Goal: Information Seeking & Learning: Learn about a topic

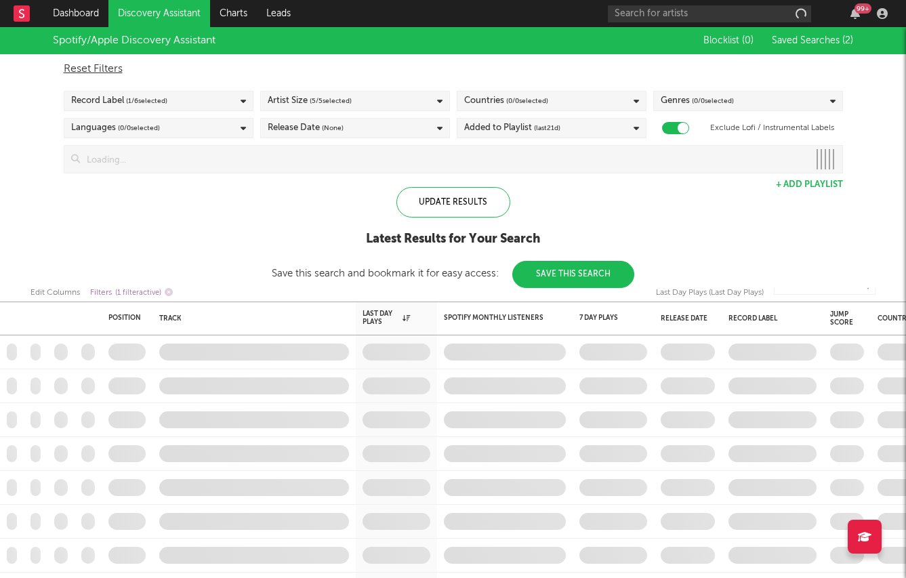
checkbox input "true"
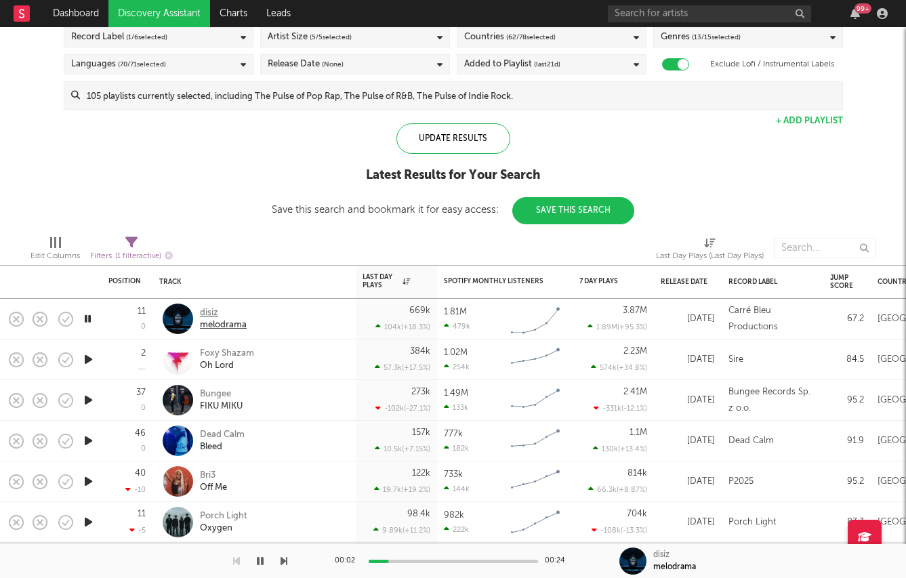
click at [211, 310] on div "disiz" at bounding box center [223, 313] width 47 height 12
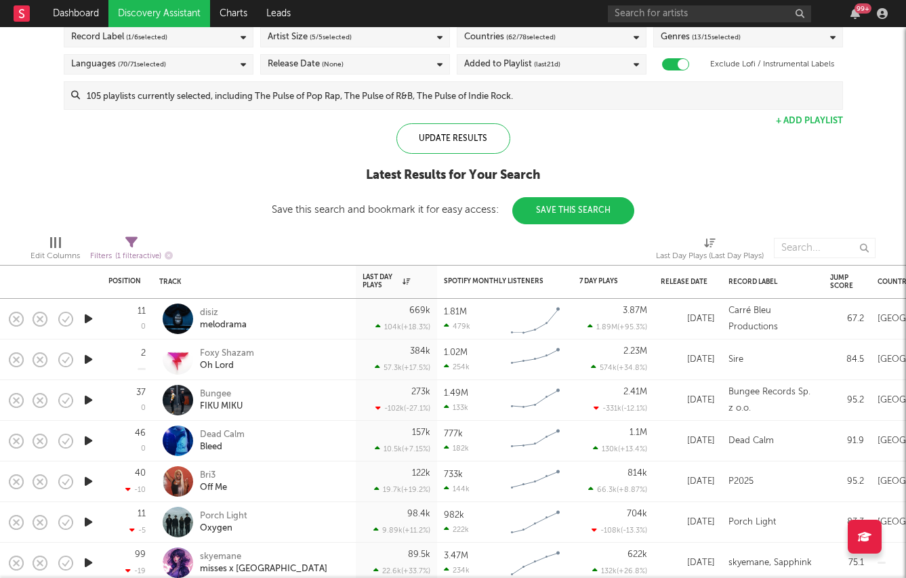
click at [85, 358] on icon "button" at bounding box center [88, 359] width 14 height 17
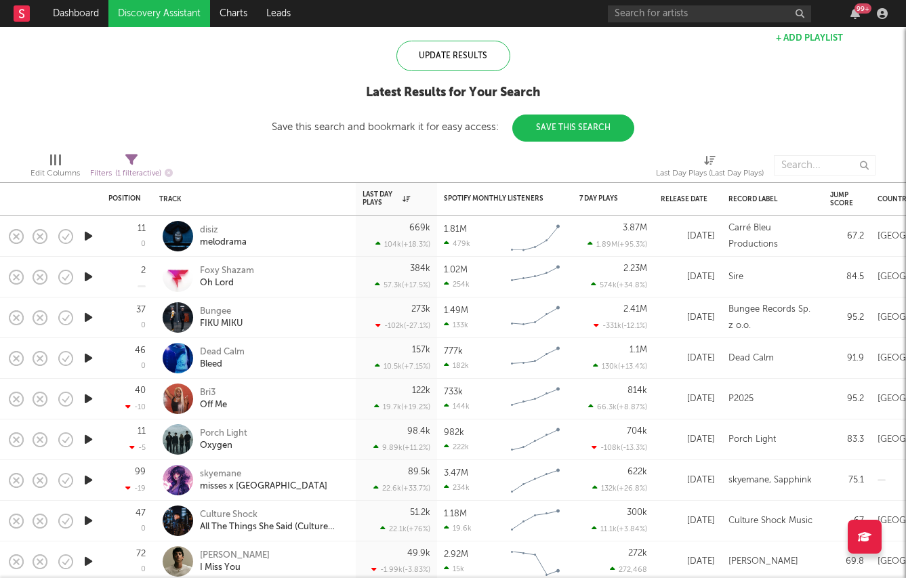
click at [87, 314] on icon "button" at bounding box center [88, 317] width 14 height 17
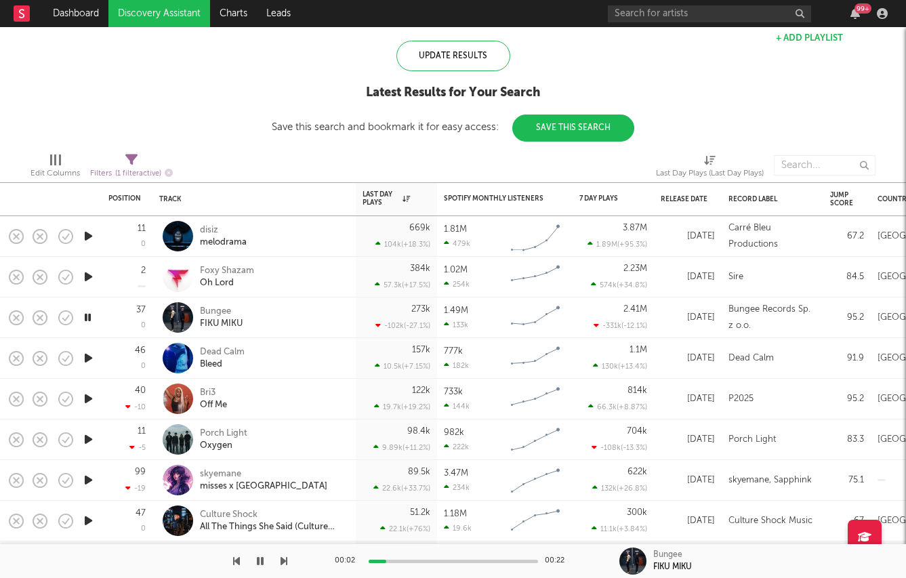
click at [87, 357] on icon "button" at bounding box center [88, 358] width 14 height 17
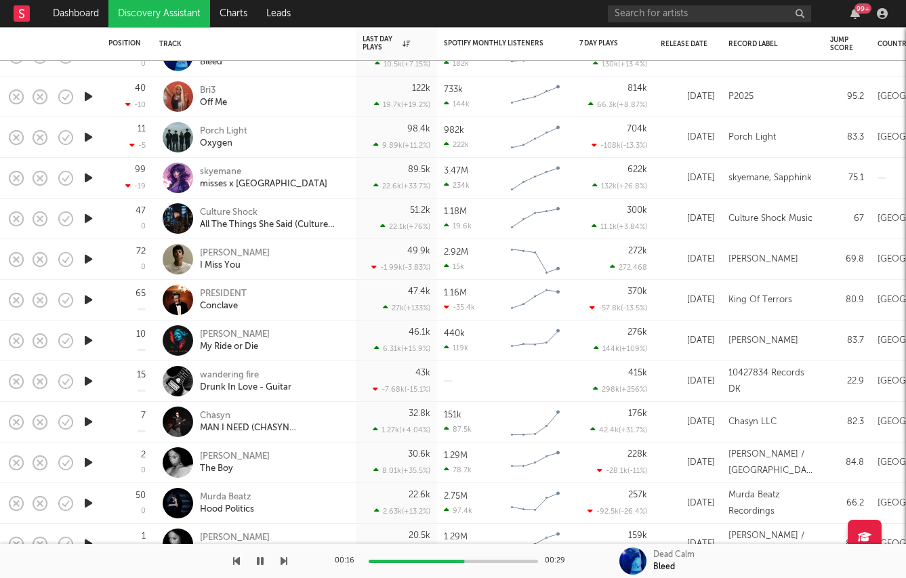
click at [86, 339] on icon "button" at bounding box center [88, 340] width 14 height 17
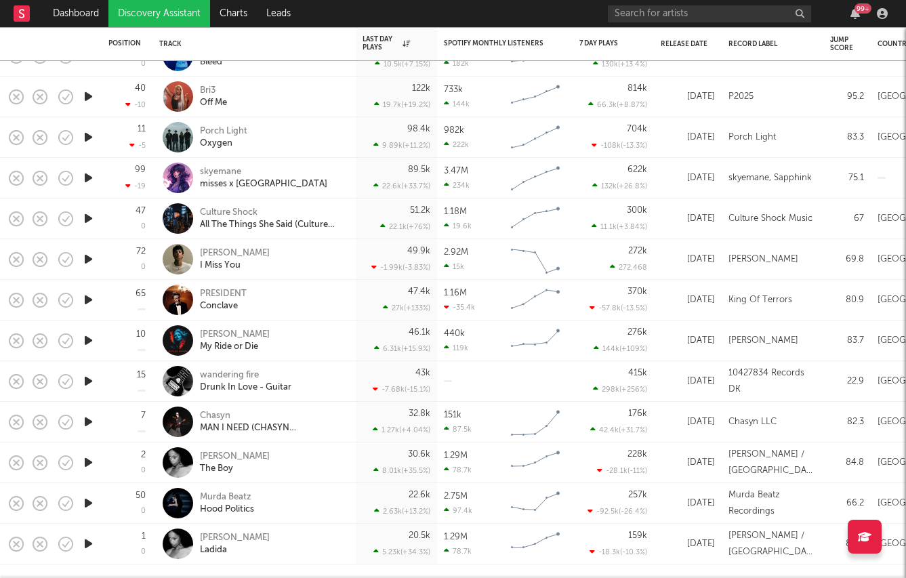
click at [85, 255] on icon "button" at bounding box center [88, 259] width 14 height 17
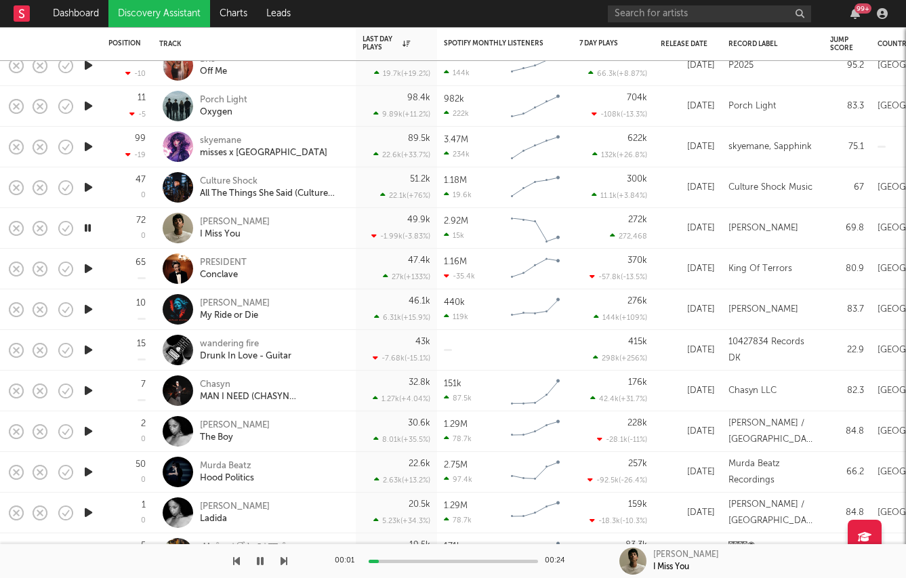
click at [83, 268] on icon "button" at bounding box center [88, 268] width 14 height 17
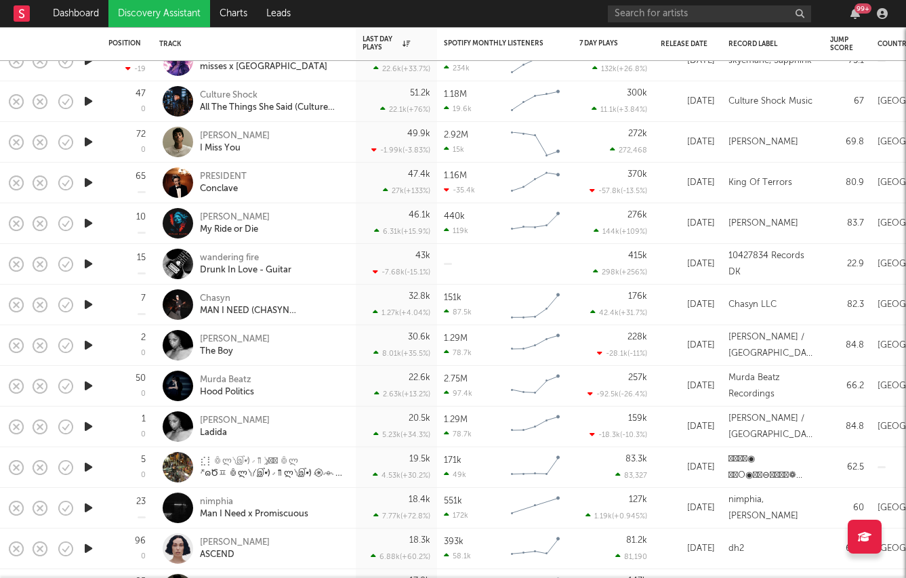
click at [84, 265] on icon "button" at bounding box center [88, 263] width 14 height 17
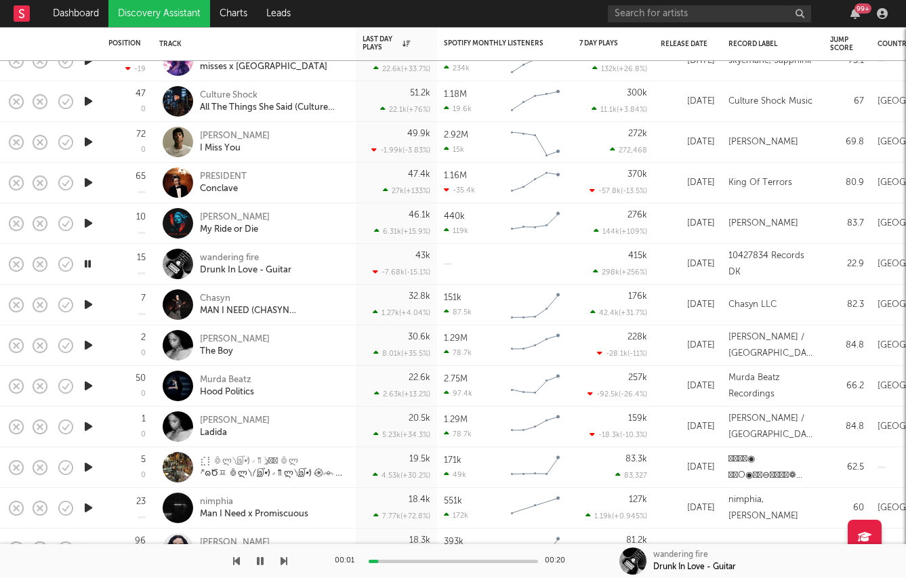
click at [87, 225] on icon "button" at bounding box center [88, 223] width 14 height 17
click at [87, 265] on icon "button" at bounding box center [88, 263] width 14 height 17
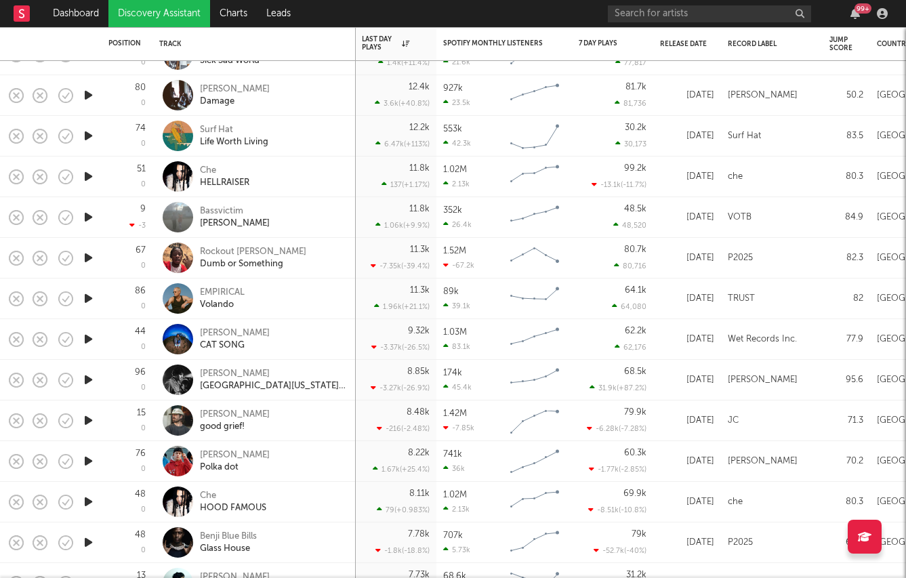
click at [86, 420] on icon "button" at bounding box center [88, 420] width 14 height 17
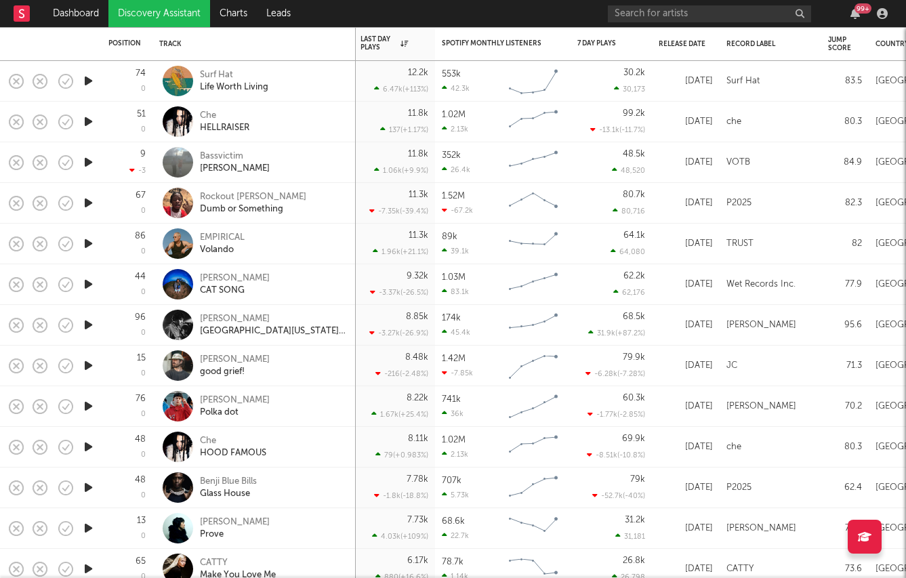
click at [85, 409] on icon "button" at bounding box center [88, 406] width 14 height 17
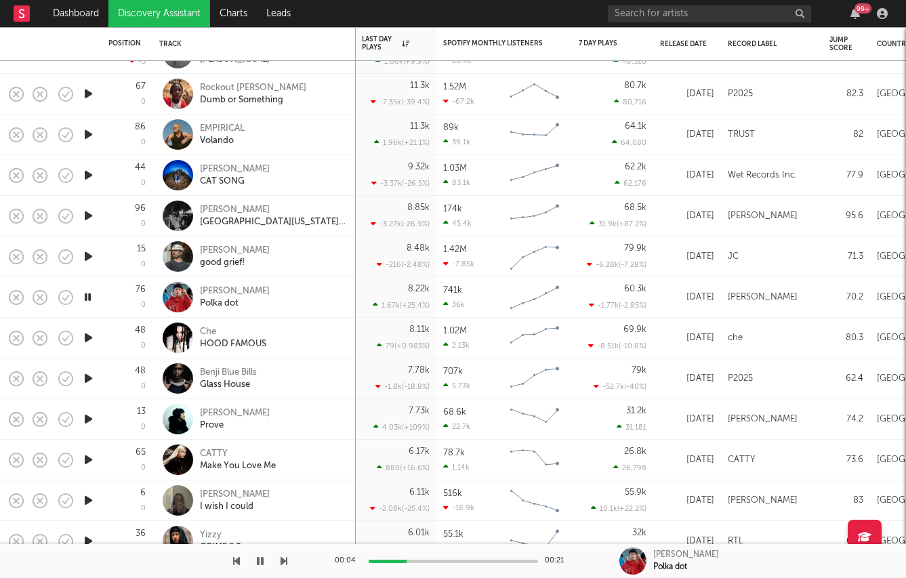
click at [83, 411] on icon "button" at bounding box center [88, 419] width 14 height 17
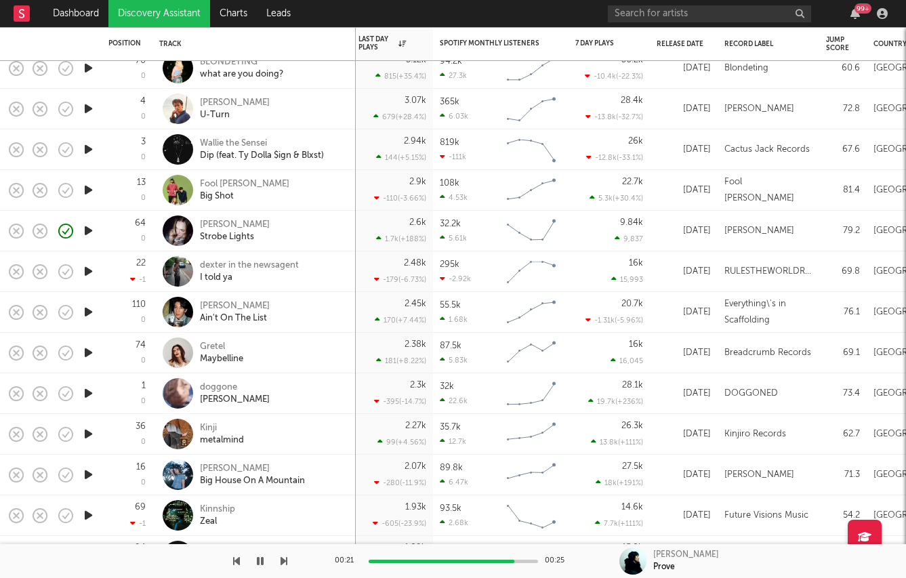
click at [83, 475] on icon "button" at bounding box center [88, 474] width 14 height 17
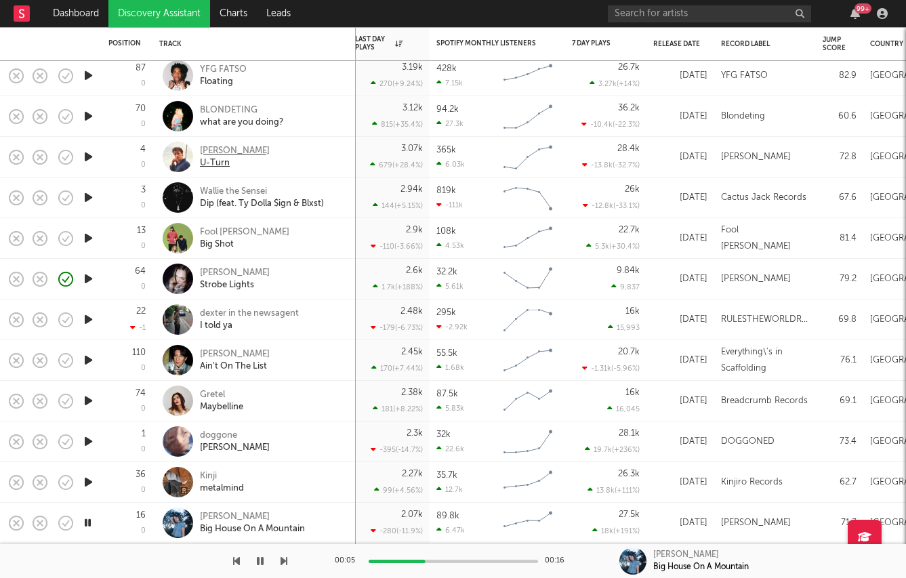
click at [233, 150] on div "Kaleb Cohen" at bounding box center [235, 151] width 70 height 12
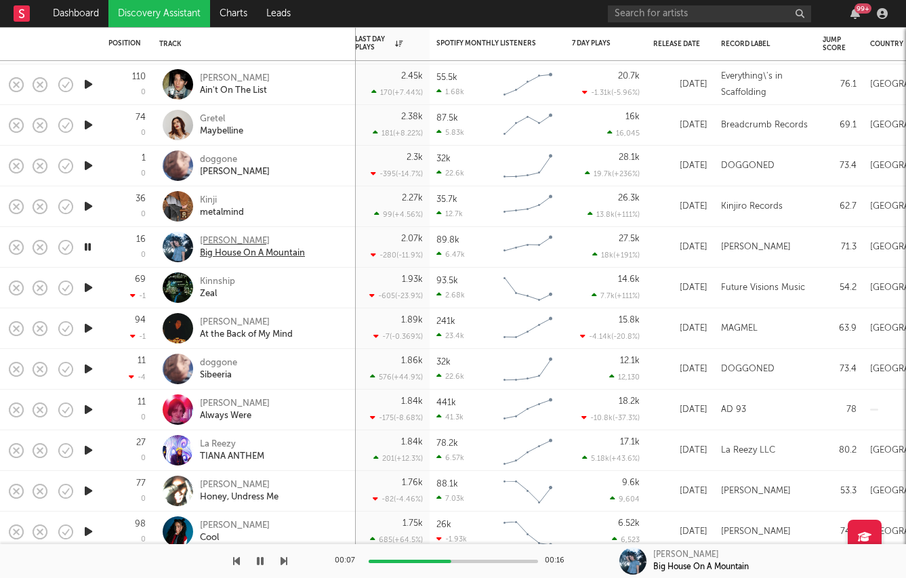
click at [211, 235] on div "Annika Bennett" at bounding box center [252, 241] width 105 height 12
click at [87, 324] on icon "button" at bounding box center [88, 328] width 14 height 17
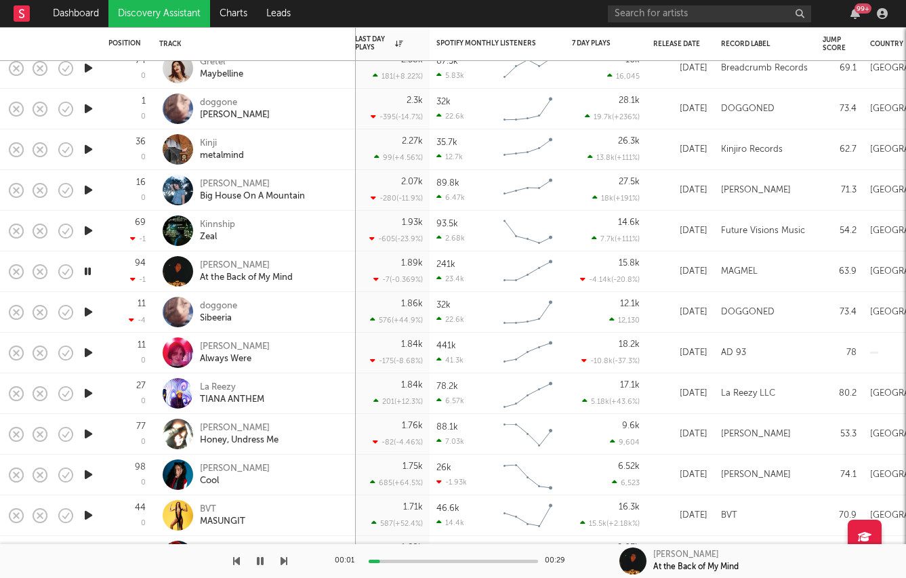
click at [87, 312] on icon "button" at bounding box center [88, 312] width 14 height 17
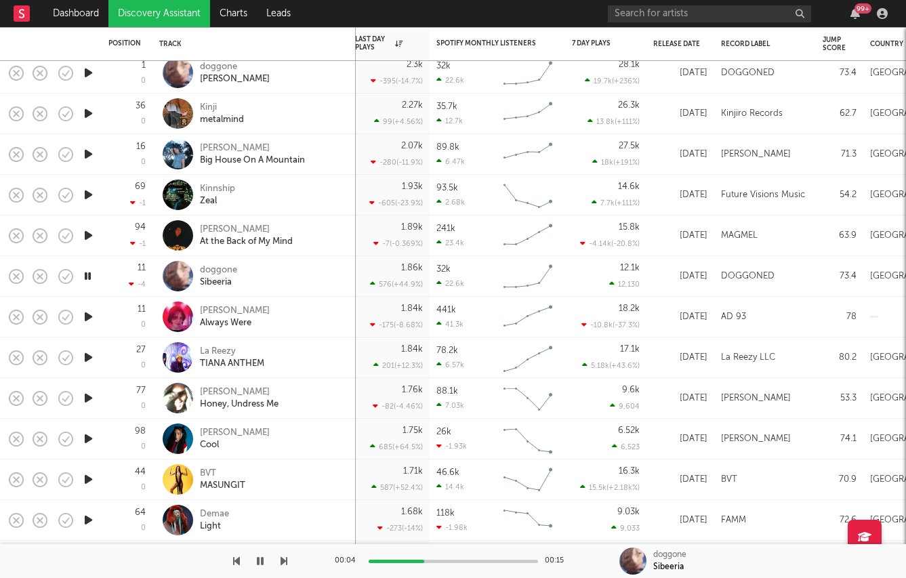
click at [87, 355] on icon "button" at bounding box center [88, 357] width 14 height 17
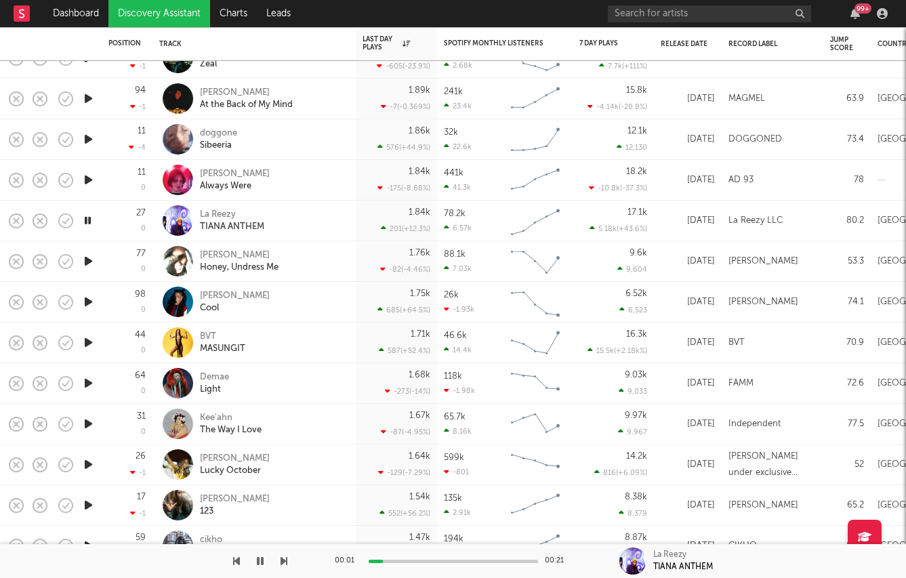
click at [87, 381] on icon "button" at bounding box center [88, 383] width 14 height 17
click at [84, 499] on icon "button" at bounding box center [88, 505] width 14 height 17
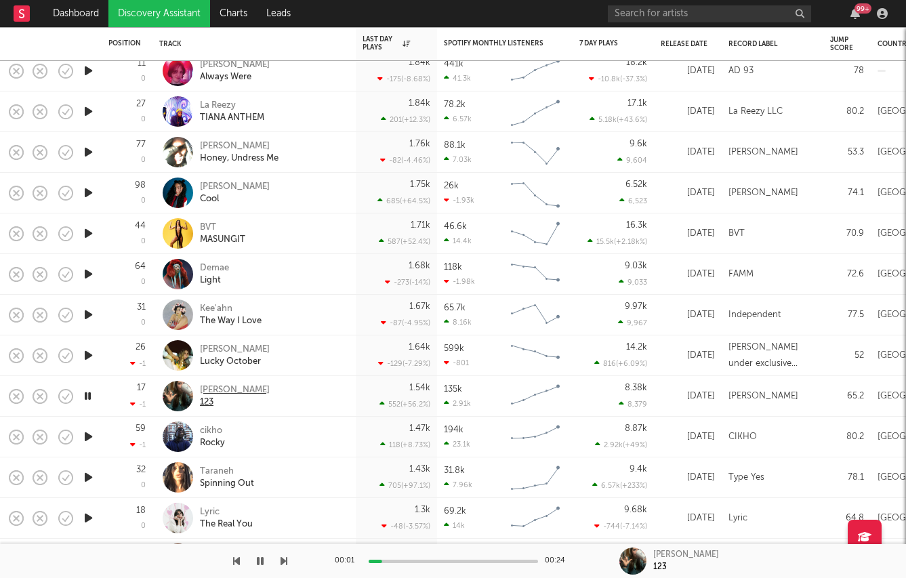
click at [218, 386] on div "Lil Rae" at bounding box center [235, 390] width 70 height 12
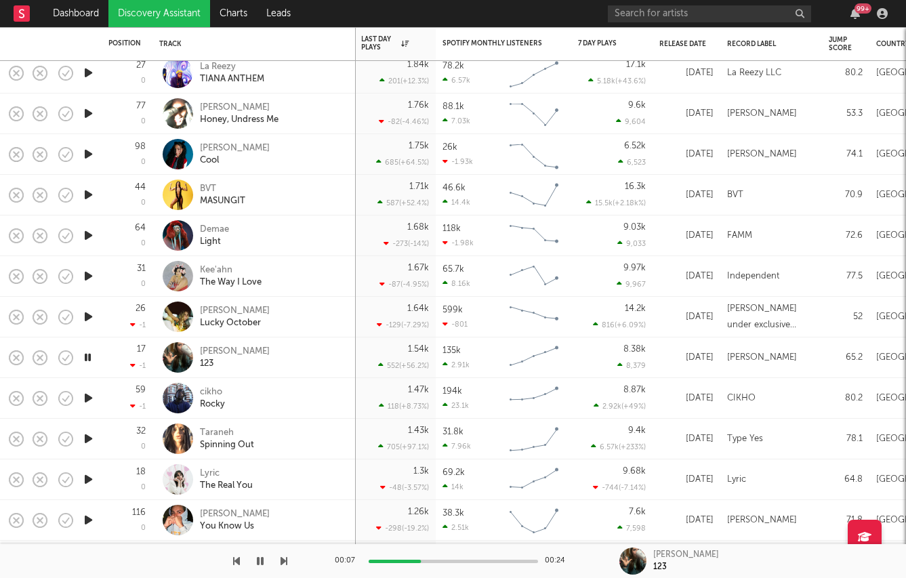
click at [86, 440] on icon "button" at bounding box center [88, 438] width 14 height 17
click at [211, 436] on div "Taraneh" at bounding box center [227, 433] width 54 height 12
click at [90, 393] on icon "button" at bounding box center [88, 398] width 14 height 17
click at [213, 390] on div "cikho" at bounding box center [212, 392] width 25 height 12
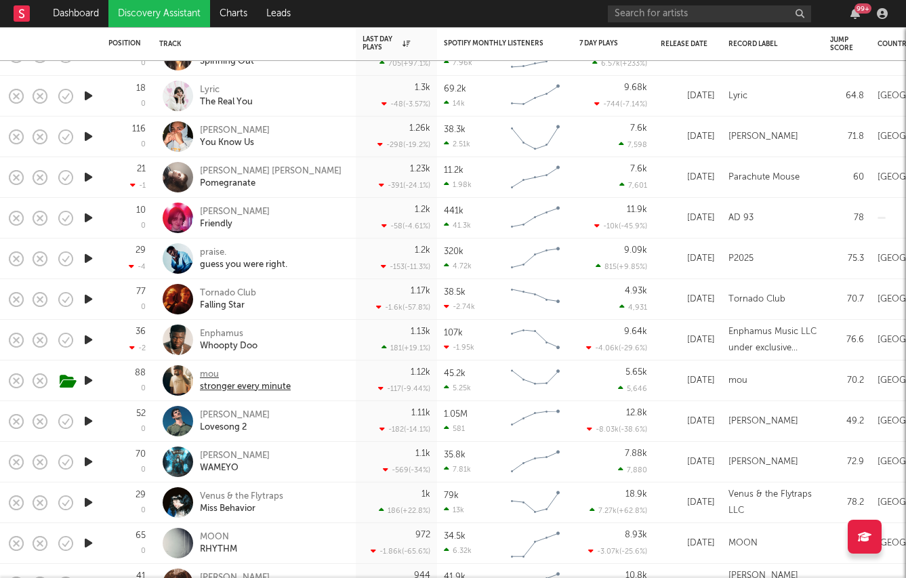
click at [218, 375] on div "mou" at bounding box center [245, 375] width 91 height 12
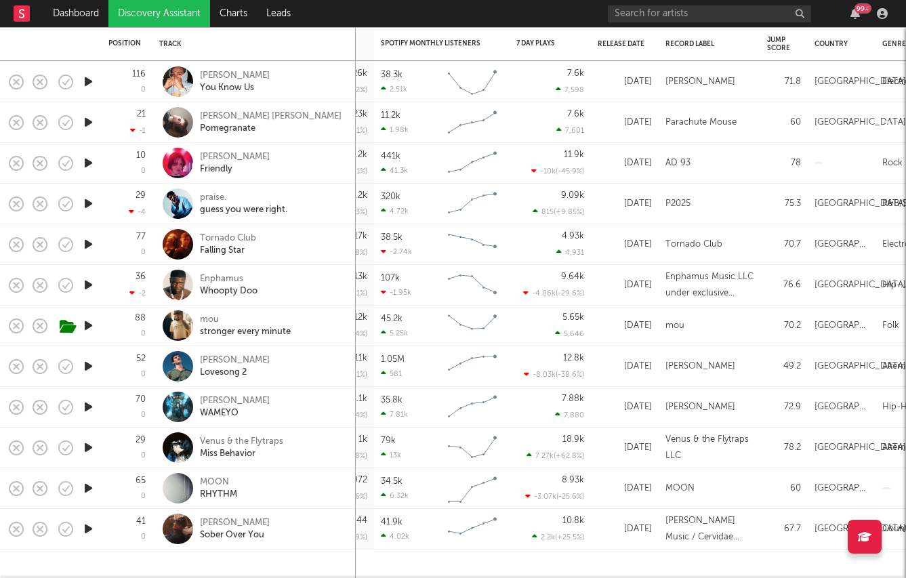
click at [91, 405] on icon "button" at bounding box center [88, 406] width 14 height 17
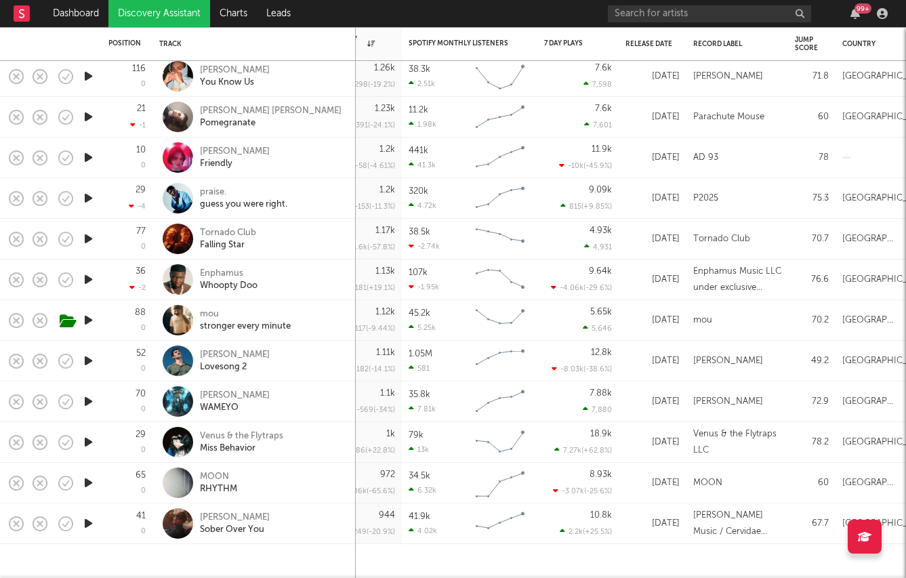
click at [92, 362] on icon "button" at bounding box center [88, 360] width 14 height 17
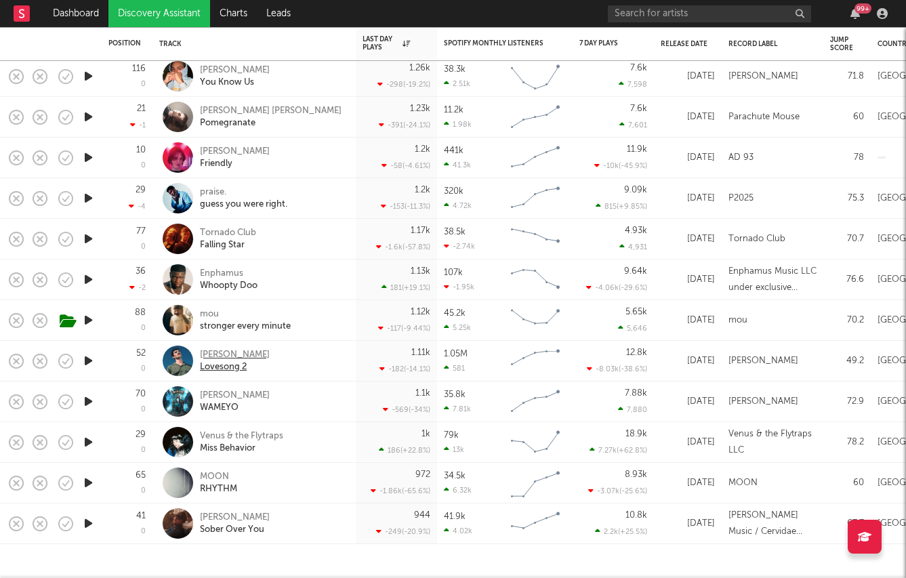
click at [221, 352] on div "Charlie Burg" at bounding box center [235, 355] width 70 height 12
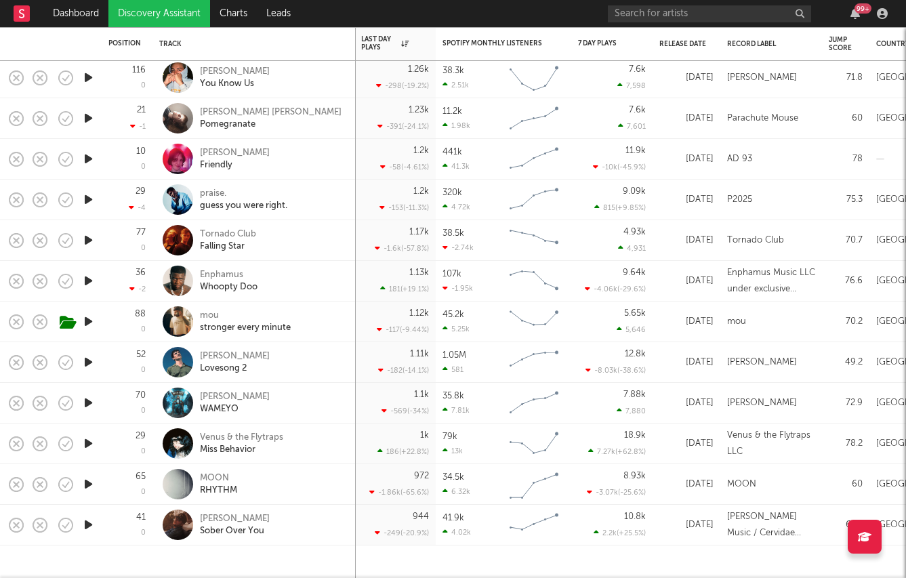
click at [87, 444] on icon "button" at bounding box center [88, 443] width 14 height 17
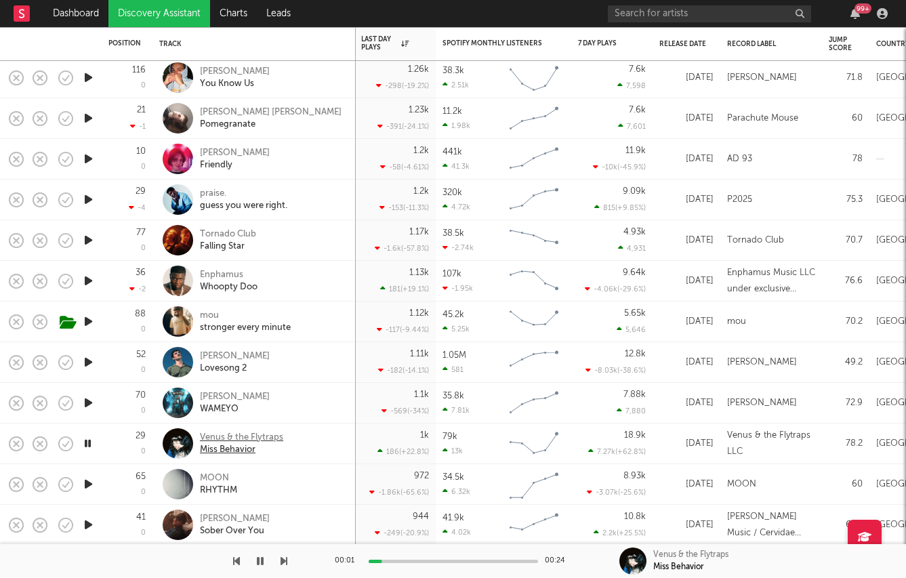
click at [247, 444] on div "Miss Behavior" at bounding box center [241, 450] width 83 height 12
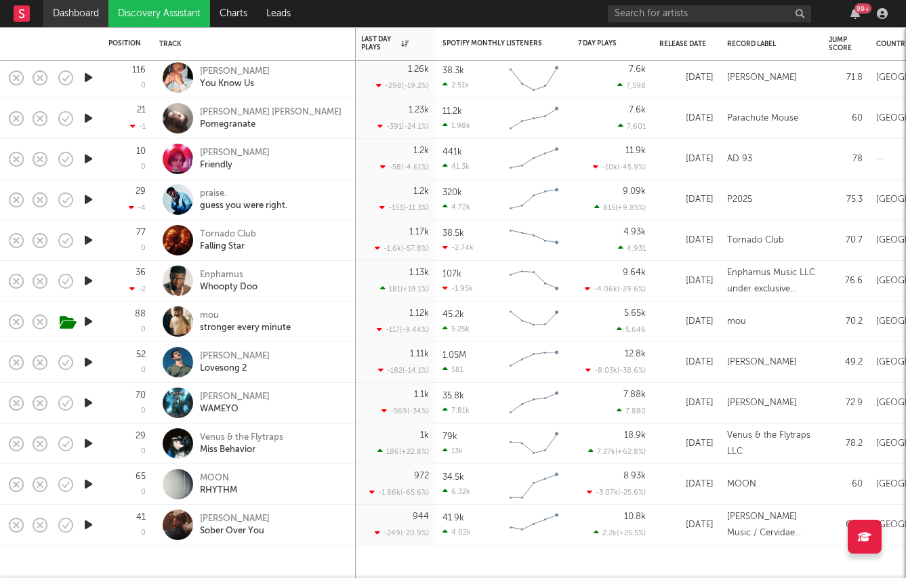
click at [70, 24] on link "Dashboard" at bounding box center [75, 13] width 65 height 27
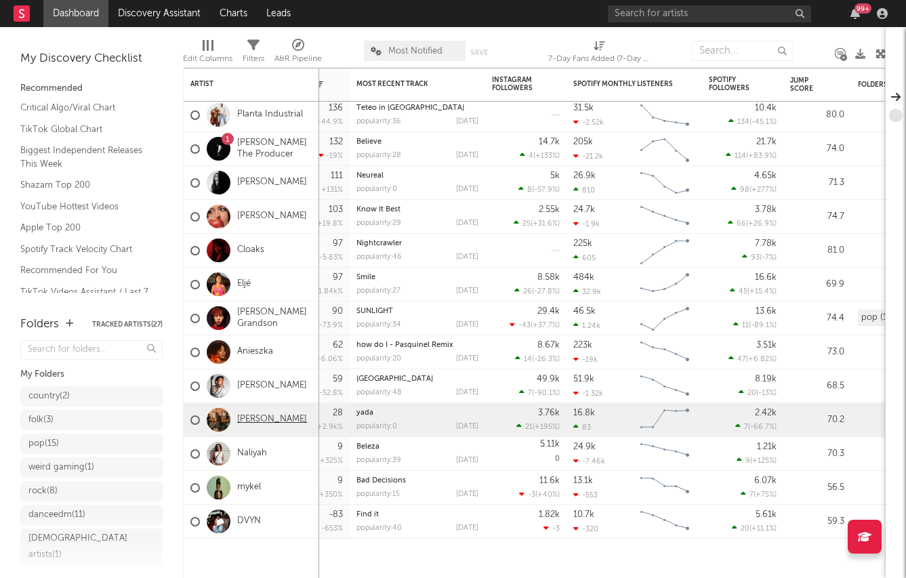
click at [249, 416] on link "[PERSON_NAME]" at bounding box center [272, 420] width 70 height 12
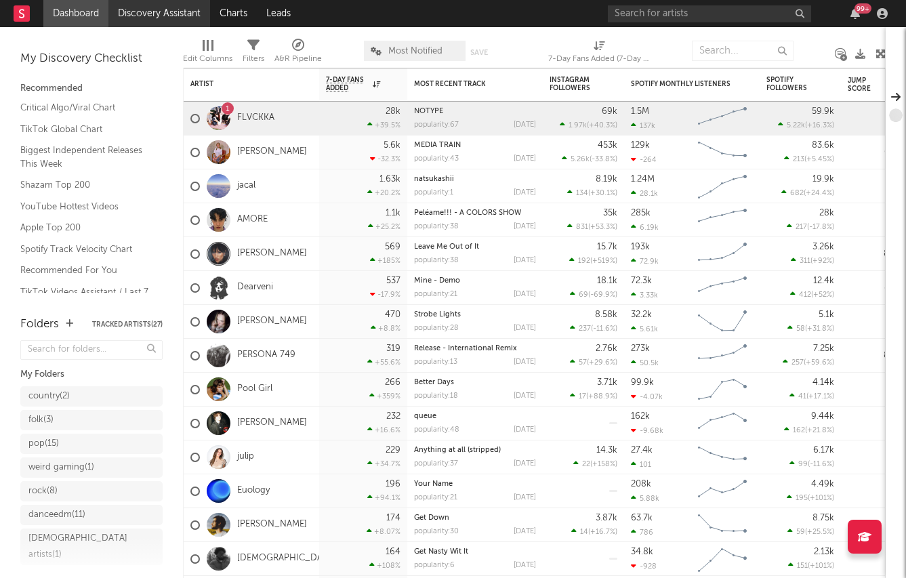
click at [136, 16] on link "Discovery Assistant" at bounding box center [159, 13] width 102 height 27
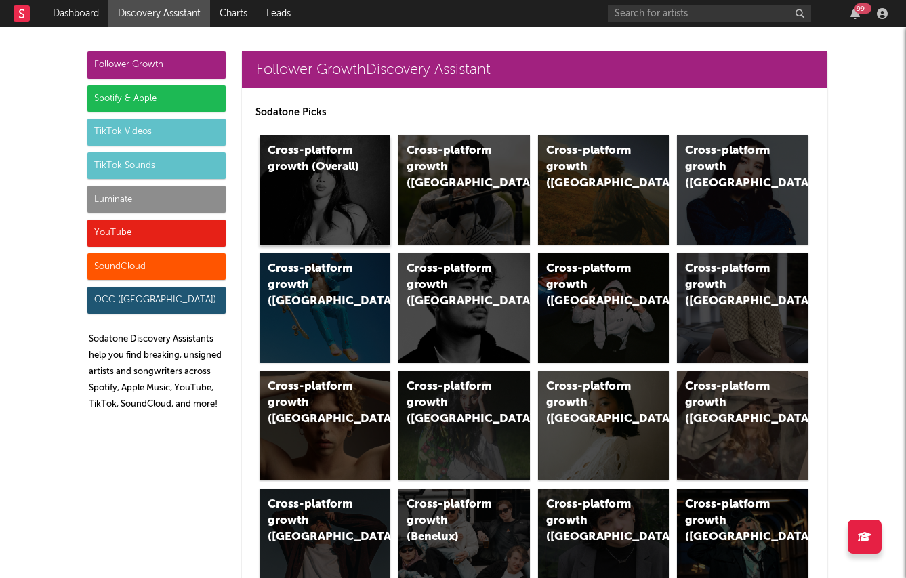
click at [326, 177] on div "Cross-platform growth (Overall)" at bounding box center [325, 190] width 131 height 110
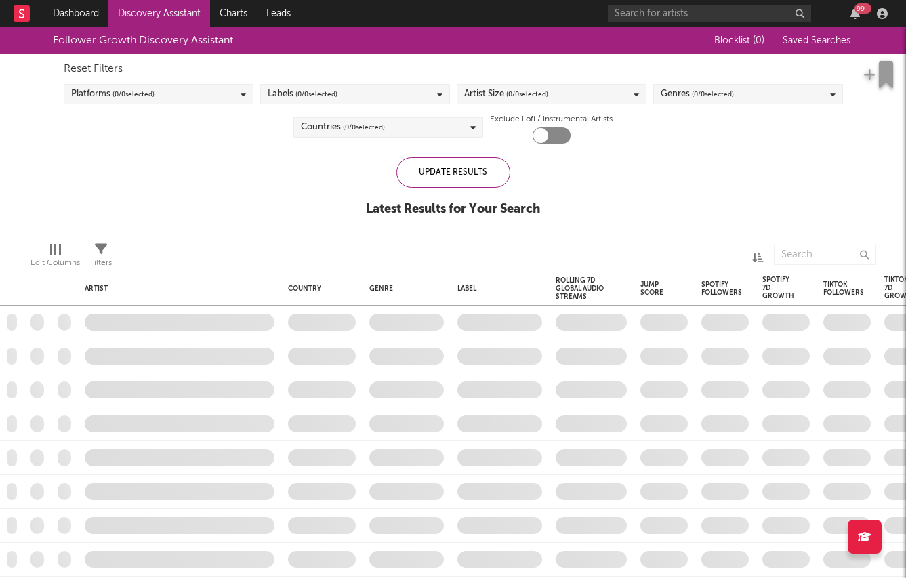
checkbox input "true"
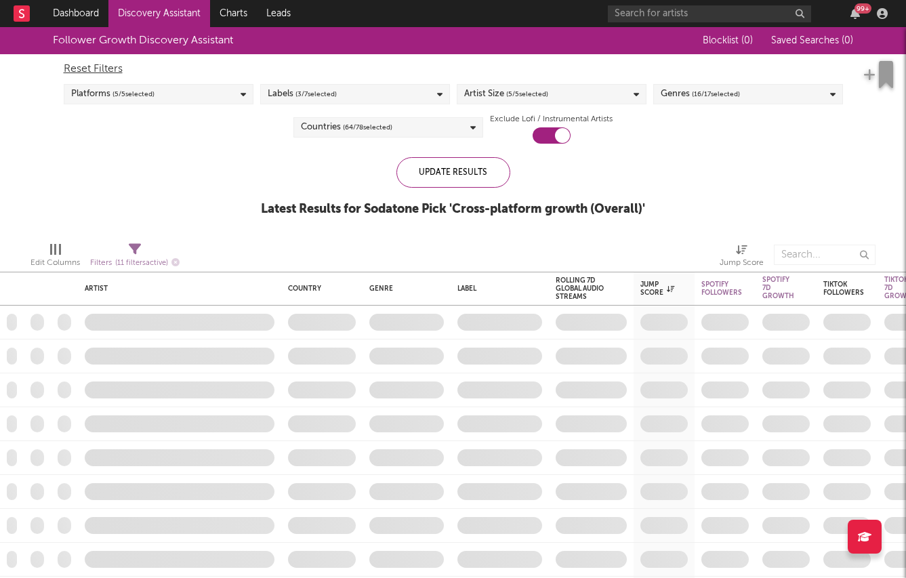
click at [274, 94] on div "Labels ( 3 / 7 selected)" at bounding box center [302, 94] width 69 height 16
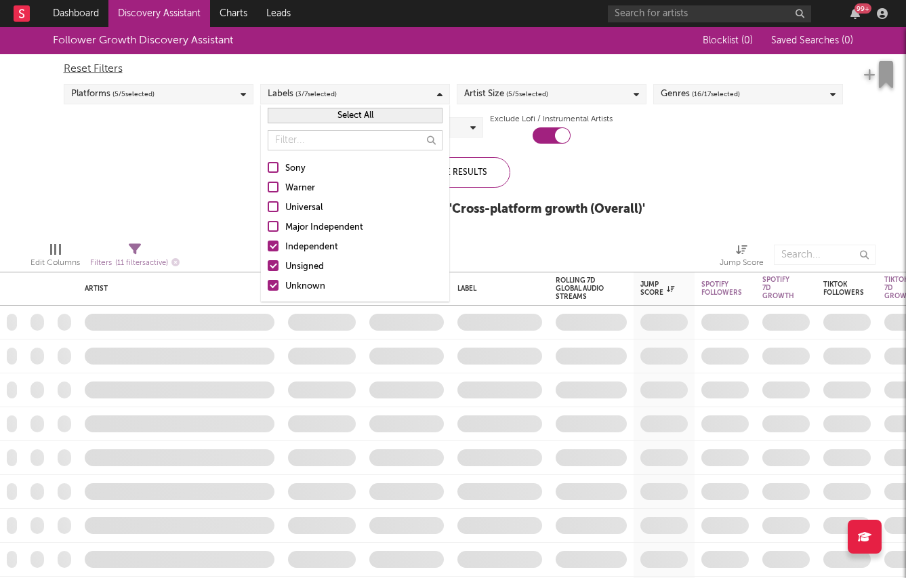
click at [287, 247] on div "Independent" at bounding box center [363, 247] width 157 height 16
click at [268, 247] on input "Independent" at bounding box center [268, 247] width 0 height 16
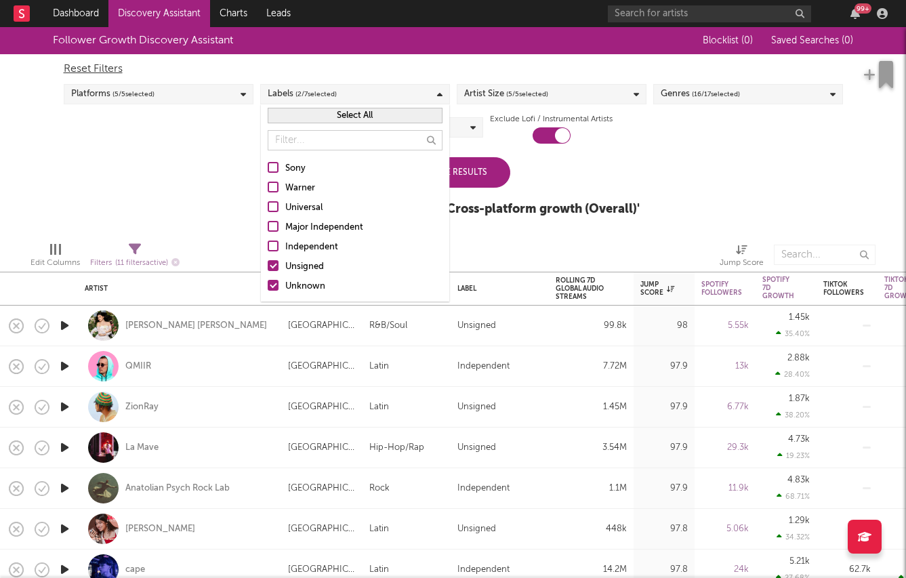
click at [207, 203] on div "Follower Growth Discovery Assistant Blocklist ( 0 ) Saved Searches ( 0 ) Reset …" at bounding box center [453, 129] width 906 height 204
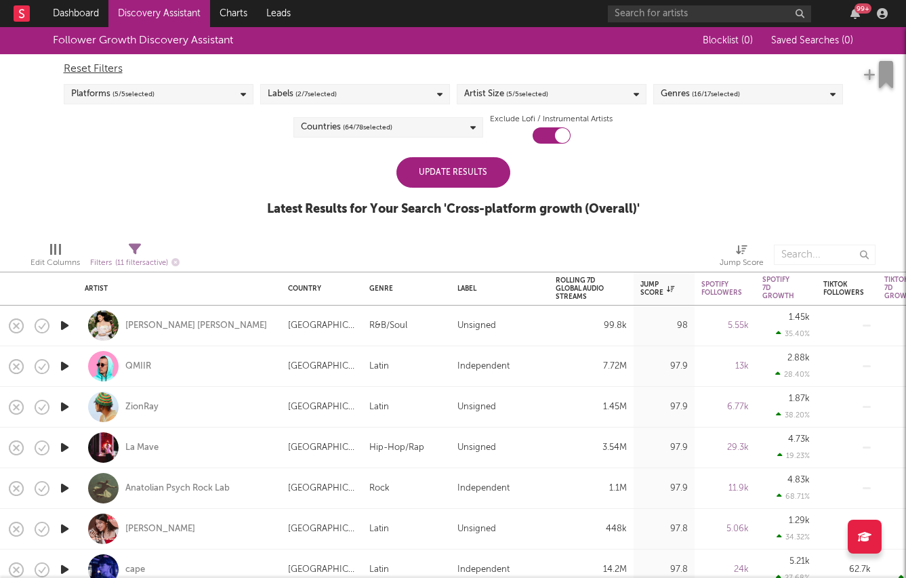
click at [318, 100] on span "( 2 / 7 selected)" at bounding box center [315, 94] width 41 height 16
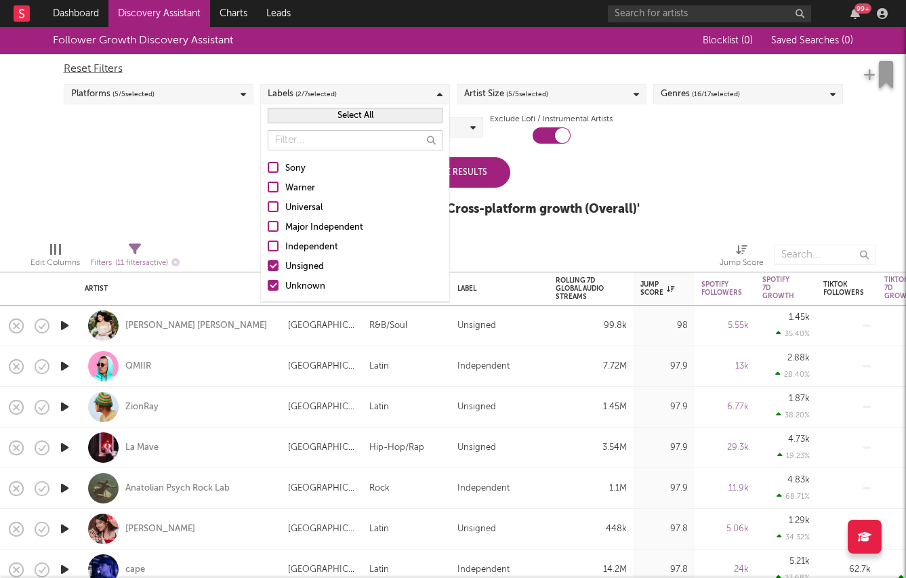
click at [180, 129] on div "Reset Filters Platforms ( 5 / 5 selected) Labels ( 2 / 7 selected) Artist Size …" at bounding box center [453, 98] width 793 height 89
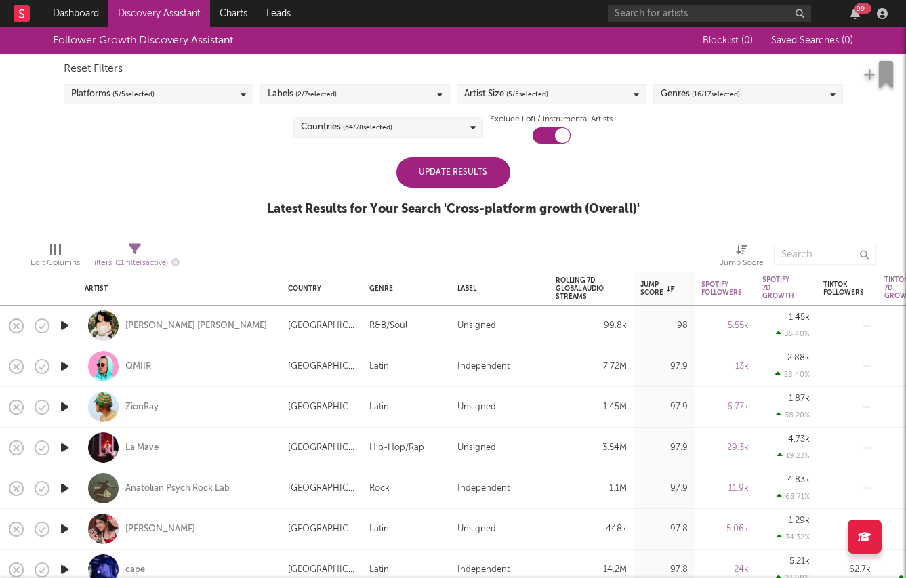
click at [62, 321] on icon "button" at bounding box center [65, 325] width 14 height 17
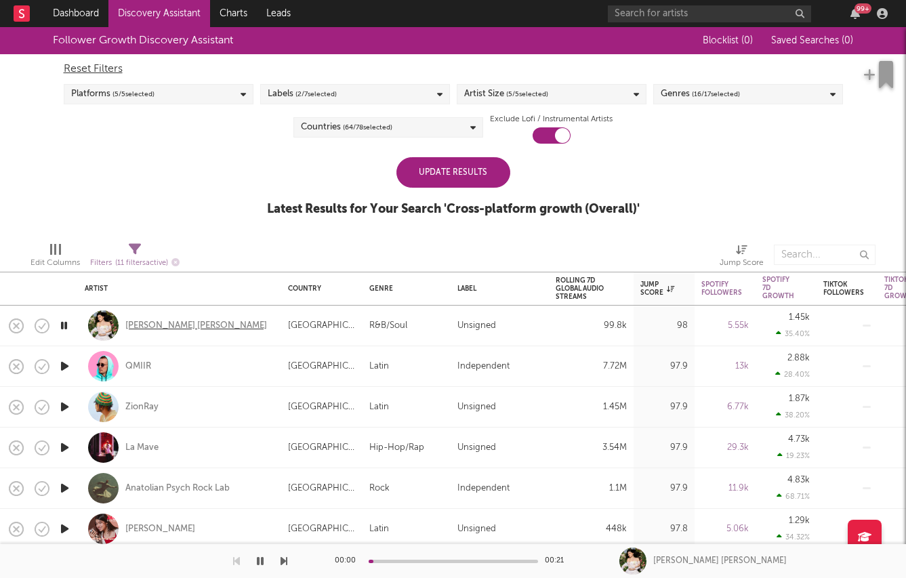
click at [139, 322] on div "Daphne Michelle" at bounding box center [196, 326] width 142 height 12
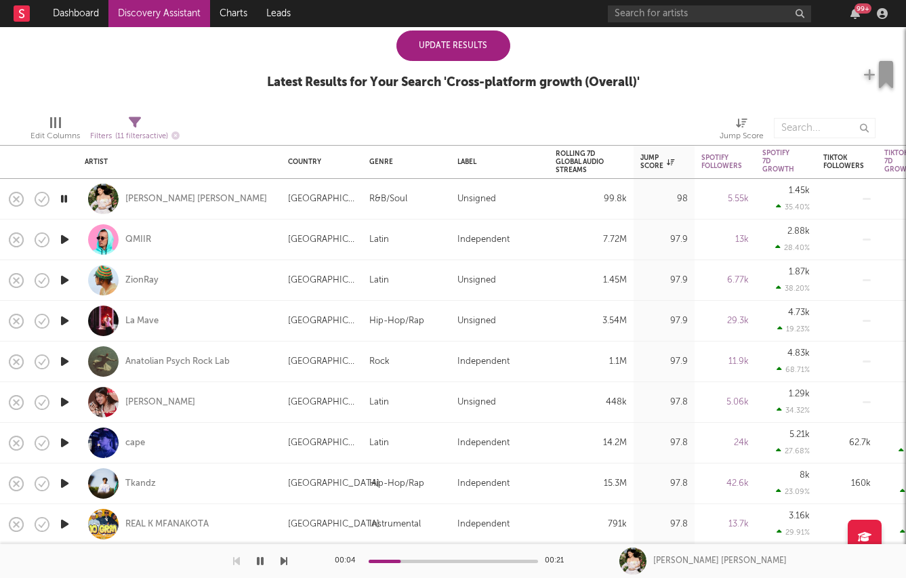
click at [62, 362] on icon "button" at bounding box center [65, 361] width 14 height 17
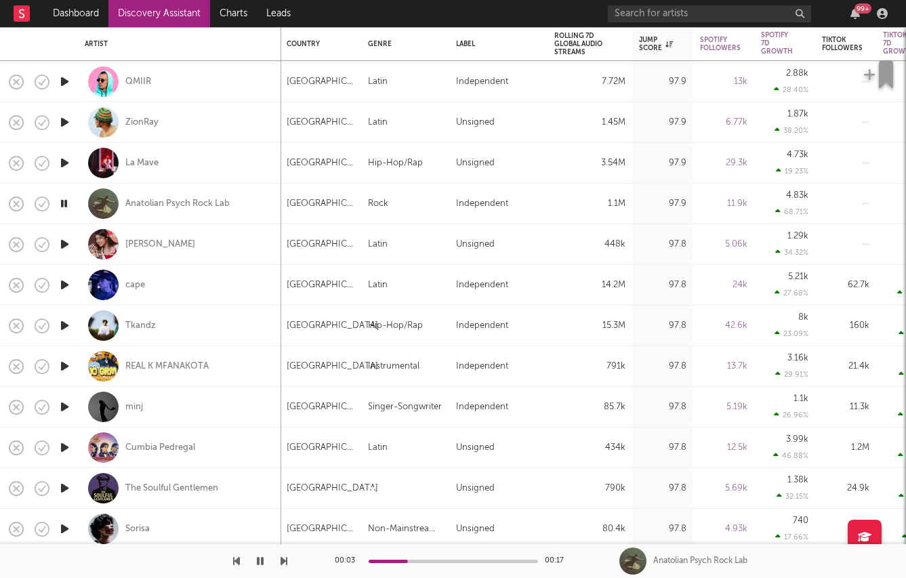
click at [60, 407] on icon "button" at bounding box center [65, 406] width 14 height 17
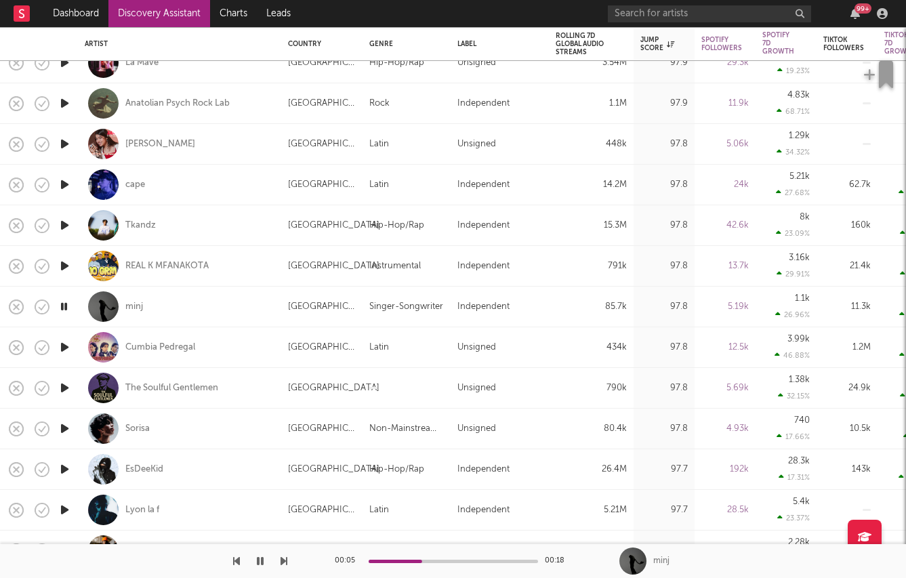
click at [63, 181] on icon "button" at bounding box center [65, 184] width 14 height 17
click at [135, 184] on div "cape" at bounding box center [135, 185] width 20 height 12
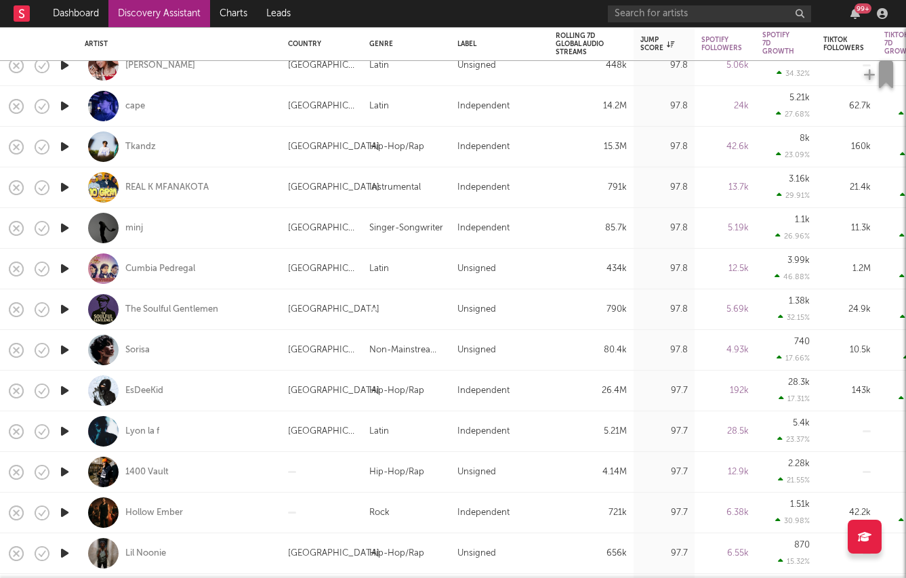
click at [62, 354] on icon "button" at bounding box center [65, 350] width 14 height 17
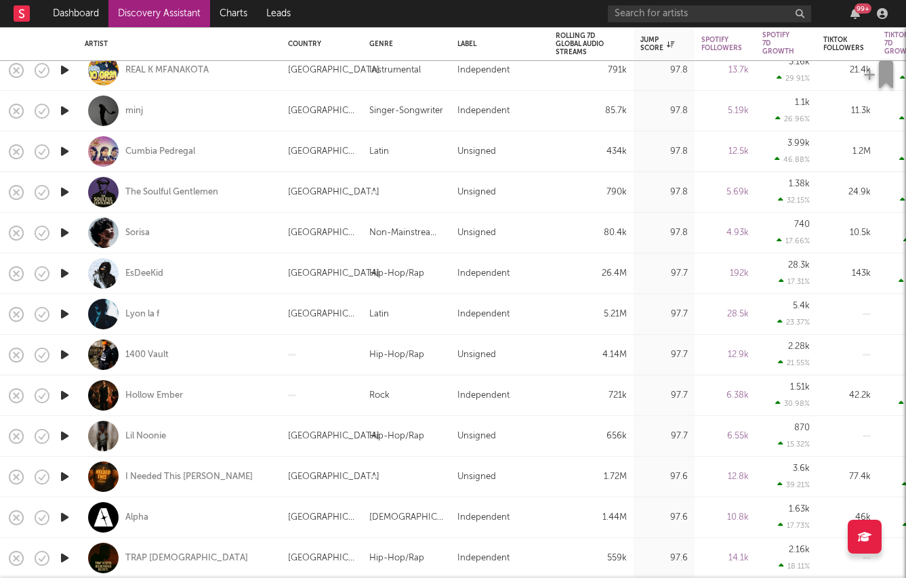
click at [64, 352] on icon "button" at bounding box center [65, 354] width 14 height 17
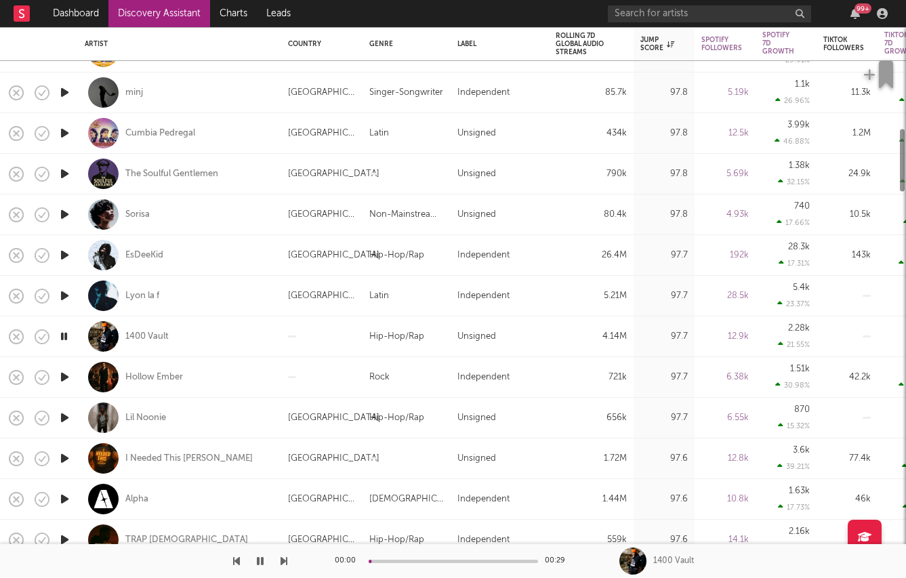
click at [58, 375] on icon "button" at bounding box center [65, 377] width 14 height 17
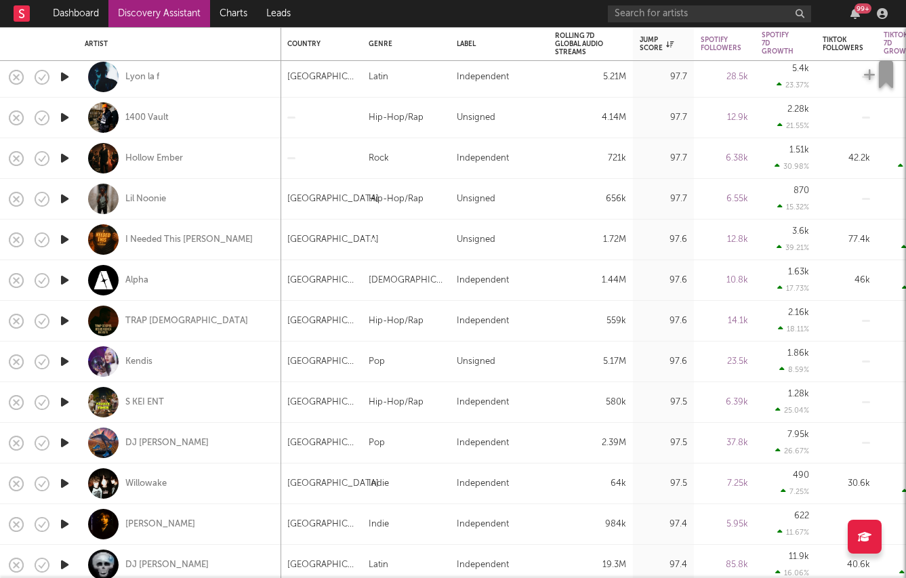
click at [64, 486] on icon "button" at bounding box center [65, 483] width 14 height 17
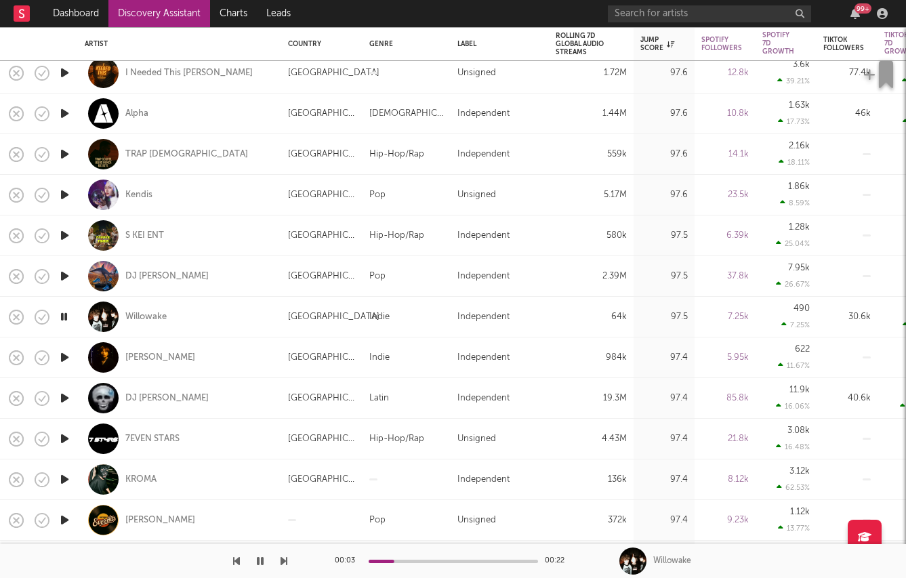
click at [62, 357] on icon "button" at bounding box center [65, 357] width 14 height 17
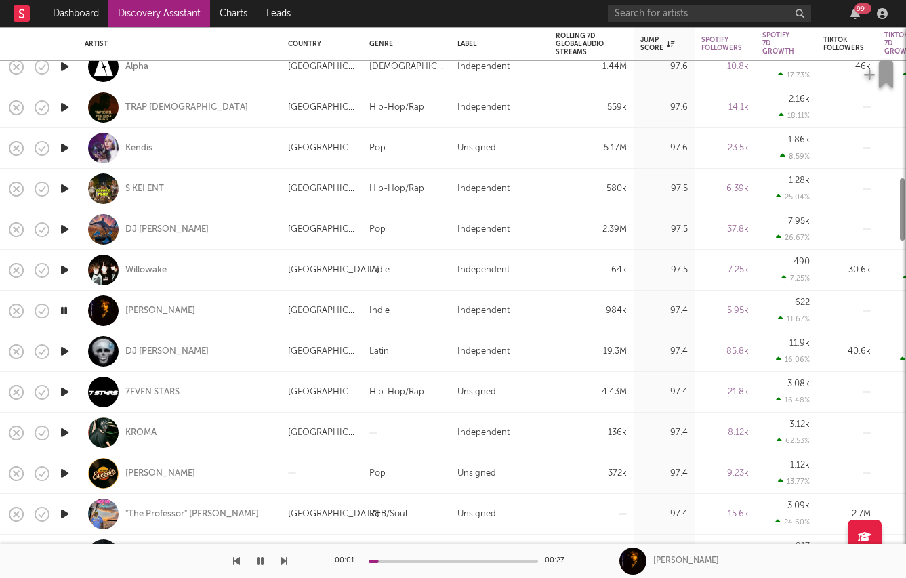
click at [62, 351] on icon "button" at bounding box center [65, 351] width 14 height 17
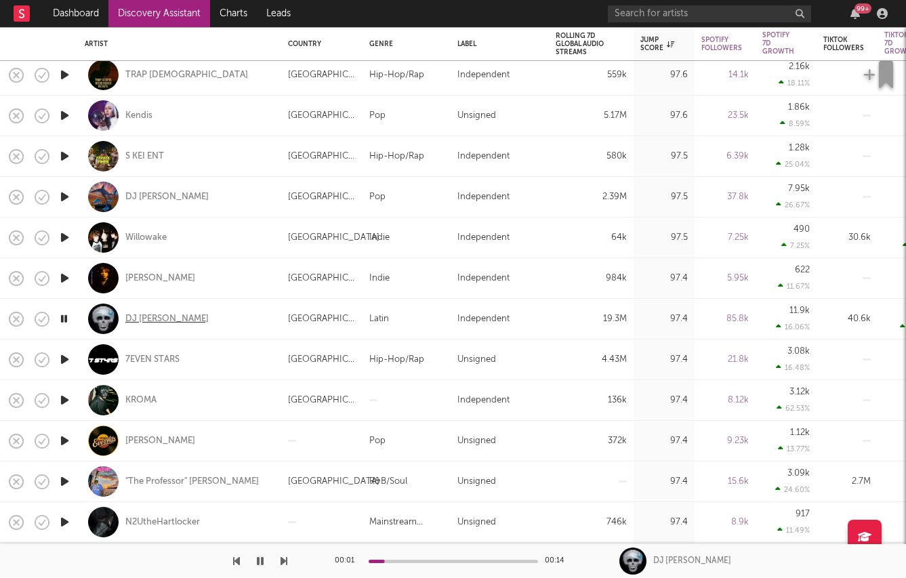
click at [131, 318] on div "DJ Asul" at bounding box center [166, 319] width 83 height 12
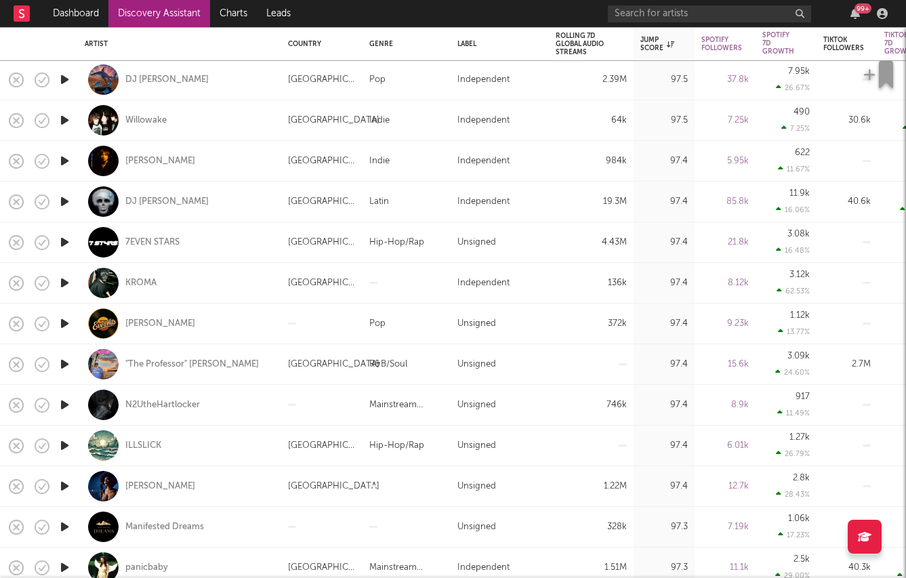
click at [60, 363] on icon "button" at bounding box center [65, 364] width 14 height 17
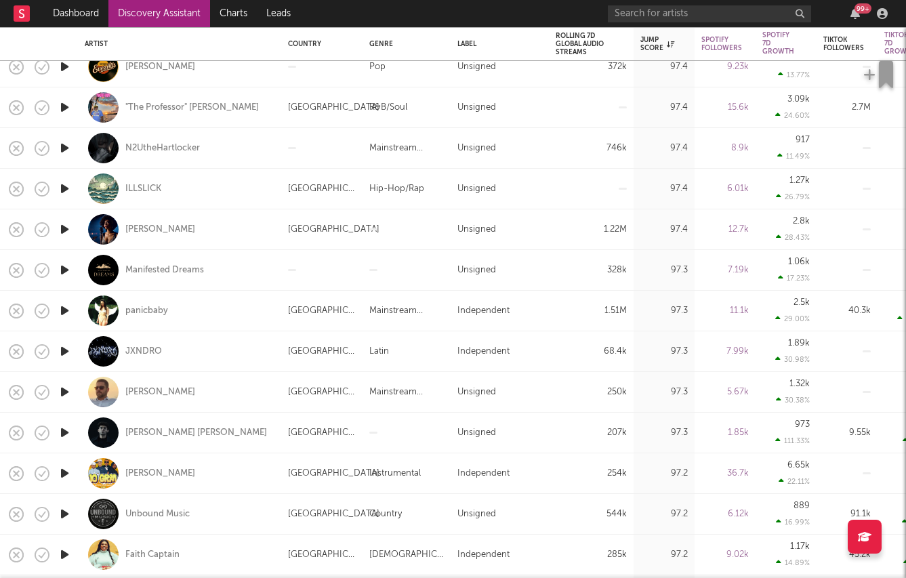
click at [64, 395] on icon "button" at bounding box center [65, 392] width 14 height 17
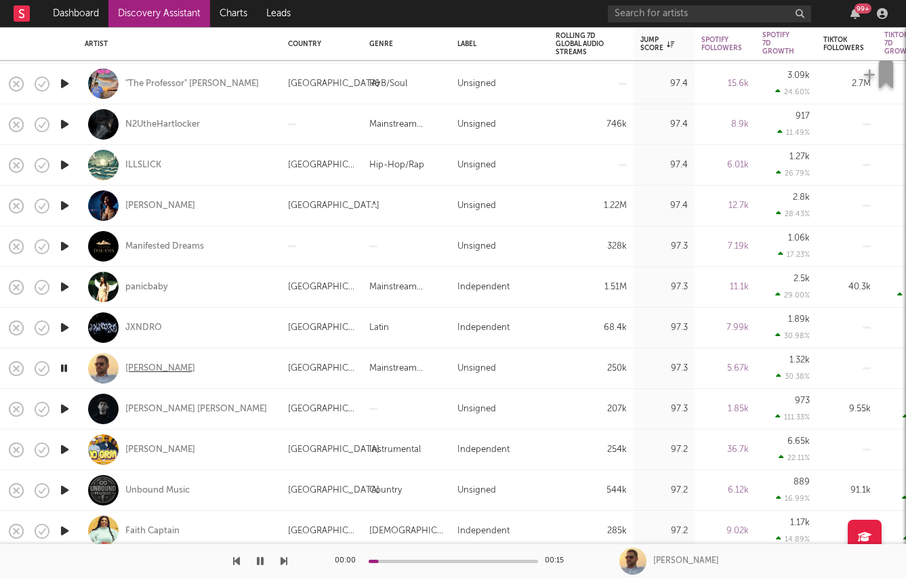
click at [137, 365] on div "[PERSON_NAME]" at bounding box center [160, 369] width 70 height 12
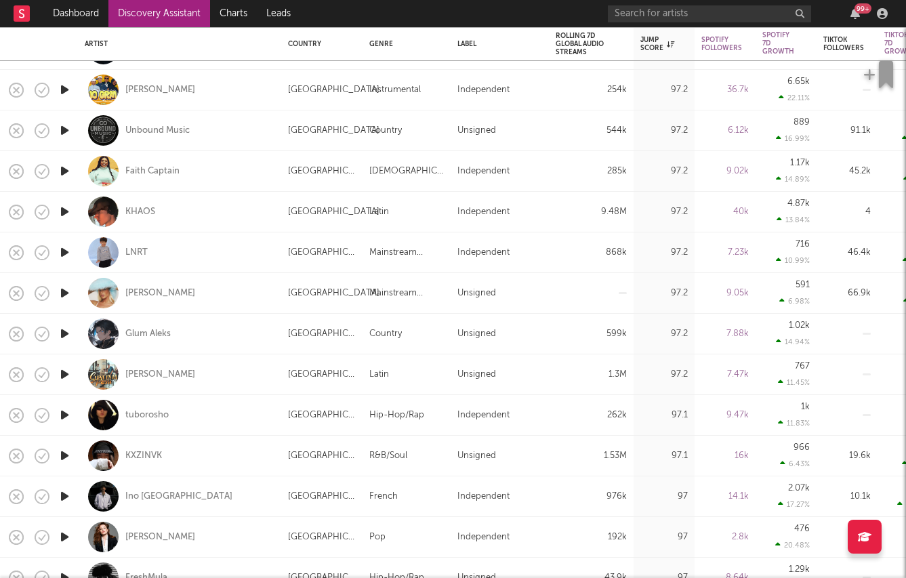
click at [65, 246] on icon "button" at bounding box center [65, 252] width 14 height 17
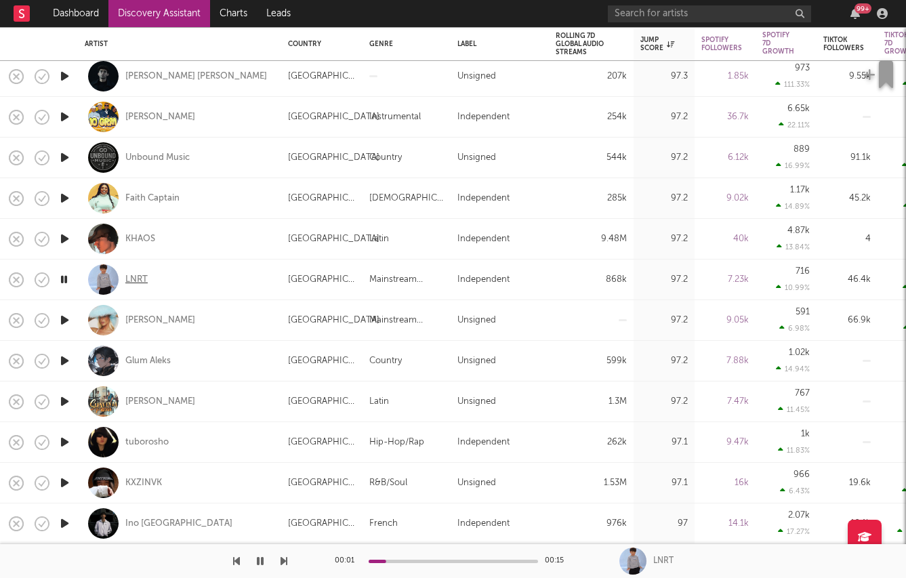
click at [138, 281] on div "LNRT" at bounding box center [136, 280] width 22 height 12
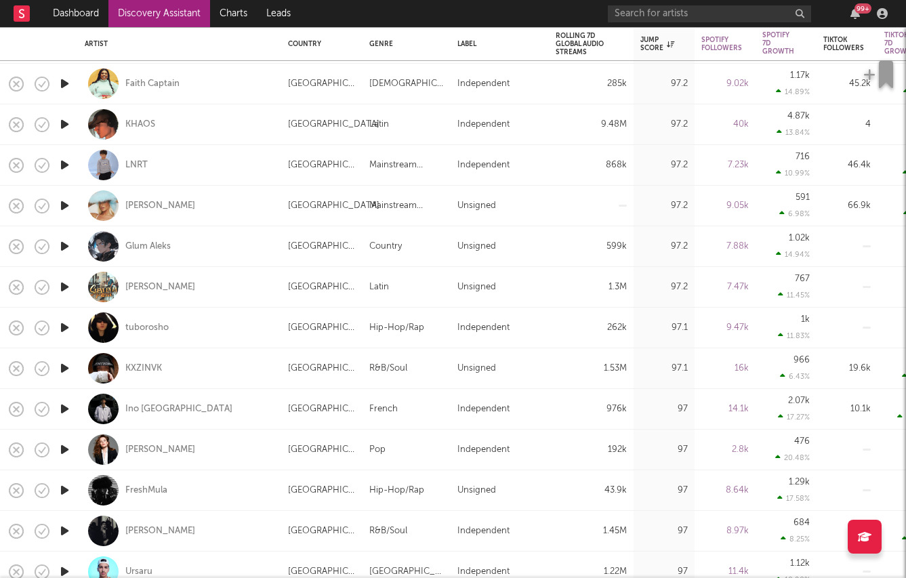
click at [64, 285] on icon "button" at bounding box center [65, 286] width 14 height 17
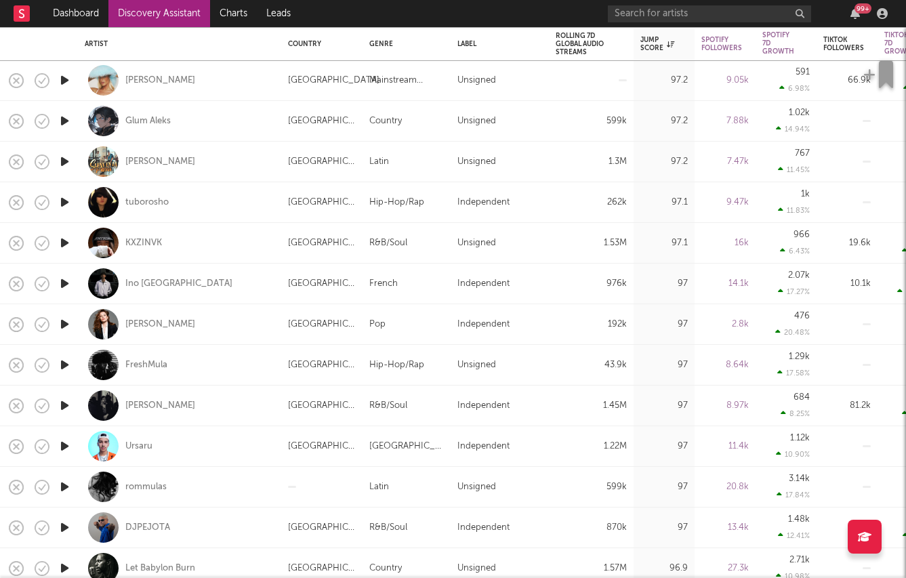
click at [60, 367] on icon "button" at bounding box center [65, 364] width 14 height 17
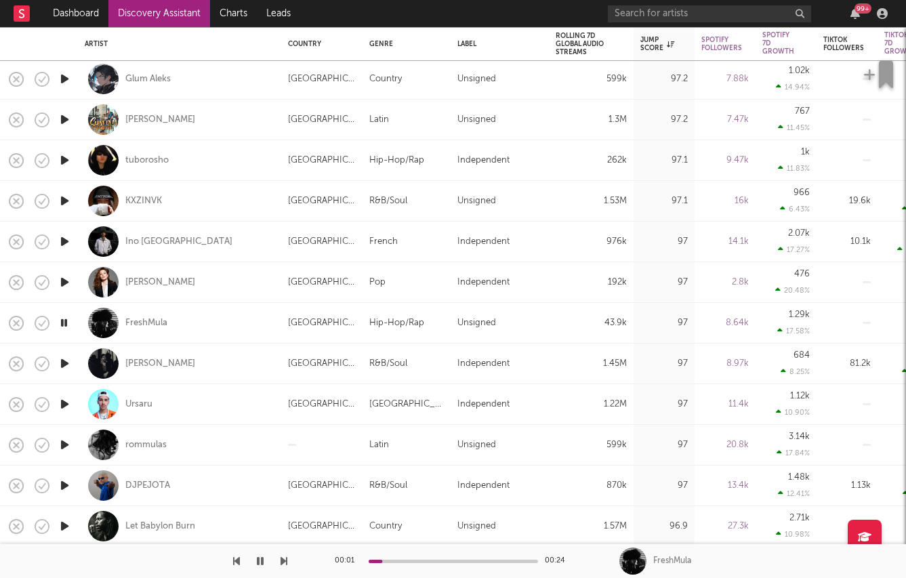
click at [60, 365] on icon "button" at bounding box center [65, 363] width 14 height 17
click at [133, 363] on div "Eddie Brock" at bounding box center [160, 364] width 70 height 12
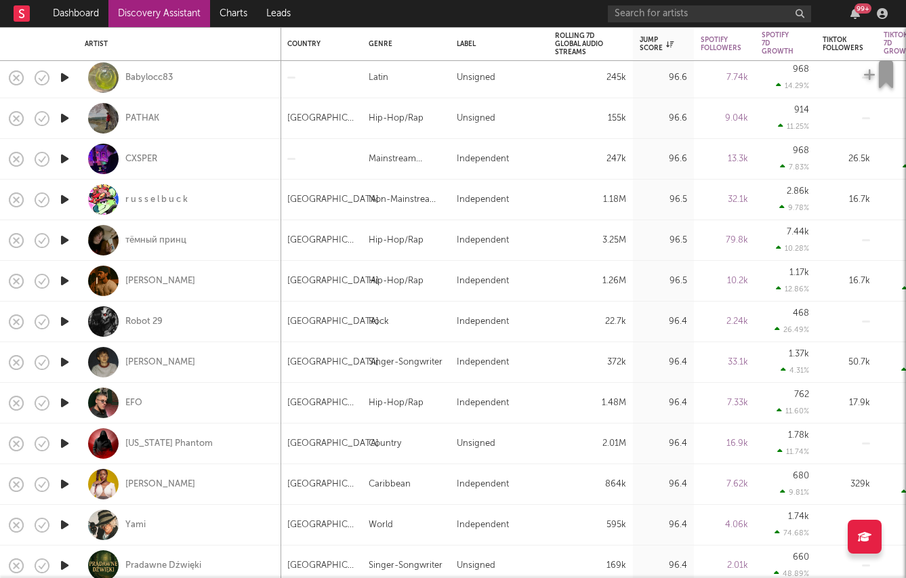
click at [62, 358] on icon "button" at bounding box center [65, 362] width 14 height 17
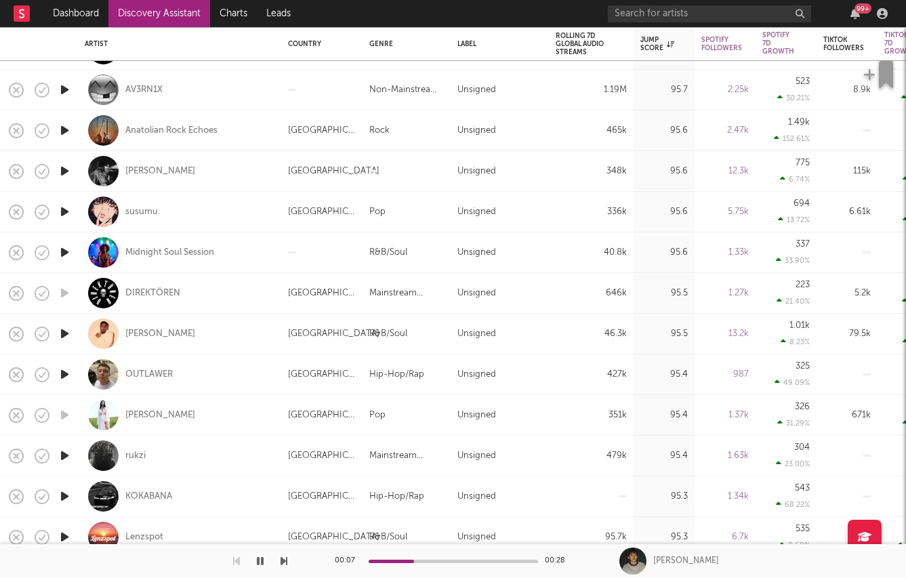
click at [66, 333] on icon "button" at bounding box center [65, 333] width 14 height 17
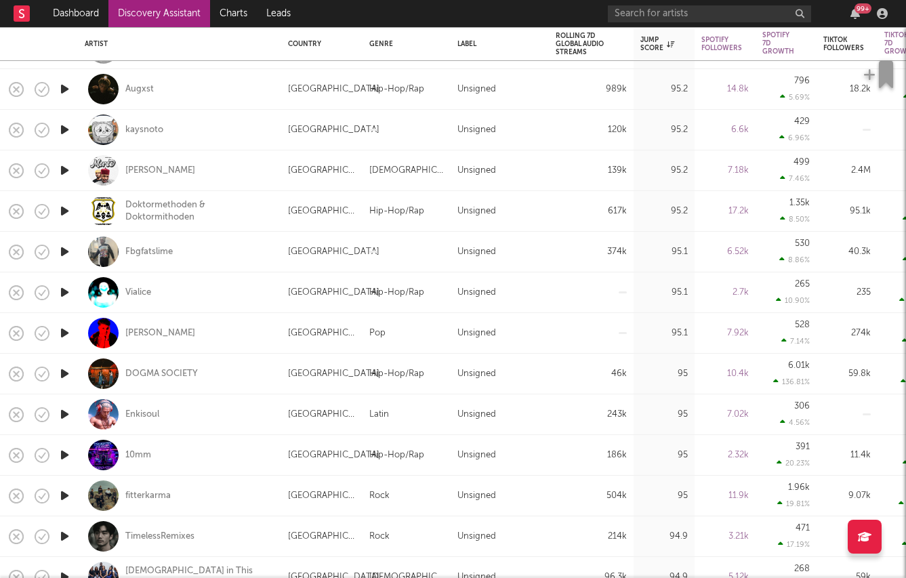
click at [62, 291] on icon "button" at bounding box center [65, 292] width 14 height 17
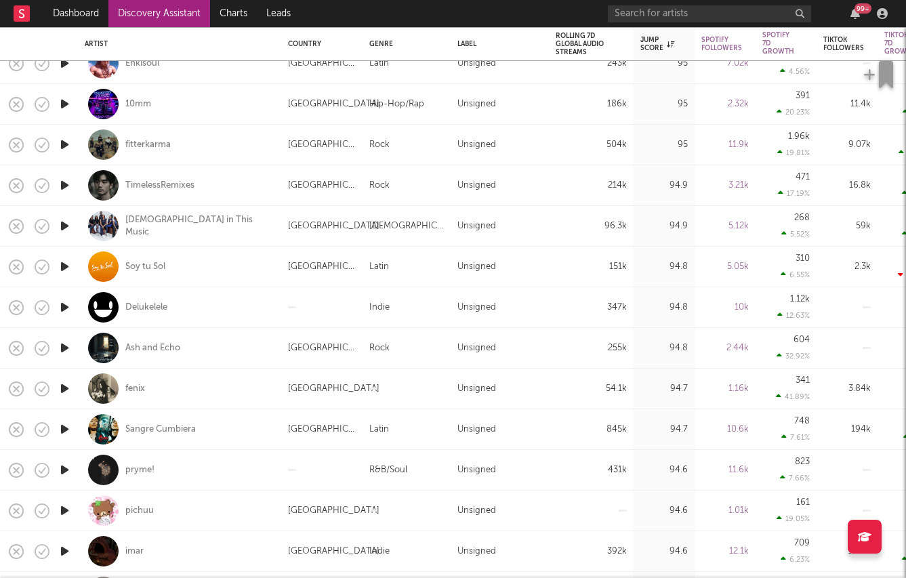
click at [66, 346] on icon "button" at bounding box center [65, 347] width 14 height 17
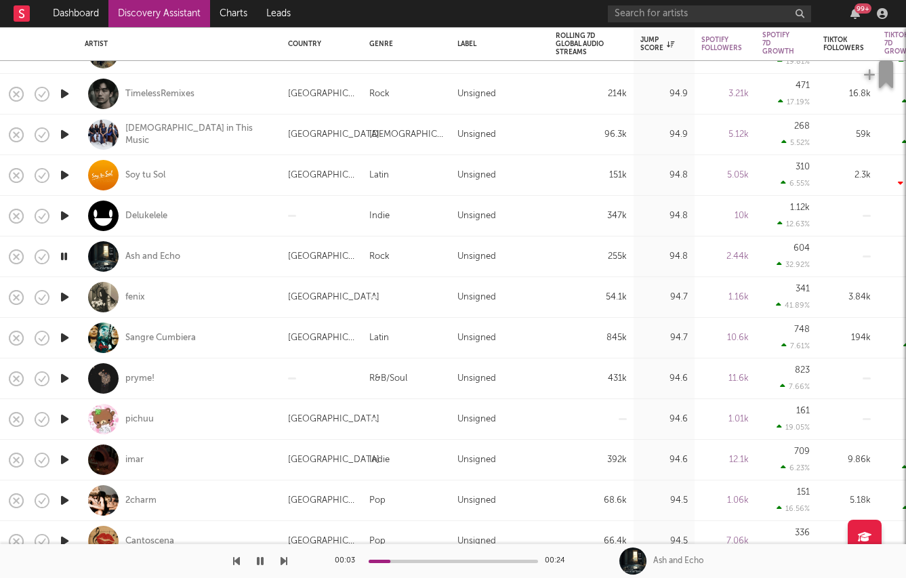
click at [63, 295] on icon "button" at bounding box center [65, 297] width 14 height 17
click at [134, 293] on div "fenix" at bounding box center [135, 297] width 20 height 12
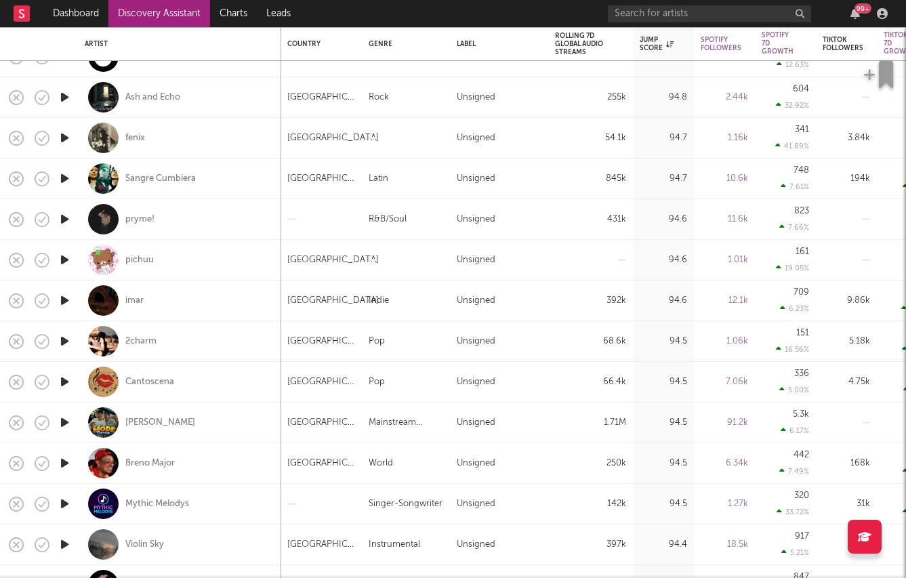
click at [62, 381] on icon "button" at bounding box center [65, 381] width 14 height 17
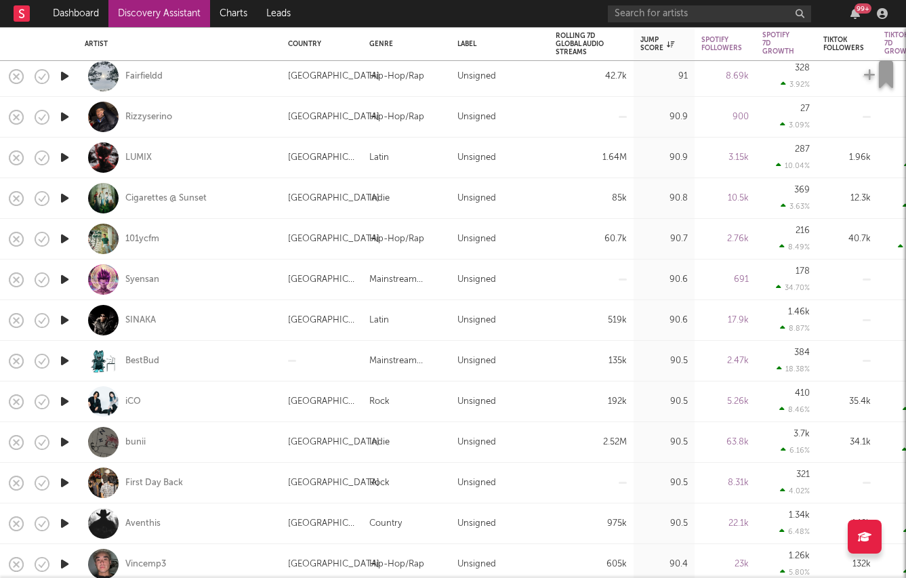
click at [65, 201] on icon "button" at bounding box center [65, 198] width 14 height 17
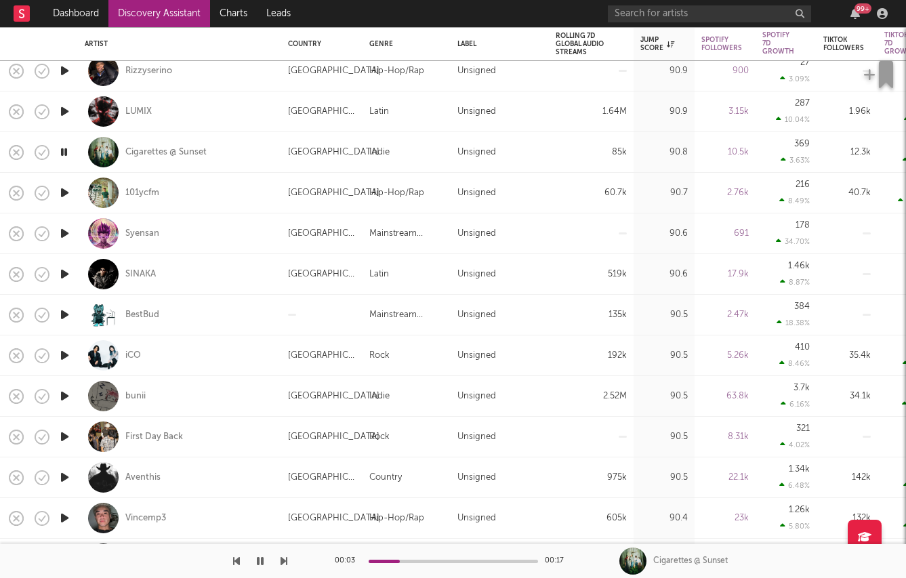
click at [62, 393] on icon "button" at bounding box center [65, 396] width 14 height 17
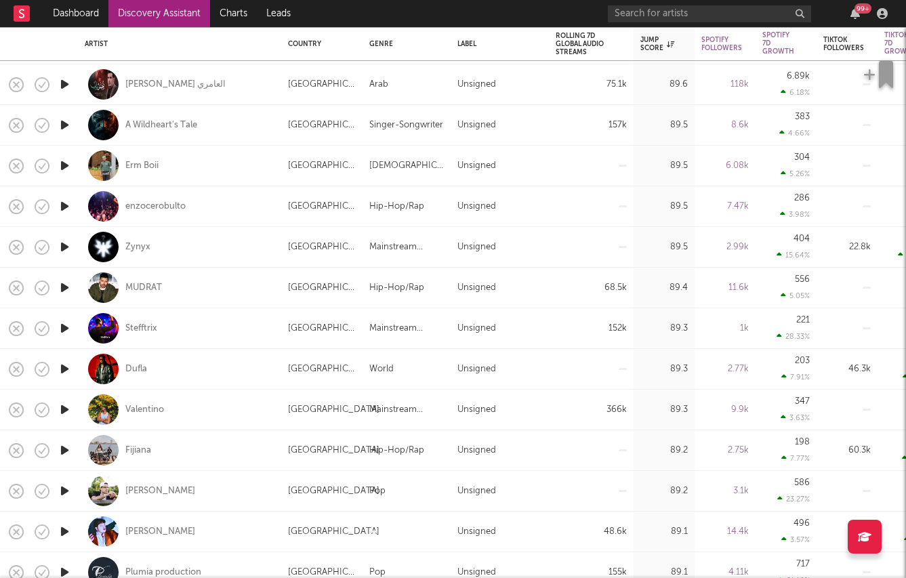
click at [68, 413] on icon "button" at bounding box center [65, 409] width 14 height 17
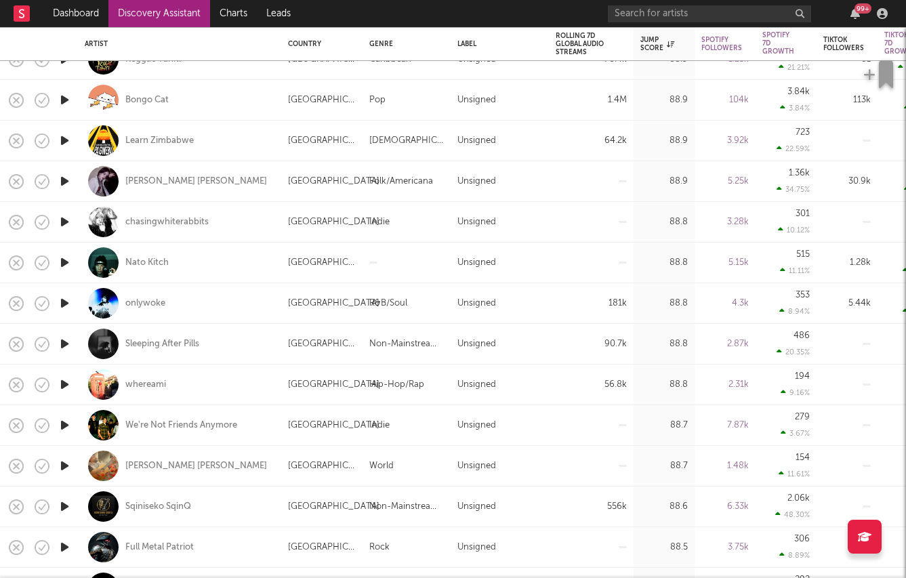
click at [63, 303] on icon "button" at bounding box center [65, 303] width 14 height 17
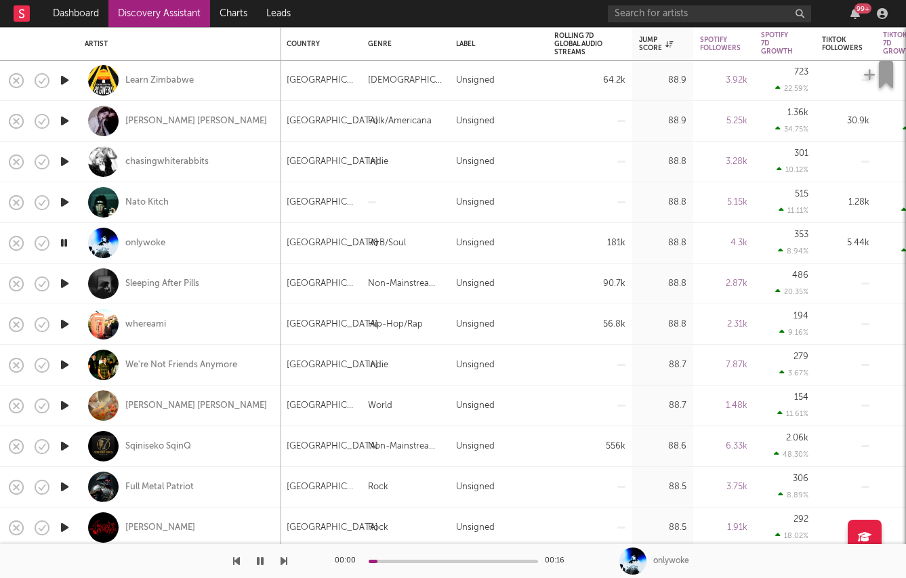
click at [62, 325] on icon "button" at bounding box center [65, 324] width 14 height 17
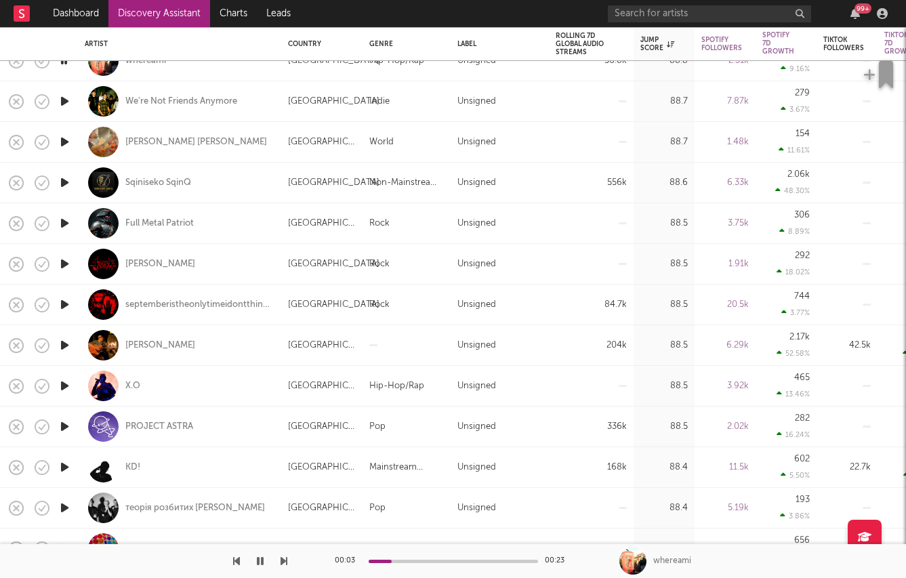
click at [62, 342] on icon "button" at bounding box center [65, 345] width 14 height 17
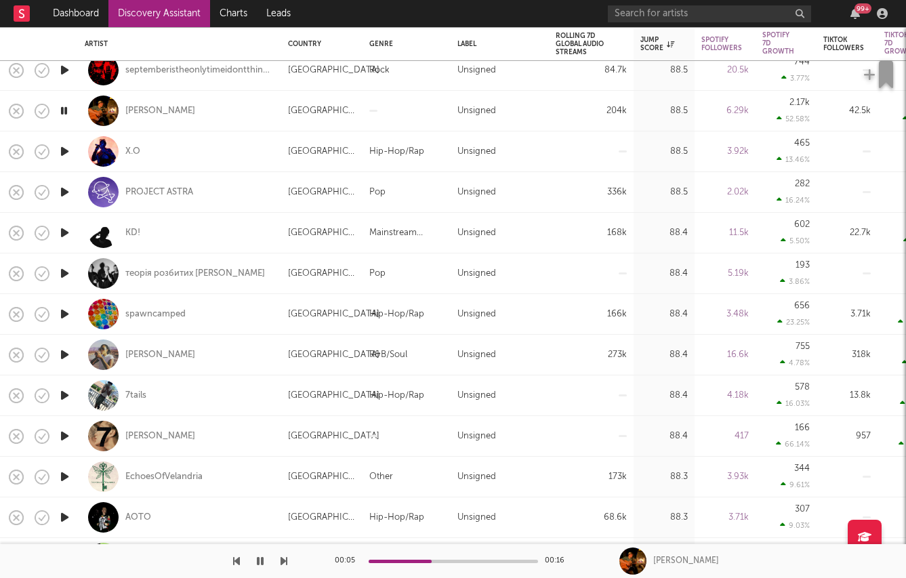
click at [64, 352] on icon "button" at bounding box center [65, 354] width 14 height 17
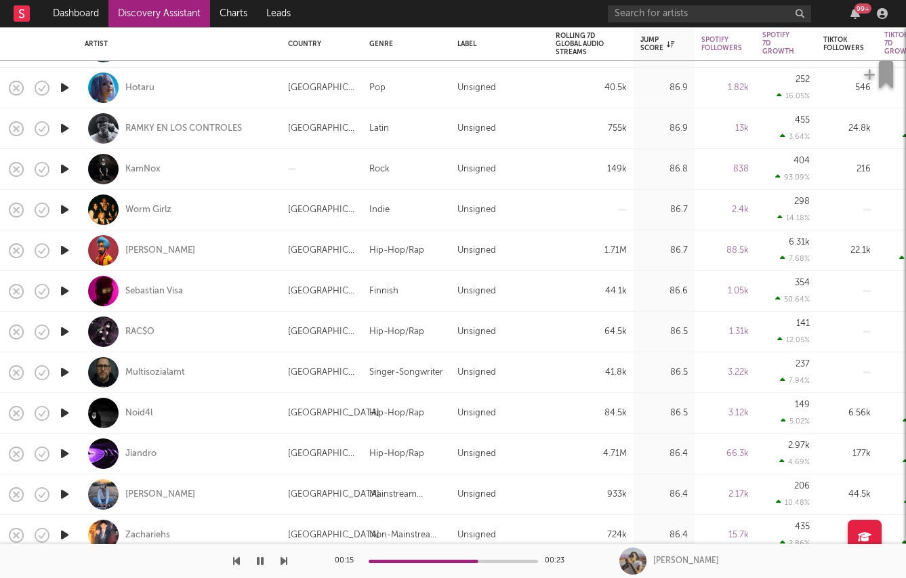
click at [66, 290] on icon "button" at bounding box center [65, 291] width 14 height 17
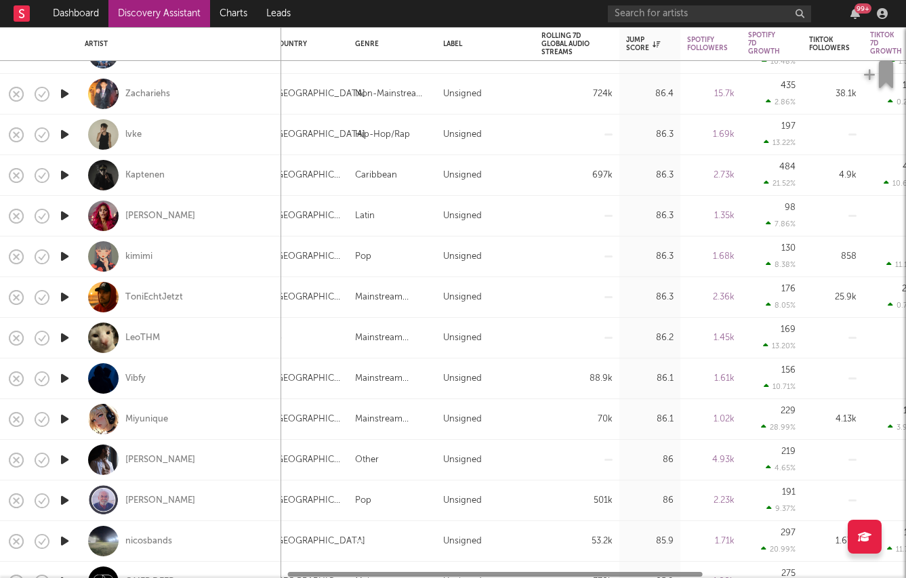
click at [64, 458] on icon "button" at bounding box center [65, 459] width 14 height 17
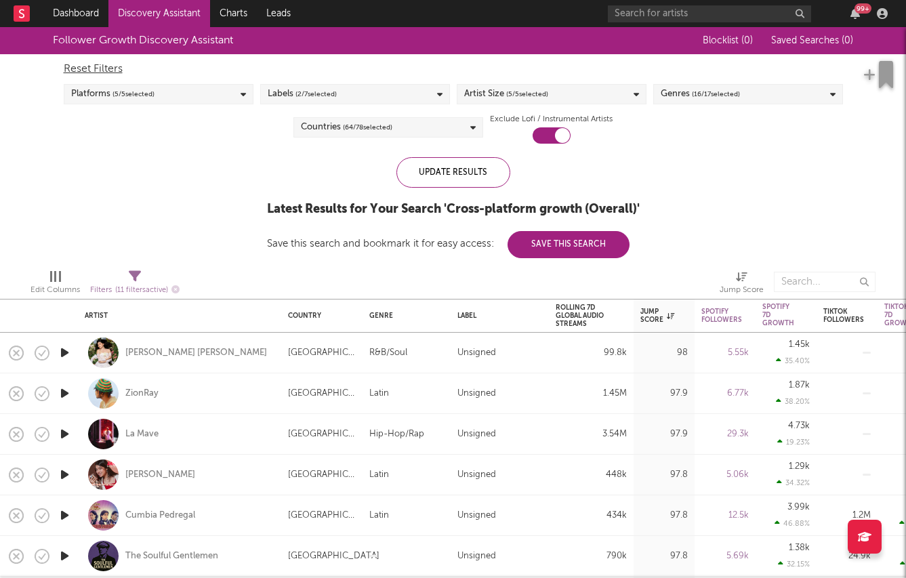
click at [367, 90] on div "Labels ( 2 / 7 selected)" at bounding box center [355, 94] width 190 height 20
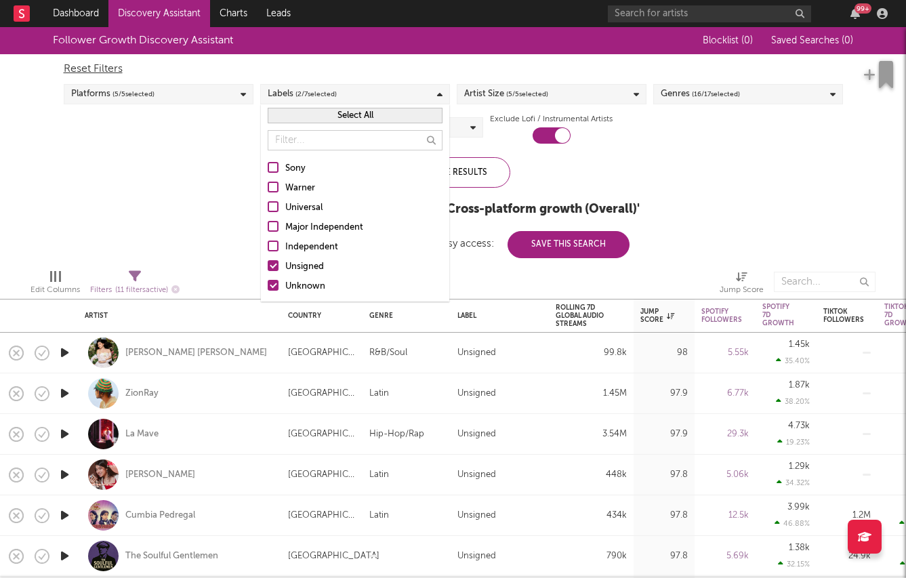
click at [367, 90] on div "Labels ( 2 / 7 selected)" at bounding box center [355, 94] width 190 height 20
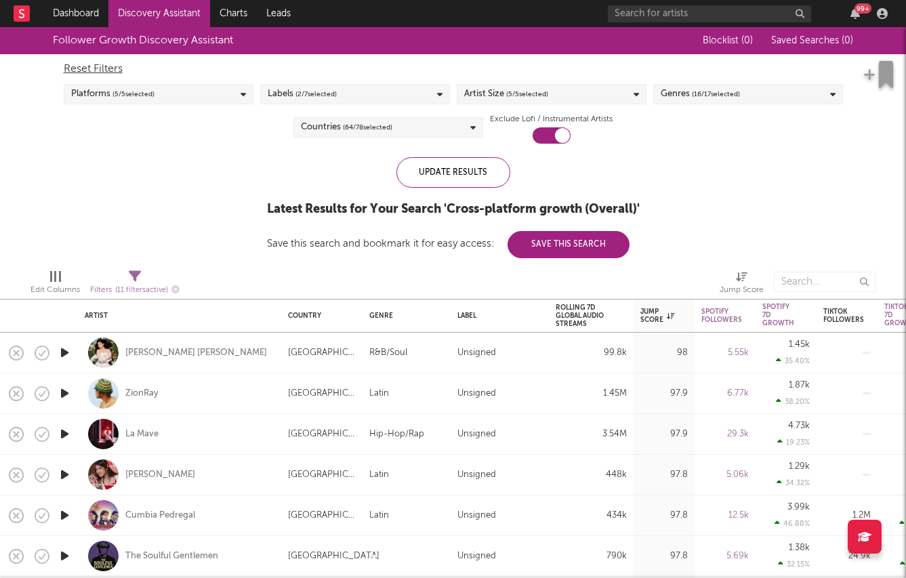
click at [391, 122] on span "( 64 / 78 selected)" at bounding box center [367, 127] width 49 height 16
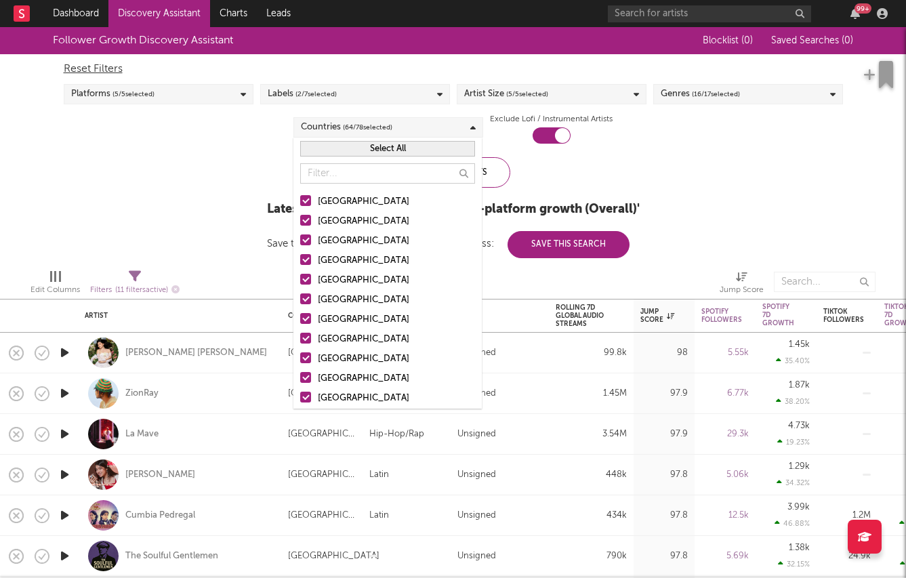
click at [352, 156] on button "Select All" at bounding box center [387, 149] width 175 height 16
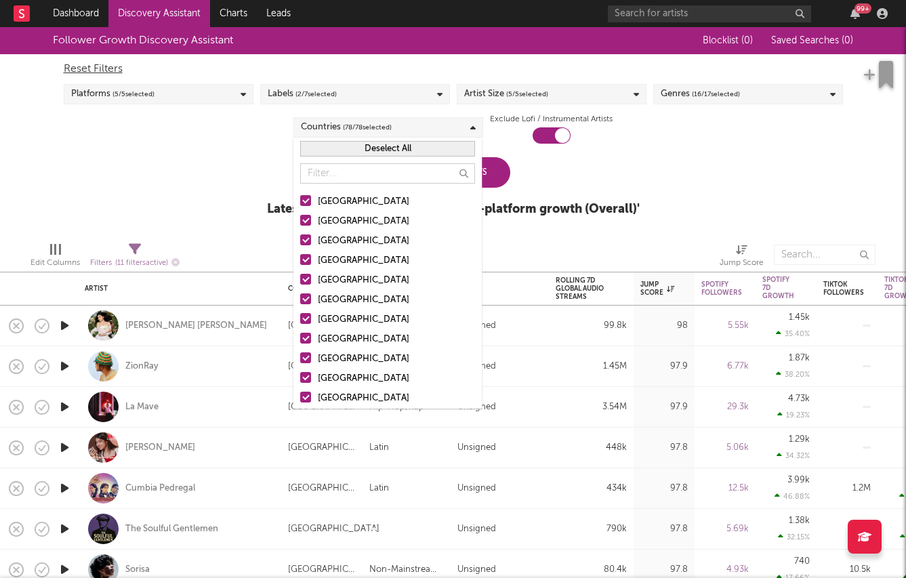
click at [352, 156] on button "Deselect All" at bounding box center [387, 149] width 175 height 16
click at [335, 206] on div "[GEOGRAPHIC_DATA]" at bounding box center [396, 202] width 157 height 16
click at [300, 206] on input "[GEOGRAPHIC_DATA]" at bounding box center [300, 202] width 0 height 16
click at [333, 218] on div "Australia" at bounding box center [396, 221] width 157 height 16
click at [300, 218] on input "Australia" at bounding box center [300, 221] width 0 height 16
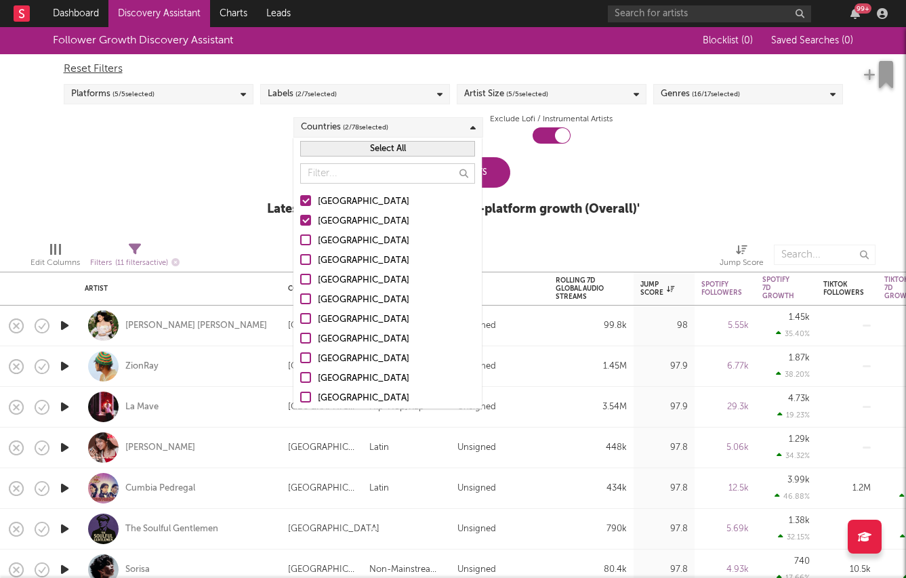
click at [330, 236] on div "Canada" at bounding box center [396, 241] width 157 height 16
click at [300, 236] on input "Canada" at bounding box center [300, 241] width 0 height 16
click at [330, 266] on div "United Kingdom" at bounding box center [396, 261] width 157 height 16
click at [300, 266] on input "United Kingdom" at bounding box center [300, 261] width 0 height 16
click at [758, 164] on div "Follower Growth Discovery Assistant Blocklist ( 0 ) Saved Searches ( 0 ) Reset …" at bounding box center [453, 129] width 906 height 204
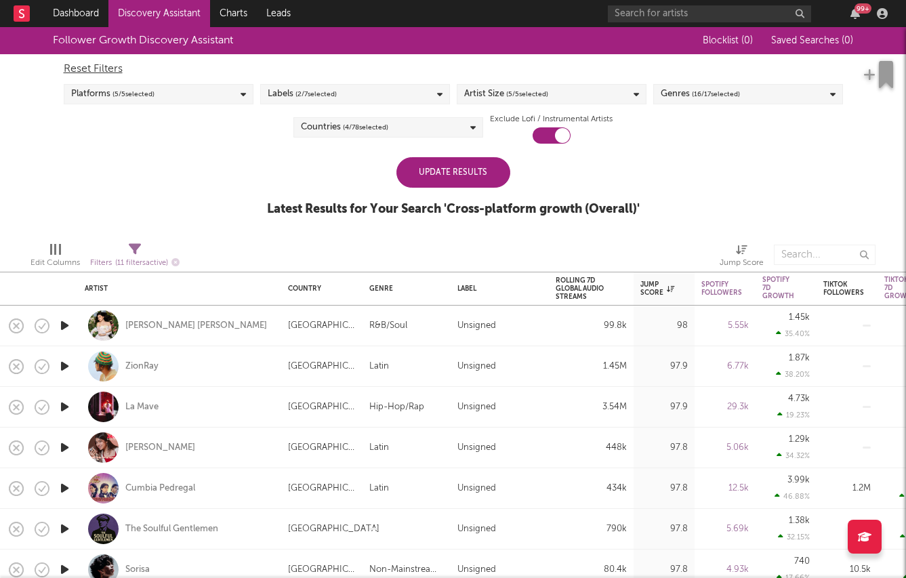
click at [447, 178] on div "Update Results" at bounding box center [453, 172] width 114 height 30
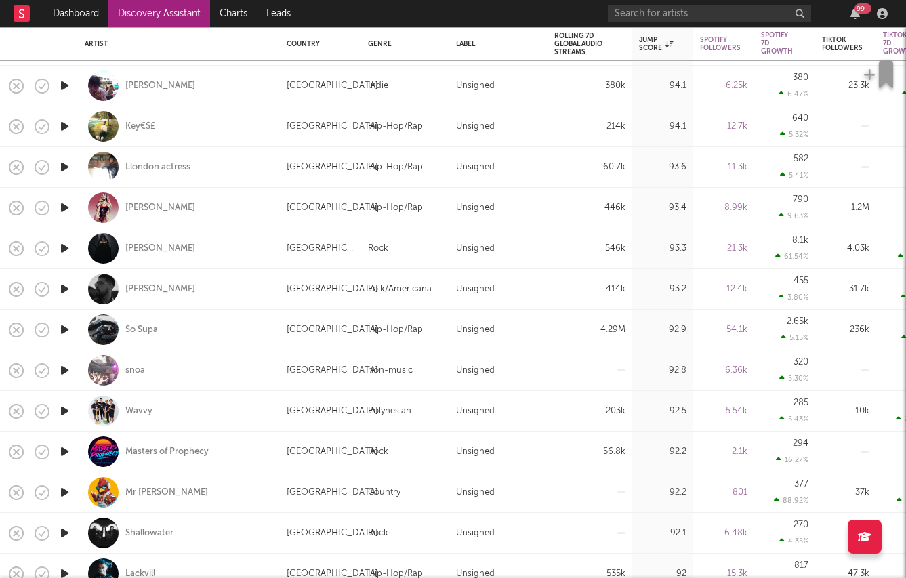
click at [66, 371] on icon "button" at bounding box center [65, 370] width 14 height 17
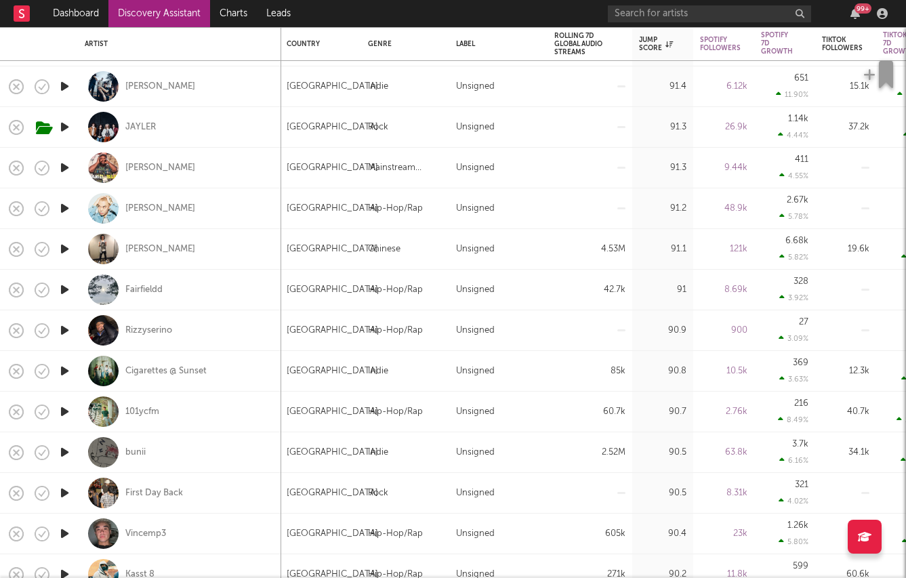
click at [56, 444] on div at bounding box center [64, 452] width 27 height 41
select select "1w"
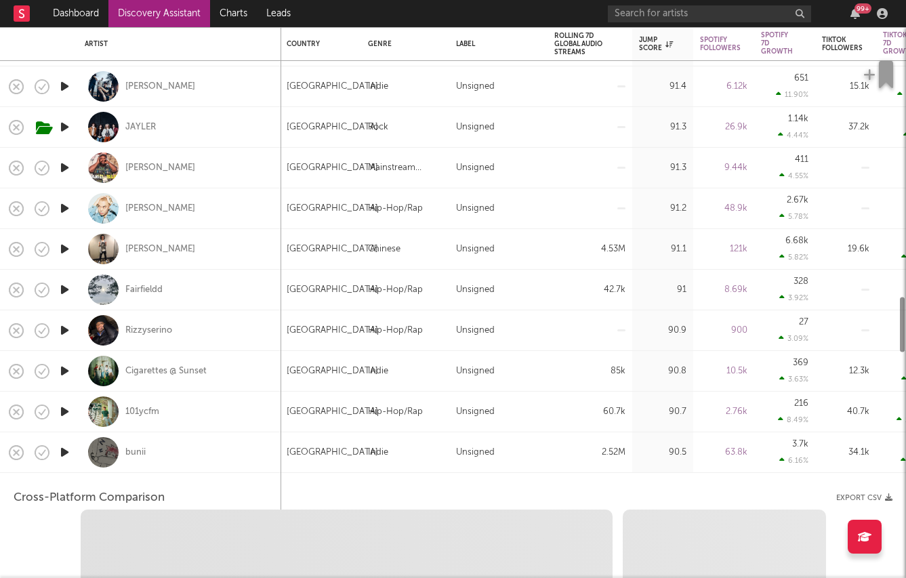
click at [57, 444] on div at bounding box center [64, 452] width 27 height 41
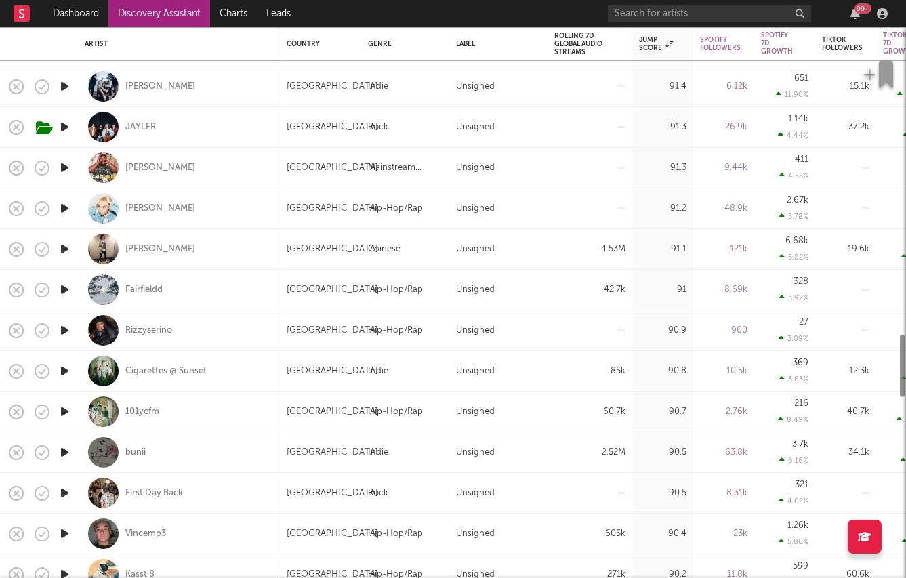
click at [59, 445] on icon "button" at bounding box center [65, 452] width 14 height 17
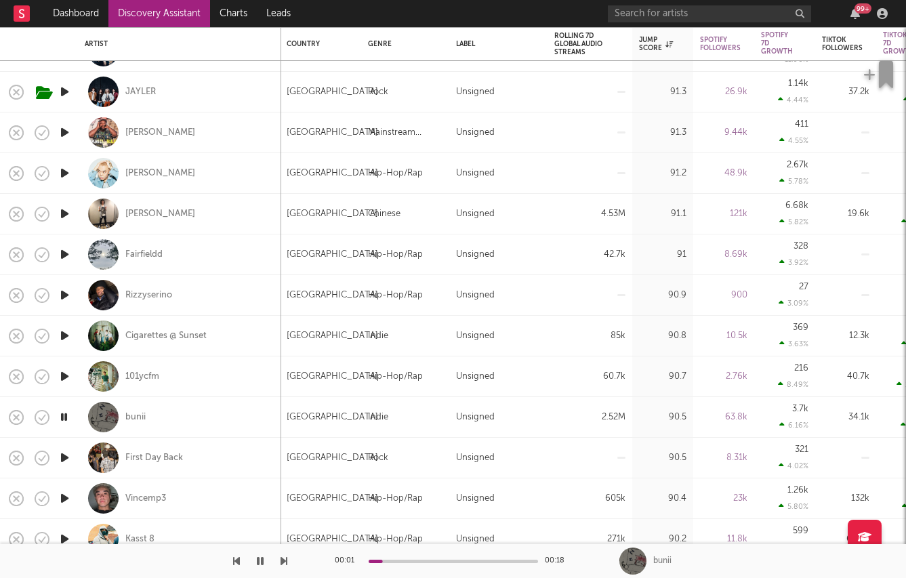
click at [62, 413] on icon "button" at bounding box center [64, 417] width 13 height 17
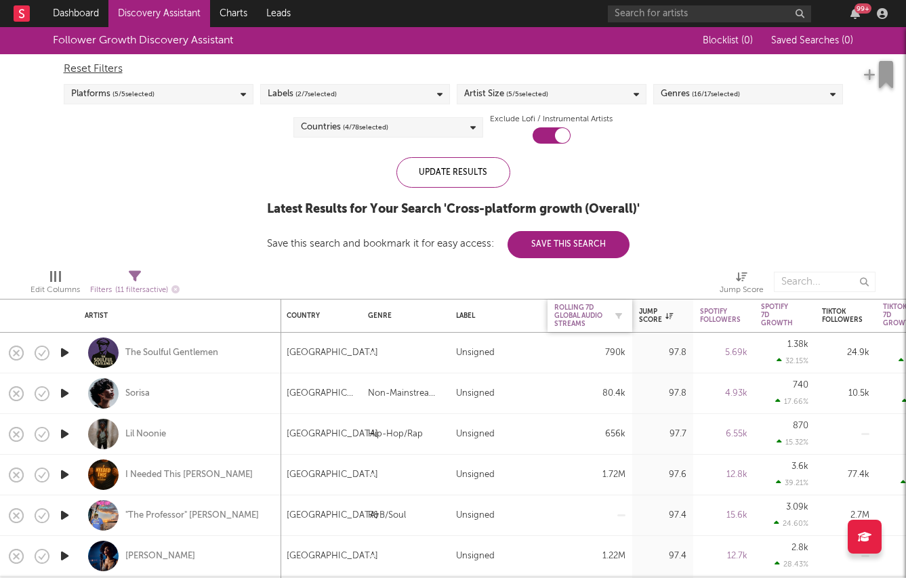
click at [566, 314] on div "Rolling 7D Global Audio Streams" at bounding box center [579, 316] width 51 height 24
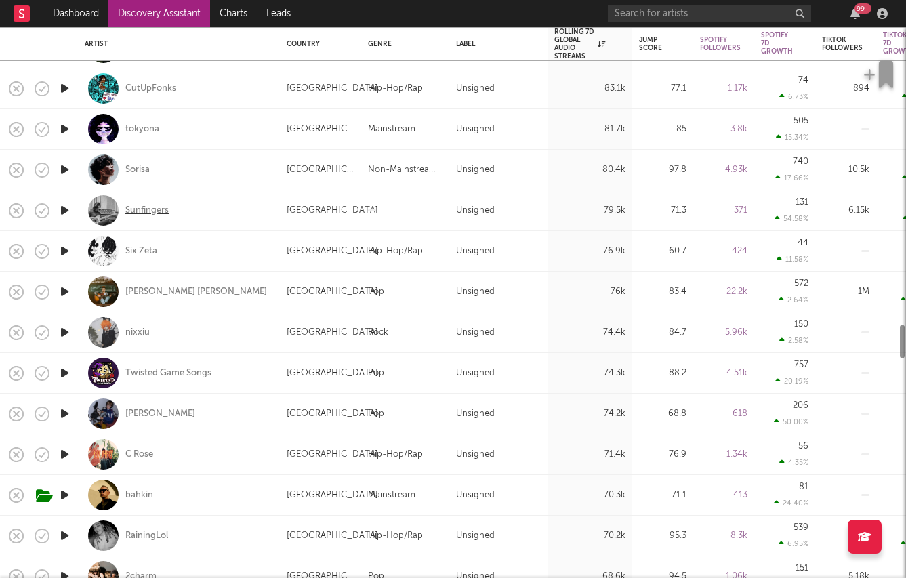
click at [143, 213] on div "Sunfingers" at bounding box center [146, 211] width 43 height 12
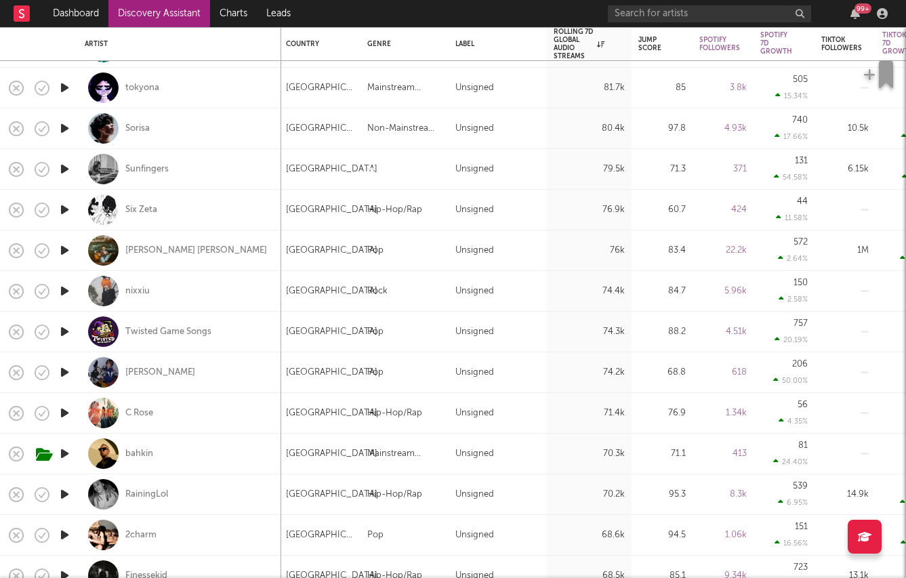
click at [63, 253] on icon "button" at bounding box center [65, 250] width 14 height 17
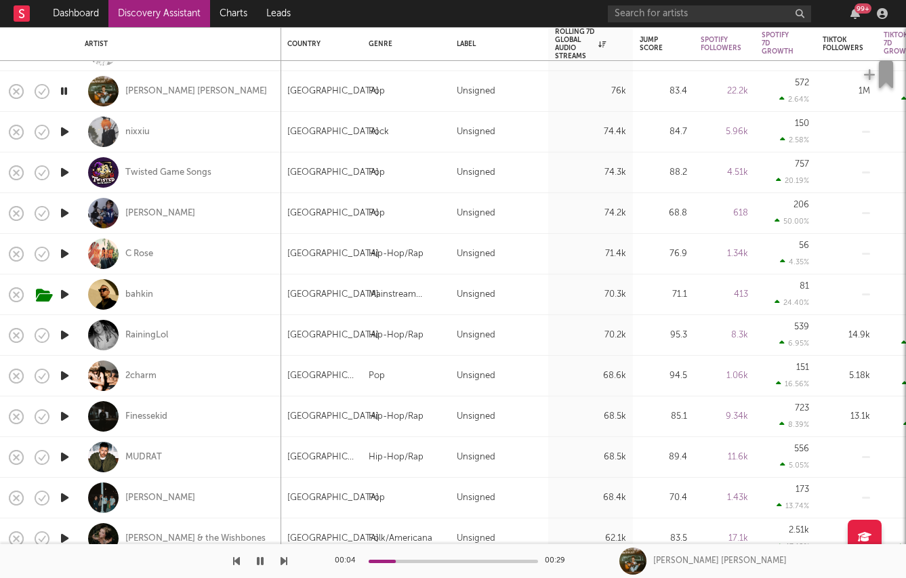
click at [62, 499] on icon "button" at bounding box center [65, 497] width 14 height 17
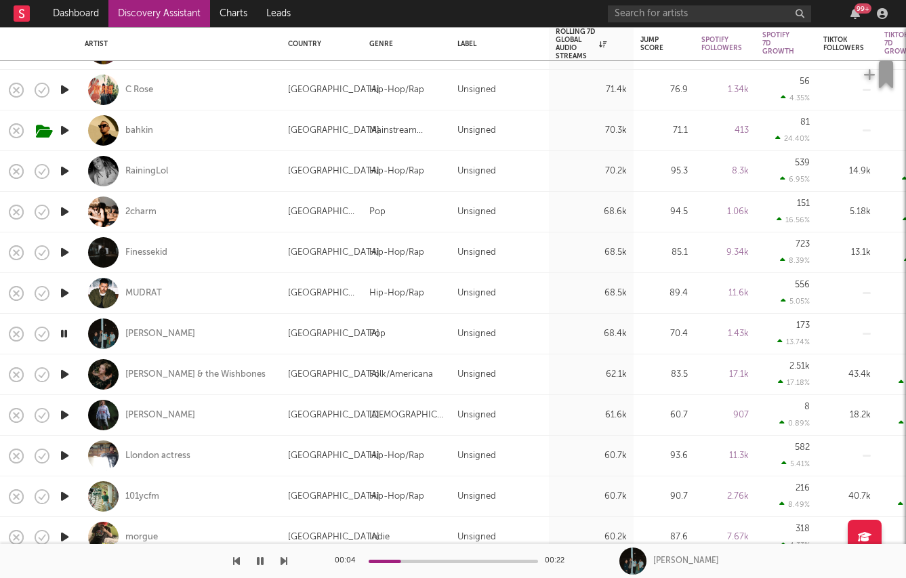
click at [64, 502] on icon "button" at bounding box center [65, 496] width 14 height 17
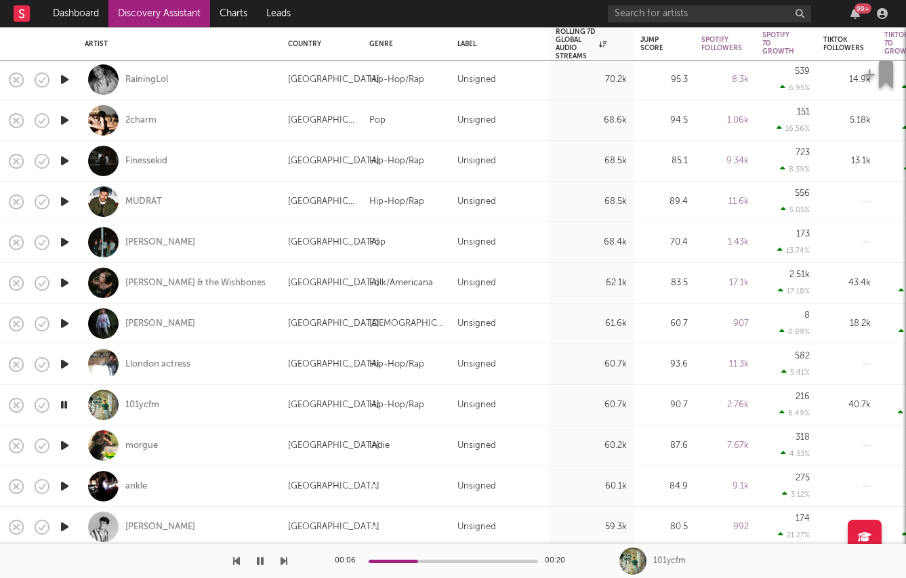
click at [66, 486] on icon "button" at bounding box center [65, 486] width 14 height 17
click at [65, 442] on icon "button" at bounding box center [65, 445] width 14 height 17
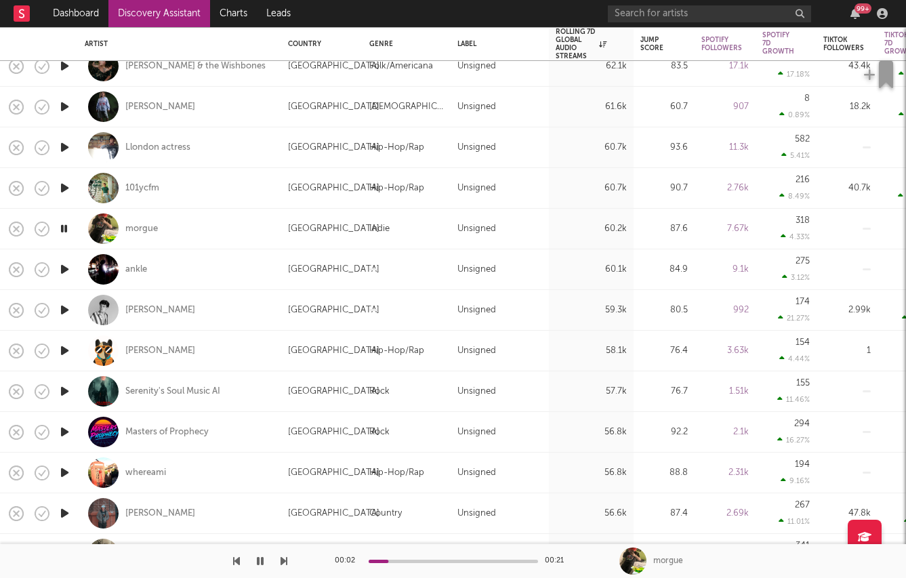
click at [63, 470] on icon "button" at bounding box center [65, 472] width 14 height 17
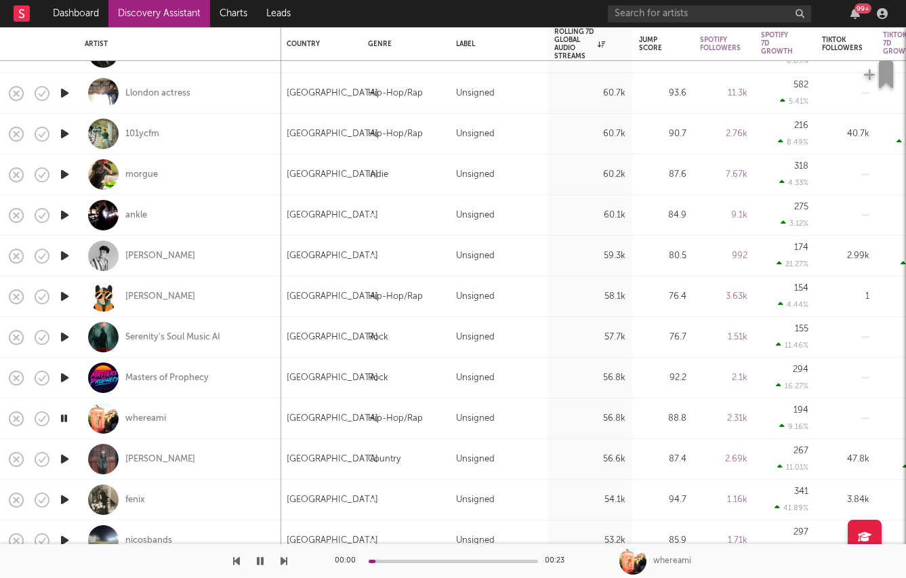
click at [62, 463] on icon "button" at bounding box center [65, 459] width 14 height 17
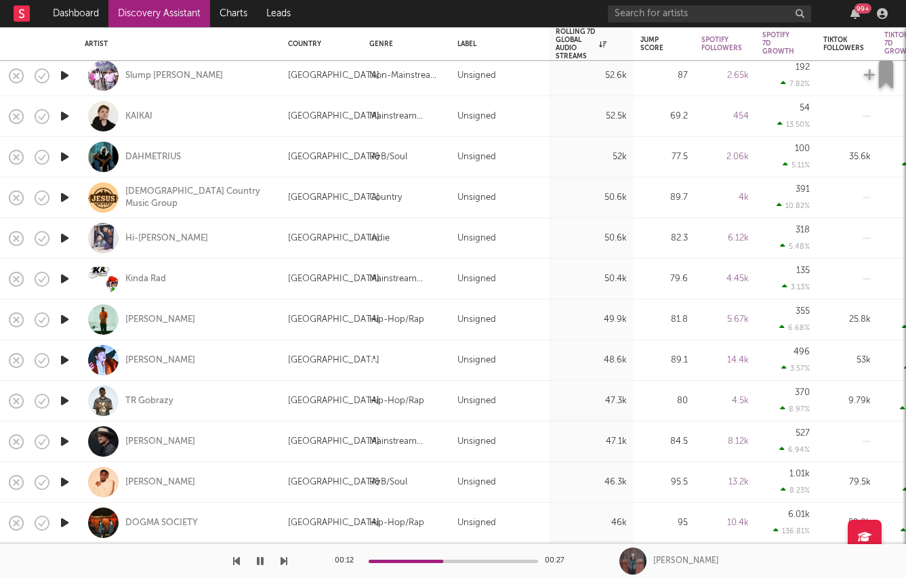
click at [68, 316] on icon "button" at bounding box center [65, 319] width 14 height 17
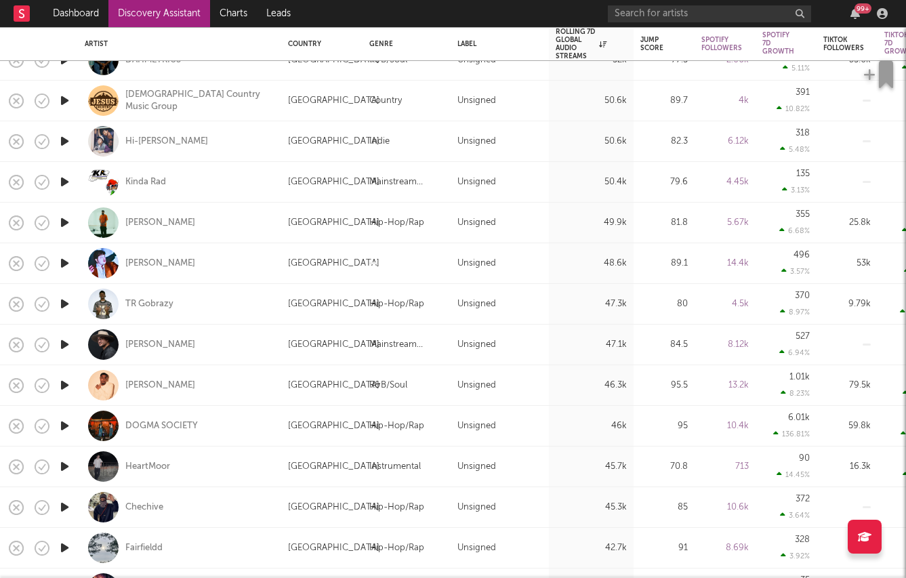
click at [62, 430] on icon "button" at bounding box center [65, 425] width 14 height 17
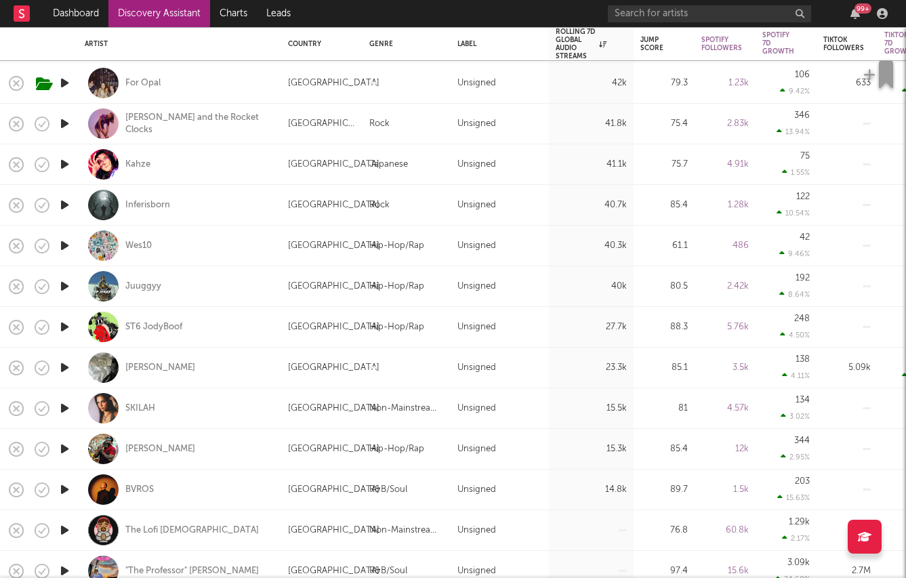
click at [64, 400] on icon "button" at bounding box center [65, 408] width 14 height 17
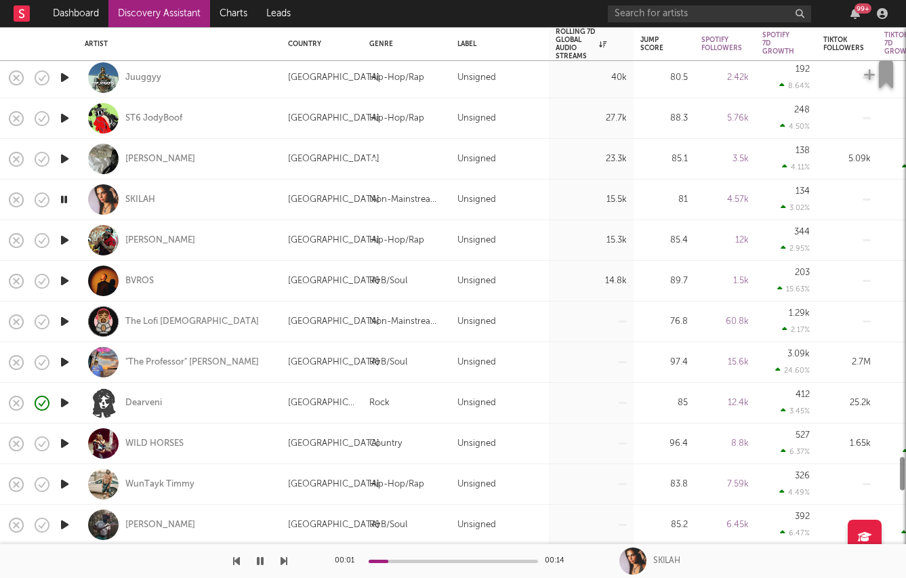
click at [64, 403] on icon "button" at bounding box center [65, 402] width 14 height 17
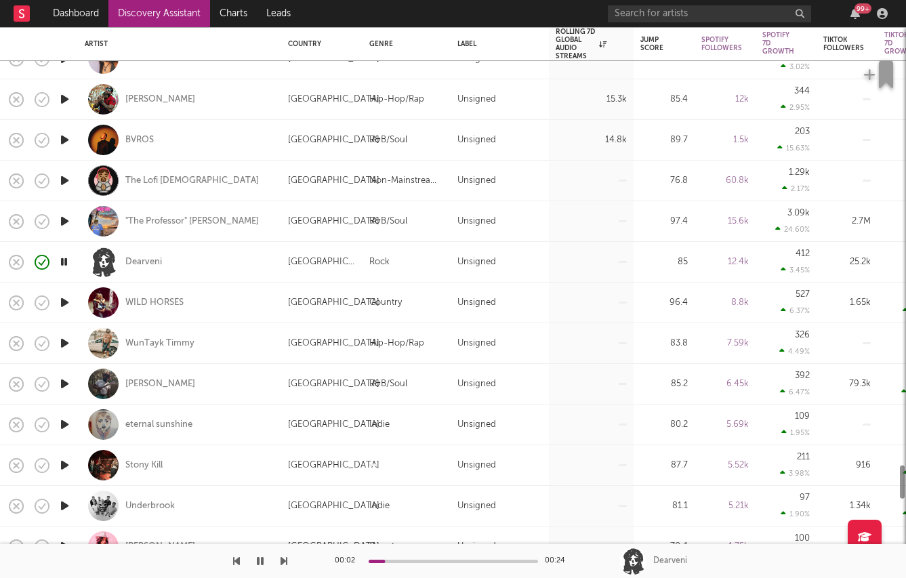
click at [64, 419] on icon "button" at bounding box center [65, 424] width 14 height 17
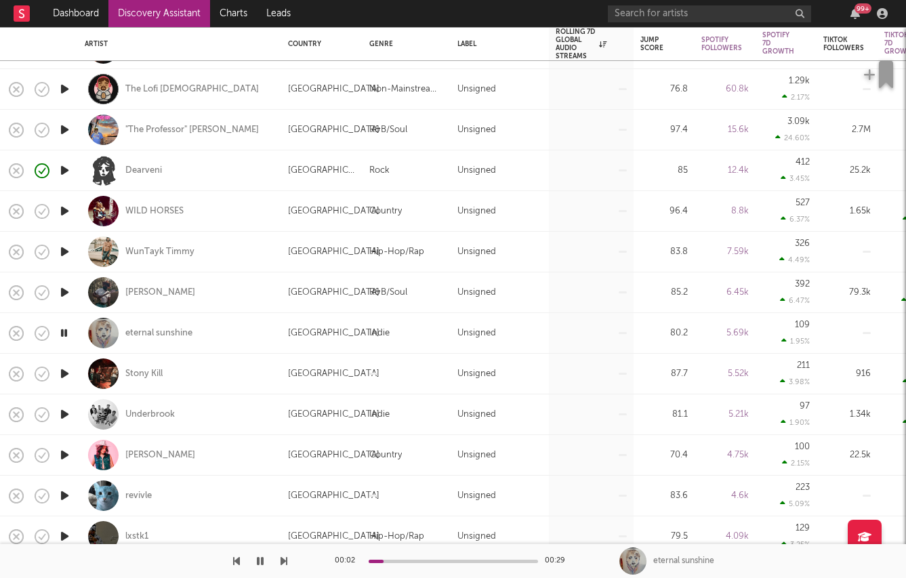
click at [66, 410] on icon "button" at bounding box center [65, 414] width 14 height 17
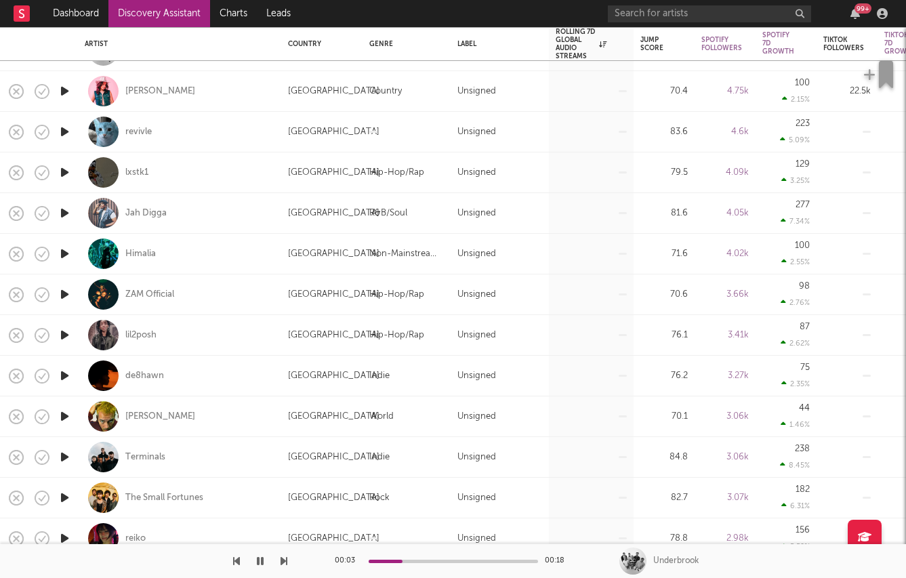
click at [61, 454] on icon "button" at bounding box center [65, 457] width 14 height 17
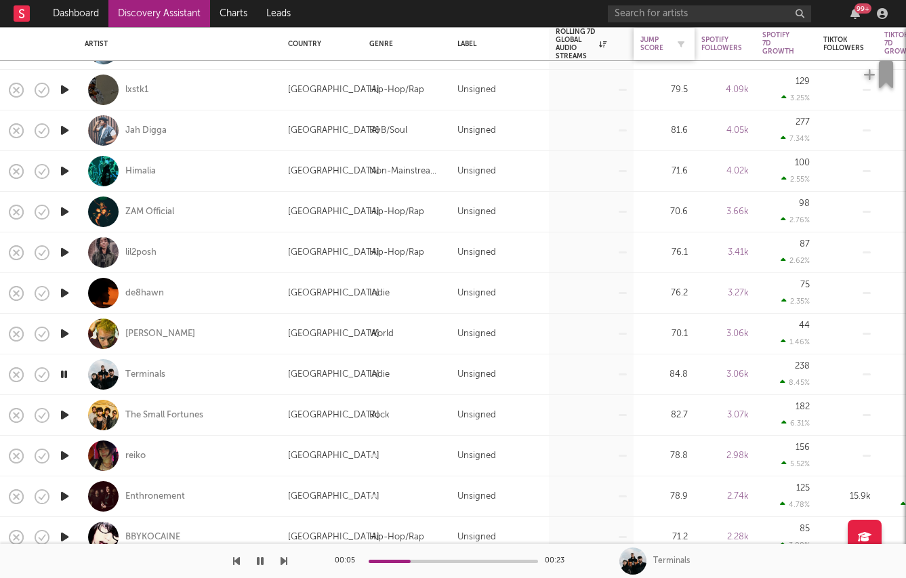
click at [648, 46] on div "Jump Score" at bounding box center [653, 44] width 27 height 16
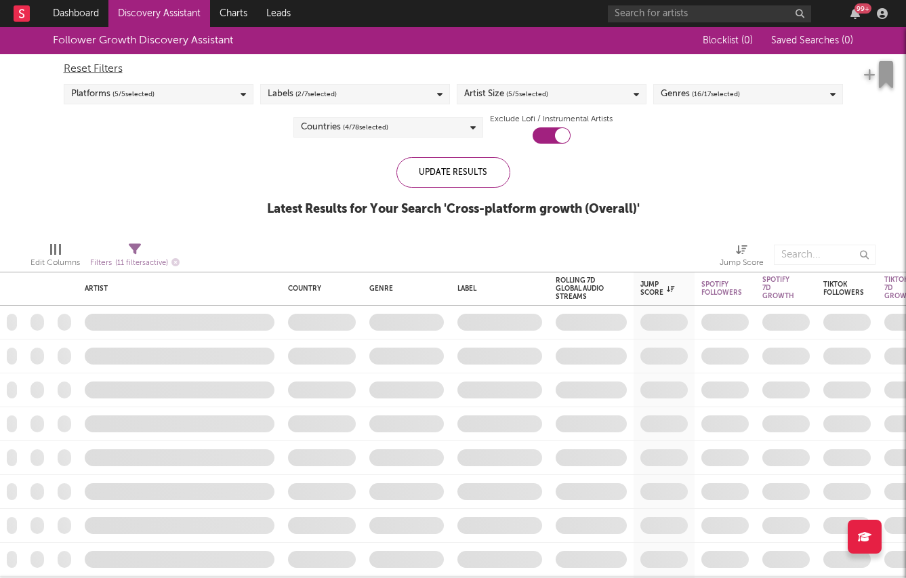
click at [735, 82] on div "Reset Filters Platforms ( 5 / 5 selected) Labels ( 2 / 7 selected) Artist Size …" at bounding box center [453, 98] width 793 height 89
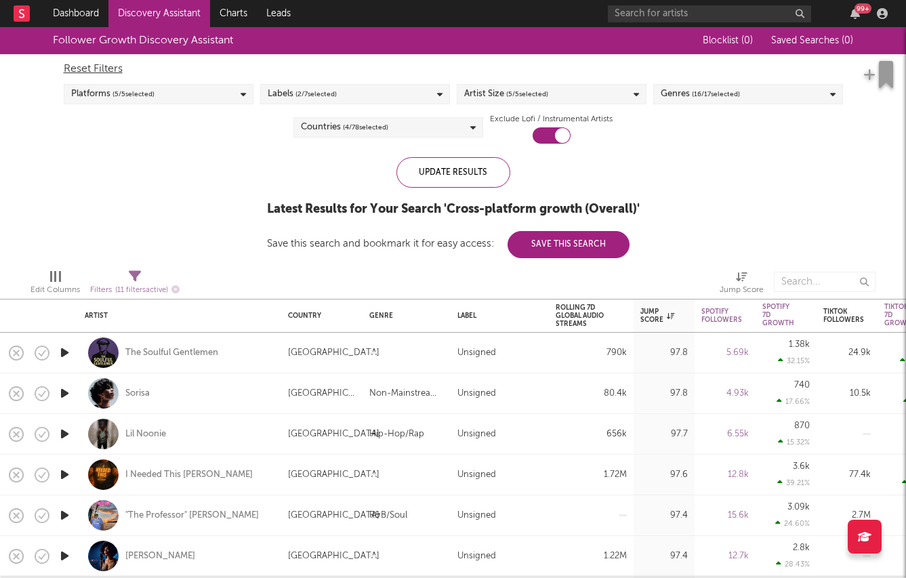
click at [733, 85] on div "Genres ( 16 / 17 selected)" at bounding box center [748, 94] width 190 height 20
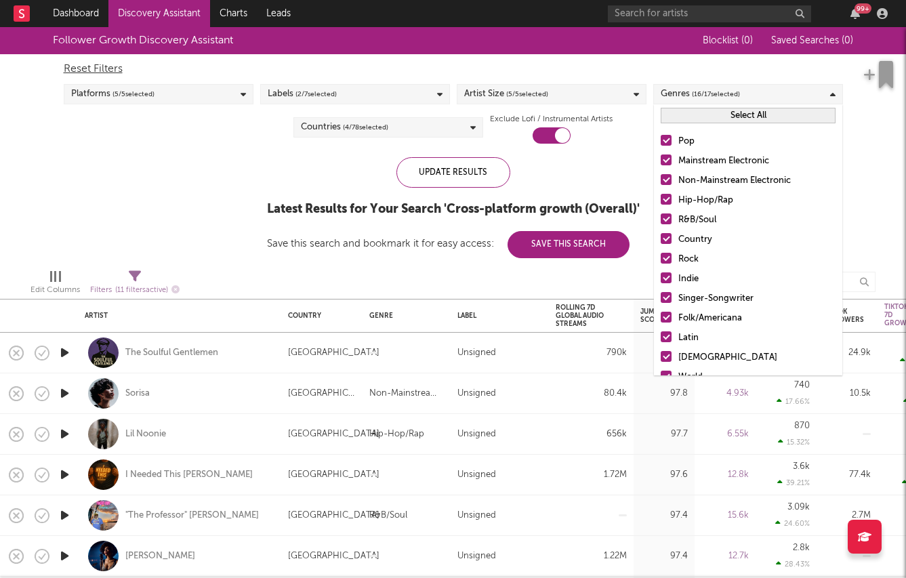
click at [688, 117] on button "Select All" at bounding box center [748, 116] width 175 height 16
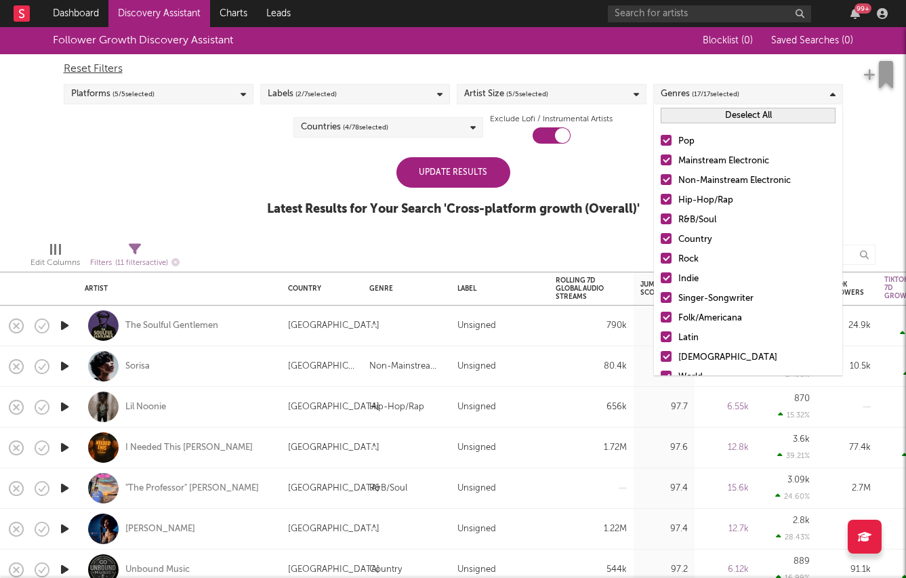
click at [688, 117] on button "Deselect All" at bounding box center [748, 116] width 175 height 16
click at [669, 264] on label "Rock" at bounding box center [748, 259] width 175 height 16
click at [661, 264] on input "Rock" at bounding box center [661, 259] width 0 height 16
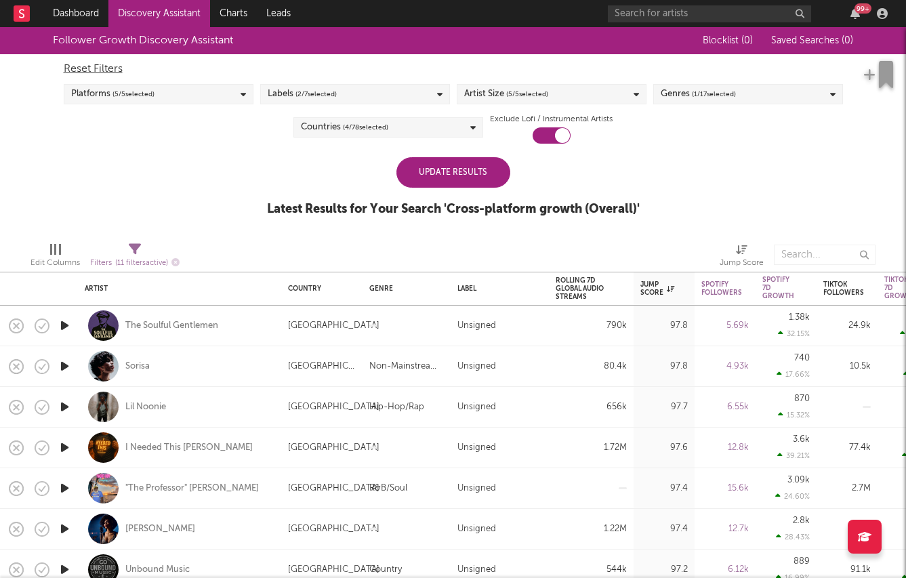
click at [644, 251] on div at bounding box center [585, 255] width 250 height 34
click at [457, 161] on div "Update Results" at bounding box center [453, 172] width 114 height 30
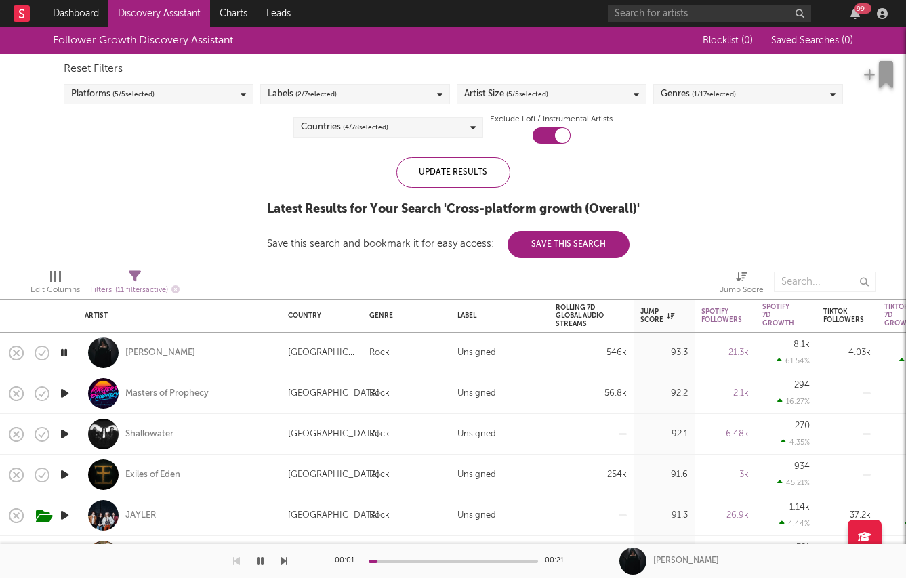
click at [69, 437] on icon "button" at bounding box center [65, 434] width 14 height 17
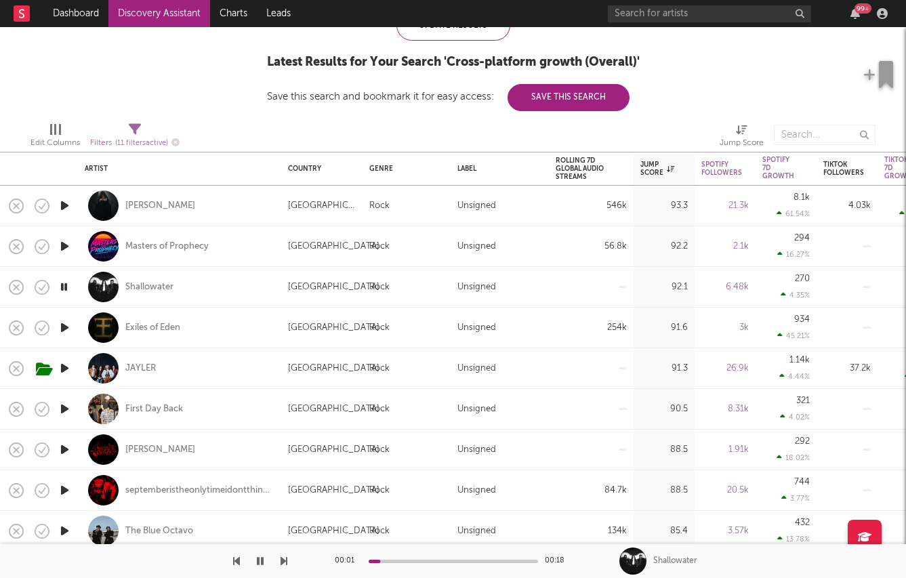
click at [63, 409] on icon "button" at bounding box center [65, 408] width 14 height 17
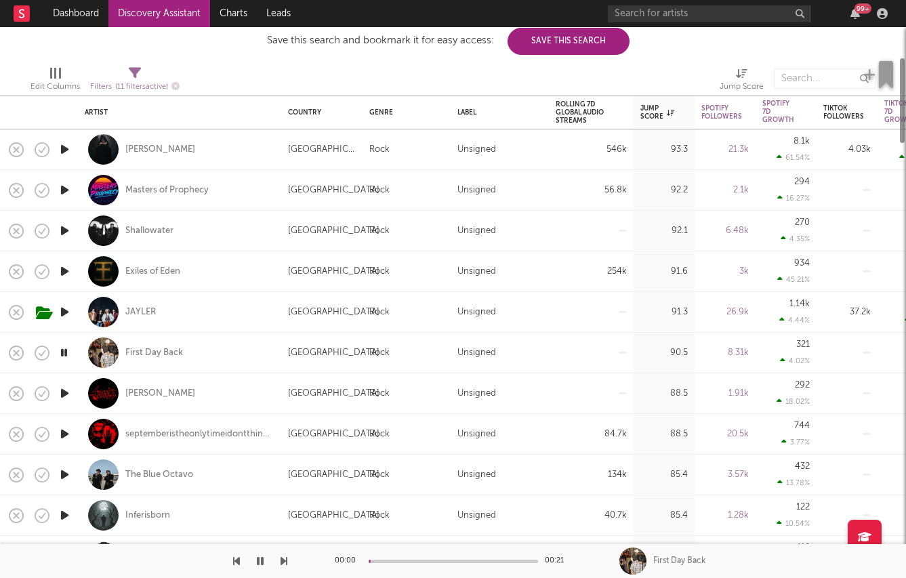
click at [63, 387] on icon "button" at bounding box center [65, 393] width 14 height 17
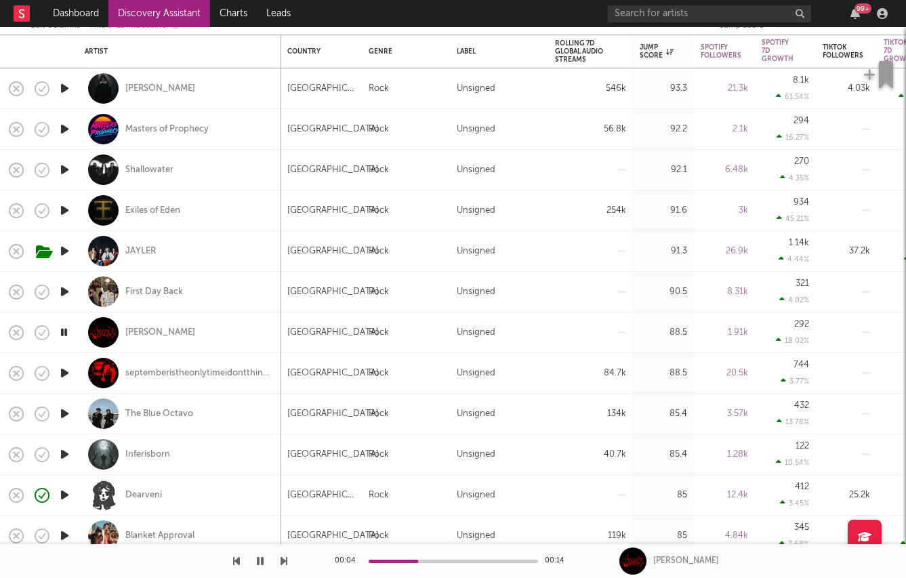
click at [62, 412] on icon "button" at bounding box center [65, 413] width 14 height 17
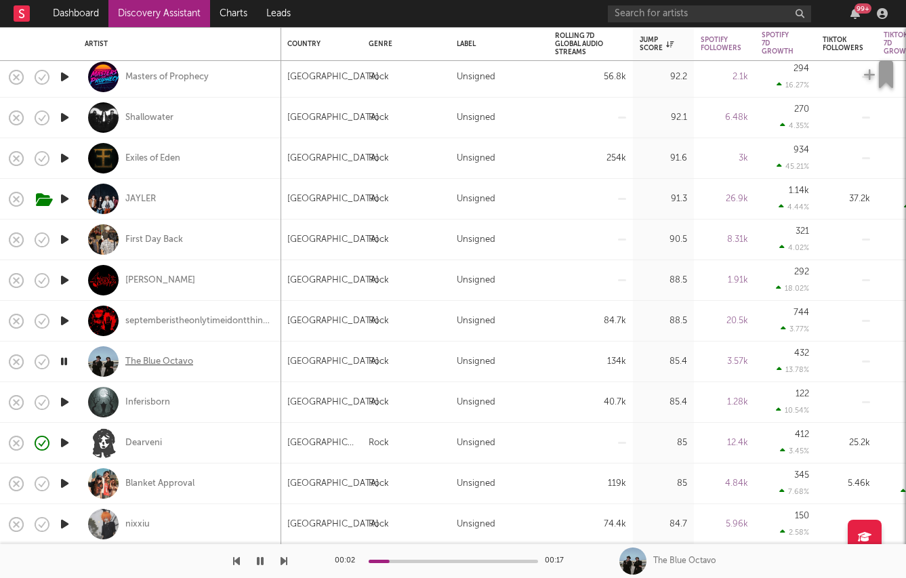
click at [143, 361] on div "The Blue Octavo" at bounding box center [159, 362] width 68 height 12
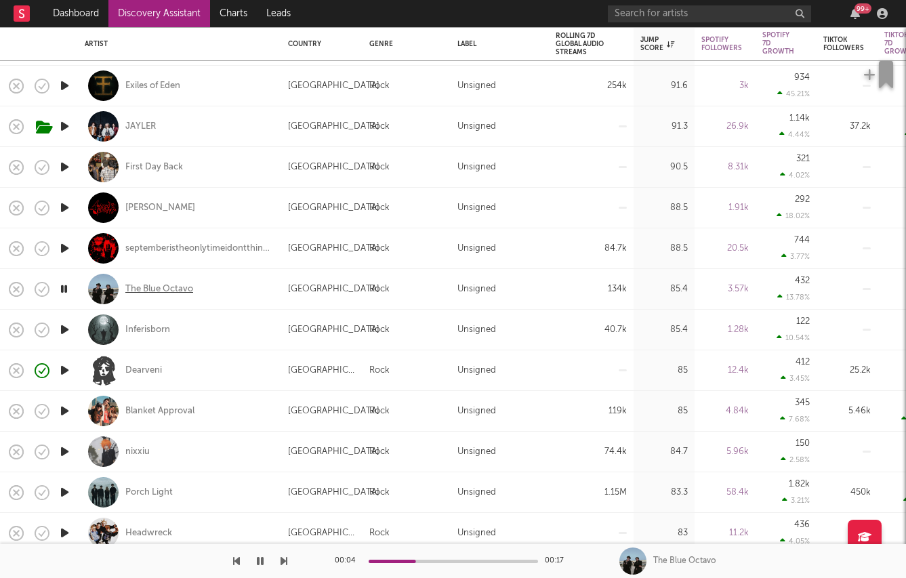
click at [152, 289] on div "The Blue Octavo" at bounding box center [159, 289] width 68 height 12
click at [64, 448] on icon "button" at bounding box center [65, 450] width 14 height 17
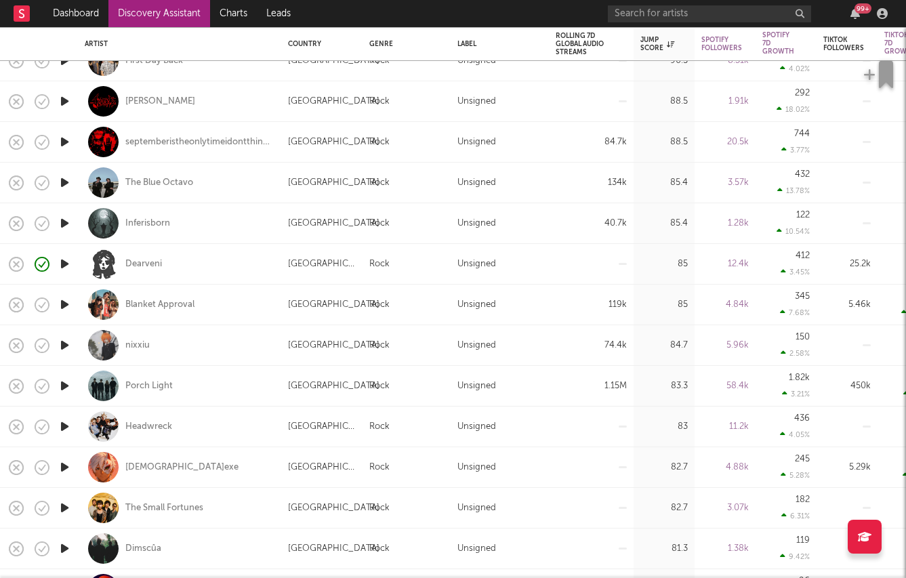
click at [62, 428] on icon "button" at bounding box center [65, 426] width 14 height 17
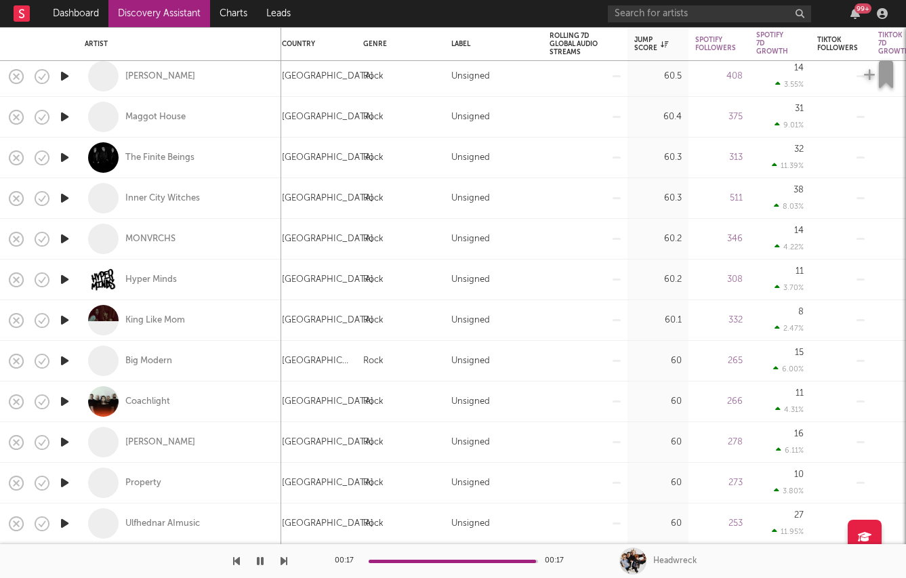
click at [64, 202] on icon "button" at bounding box center [65, 198] width 14 height 17
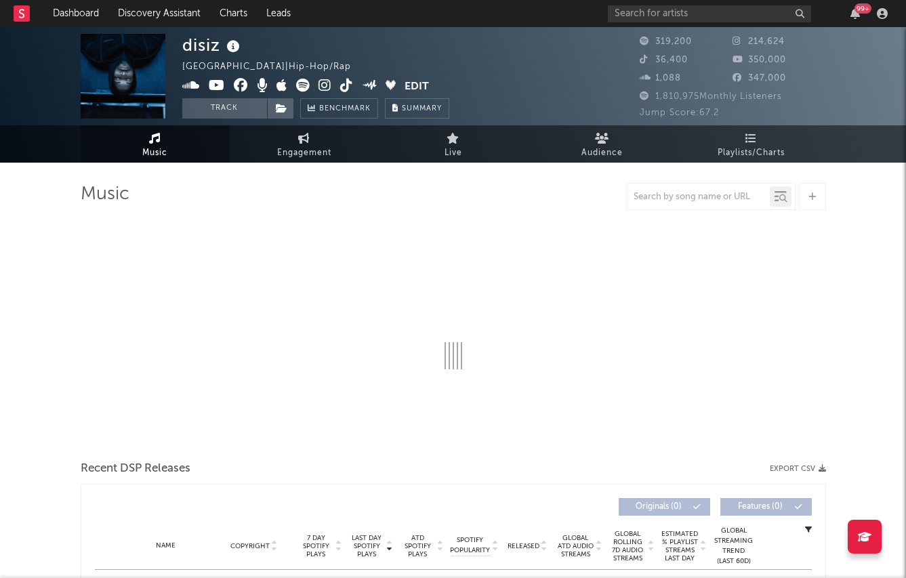
select select "6m"
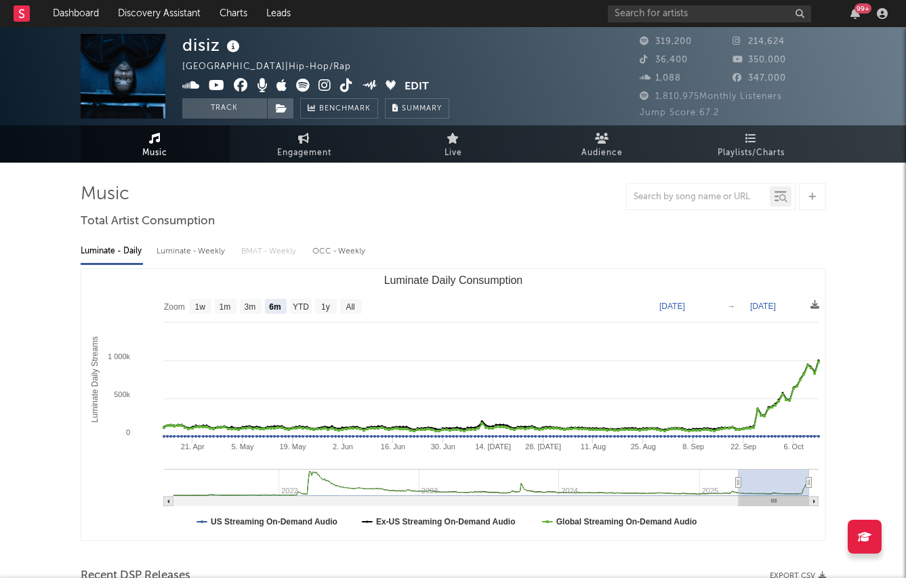
scroll to position [14, 0]
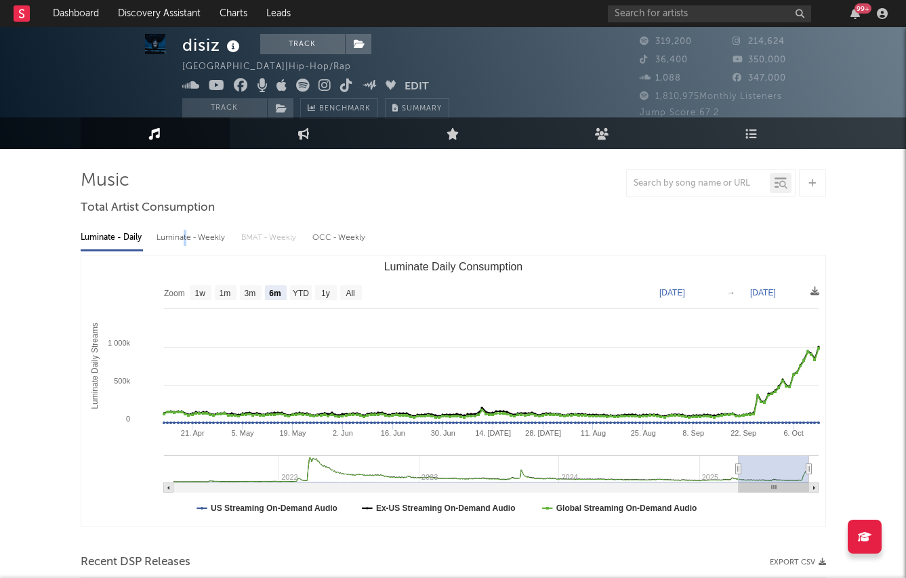
click at [184, 237] on div "Luminate - Weekly" at bounding box center [192, 237] width 71 height 23
select select "6m"
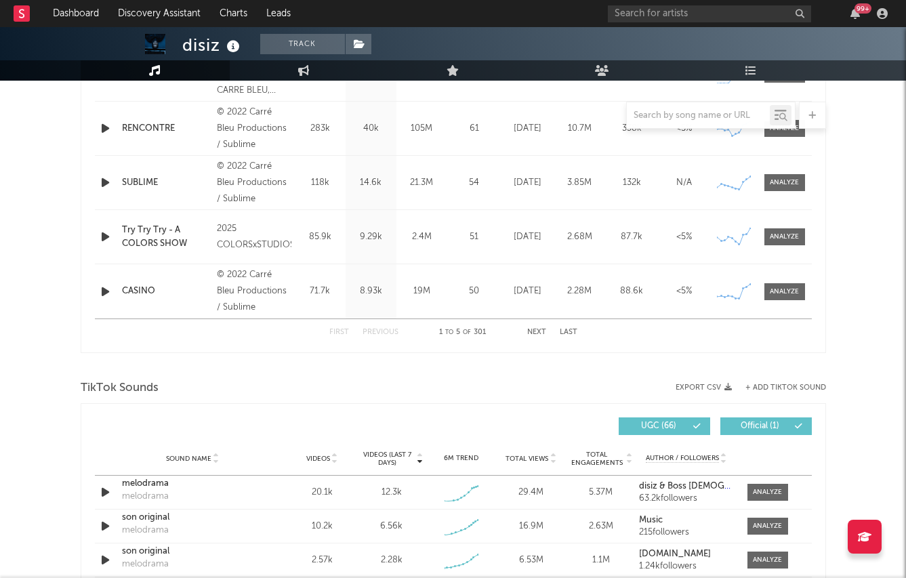
scroll to position [615, 0]
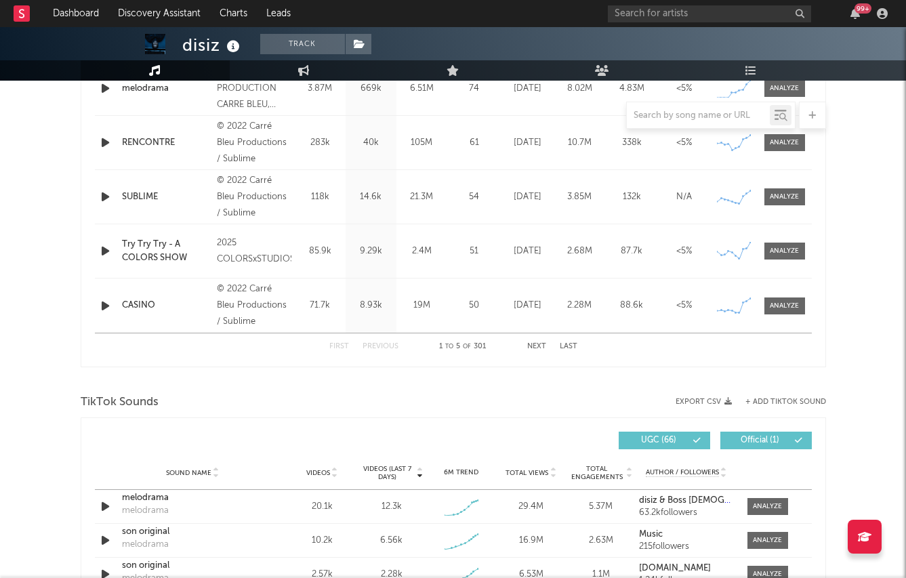
click at [287, 379] on div at bounding box center [453, 381] width 745 height 20
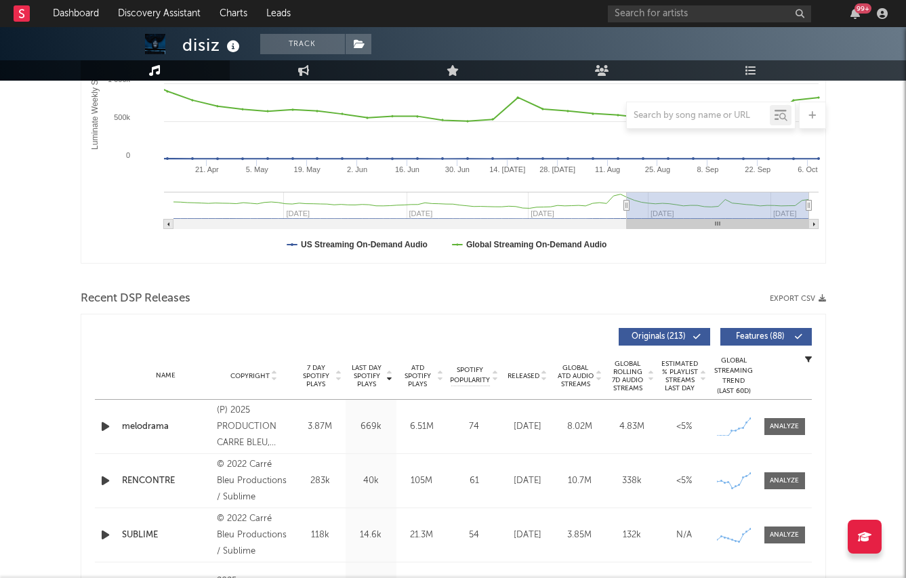
click at [259, 379] on span "Copyright" at bounding box center [249, 376] width 39 height 8
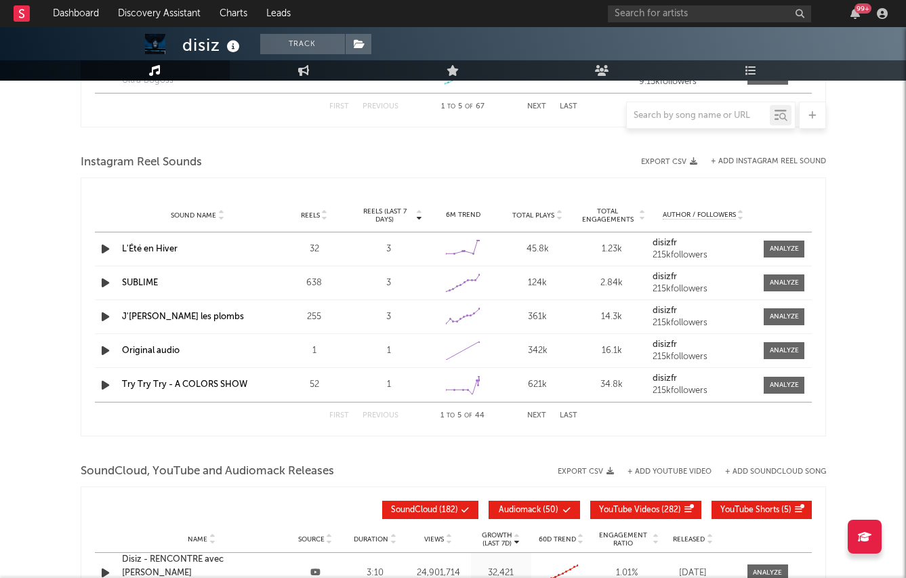
scroll to position [0, 0]
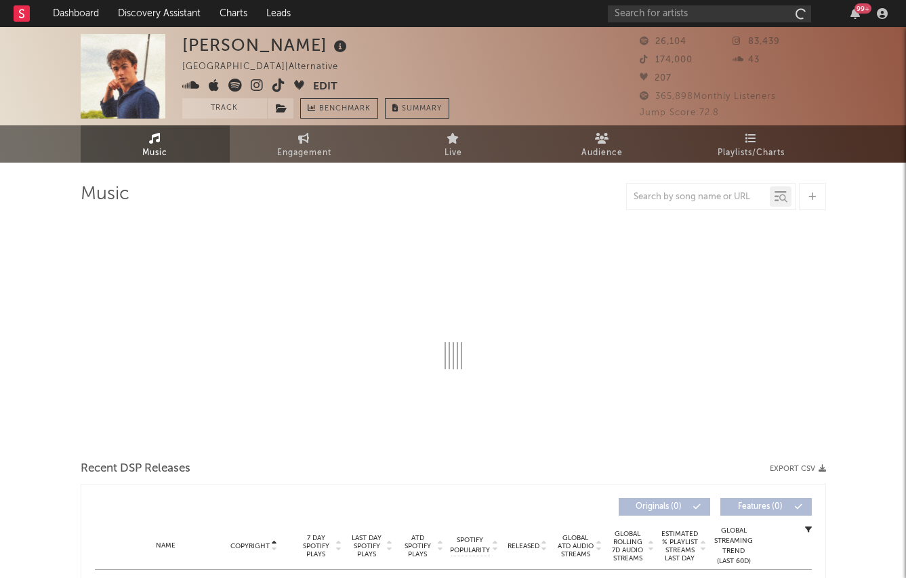
select select "6m"
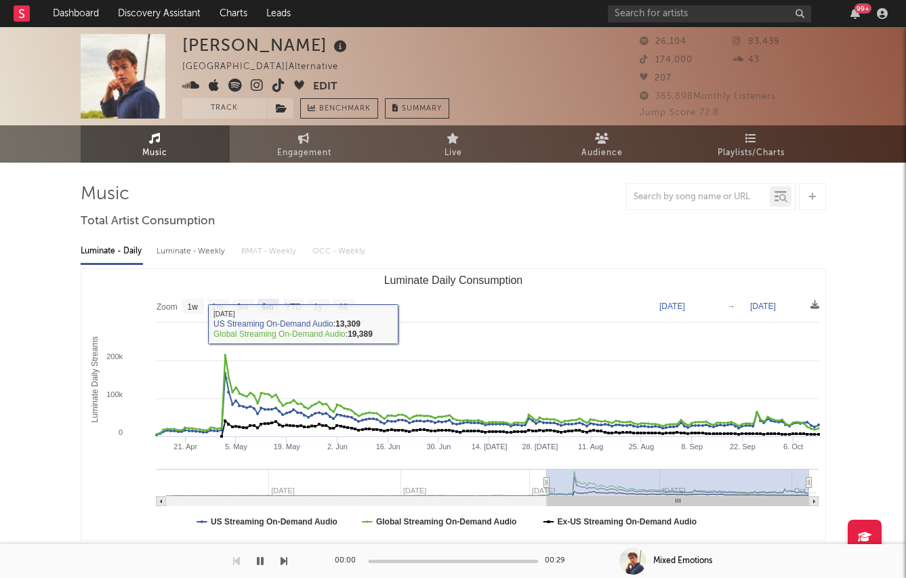
click at [192, 255] on div "Luminate - Weekly" at bounding box center [192, 251] width 71 height 23
select select "6m"
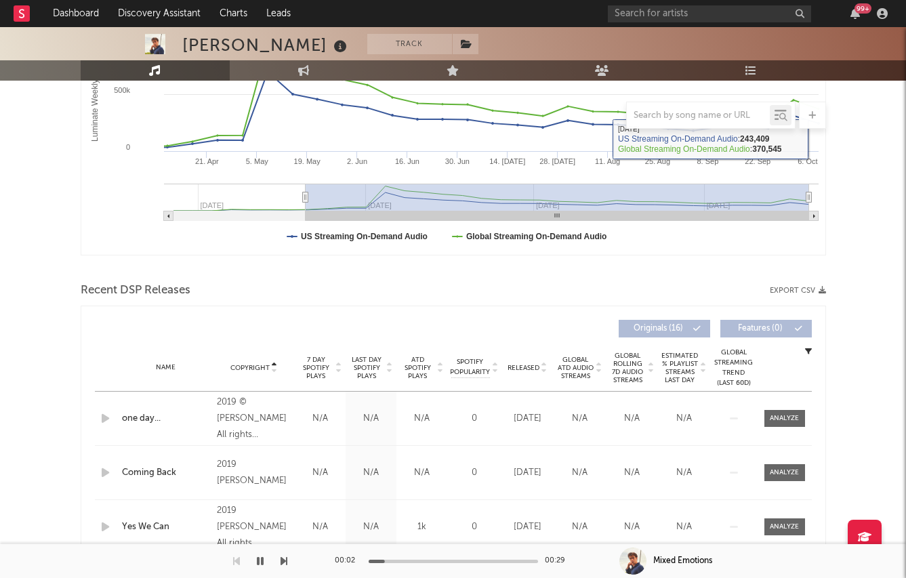
scroll to position [484, 0]
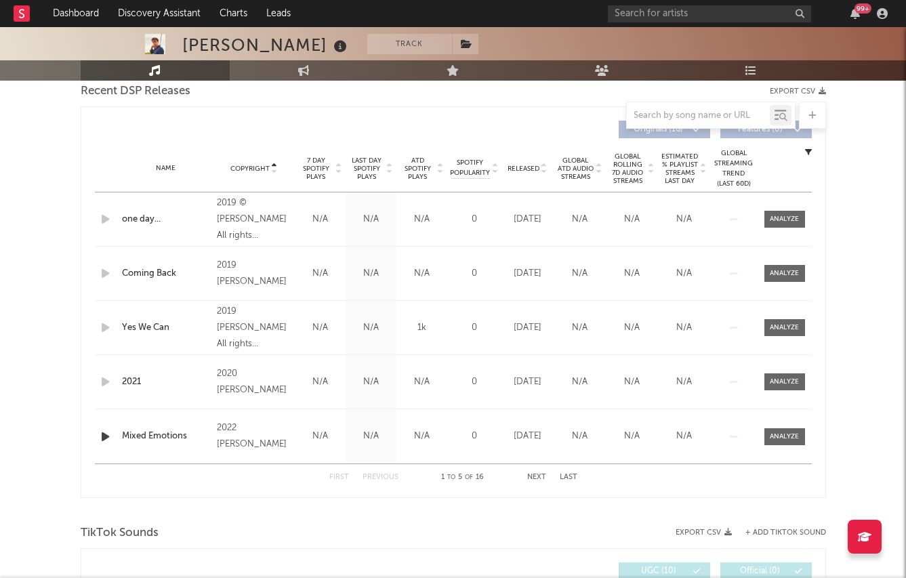
click at [522, 168] on span "Released" at bounding box center [524, 169] width 32 height 8
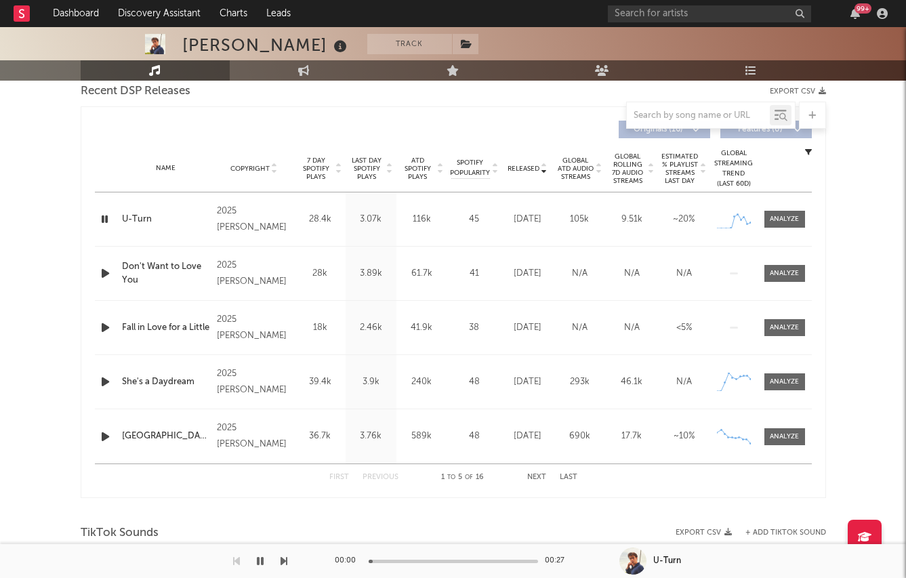
click at [375, 165] on span "Last Day Spotify Plays" at bounding box center [367, 169] width 36 height 24
click at [91, 211] on div "Last Day Spotify Plays Copyright 7 Day Spotify Plays Last Day Spotify Plays ATD…" at bounding box center [453, 302] width 745 height 392
click at [99, 216] on icon "button" at bounding box center [105, 219] width 14 height 17
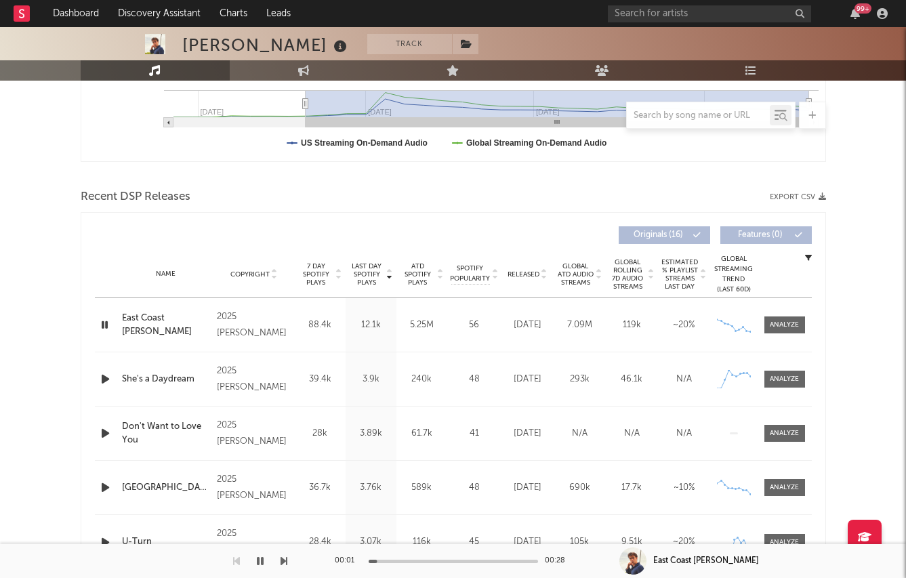
scroll to position [533, 0]
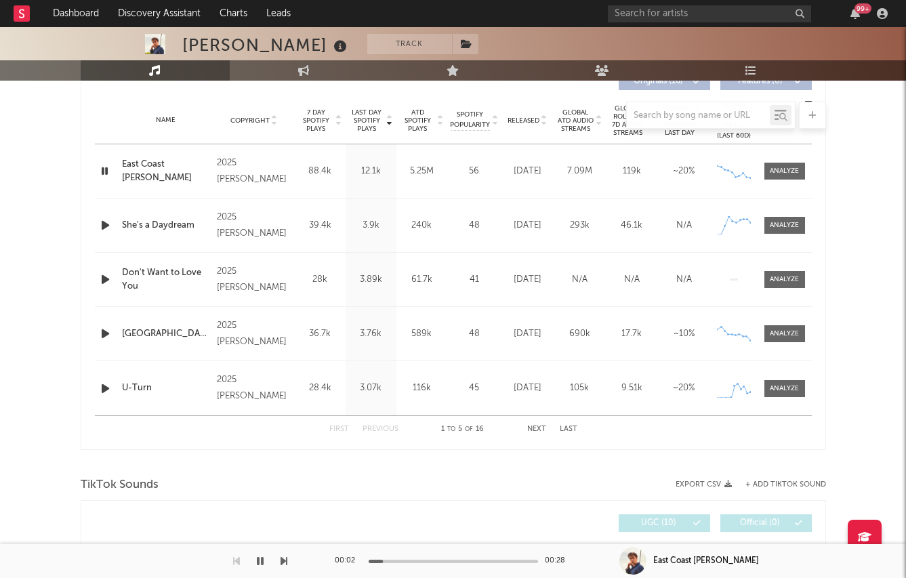
click at [105, 335] on icon "button" at bounding box center [105, 333] width 14 height 17
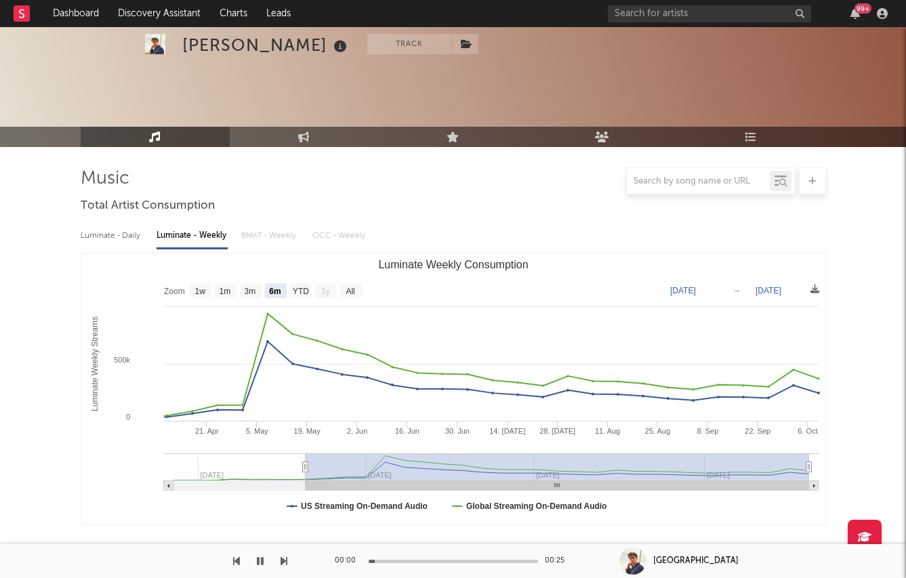
scroll to position [0, 0]
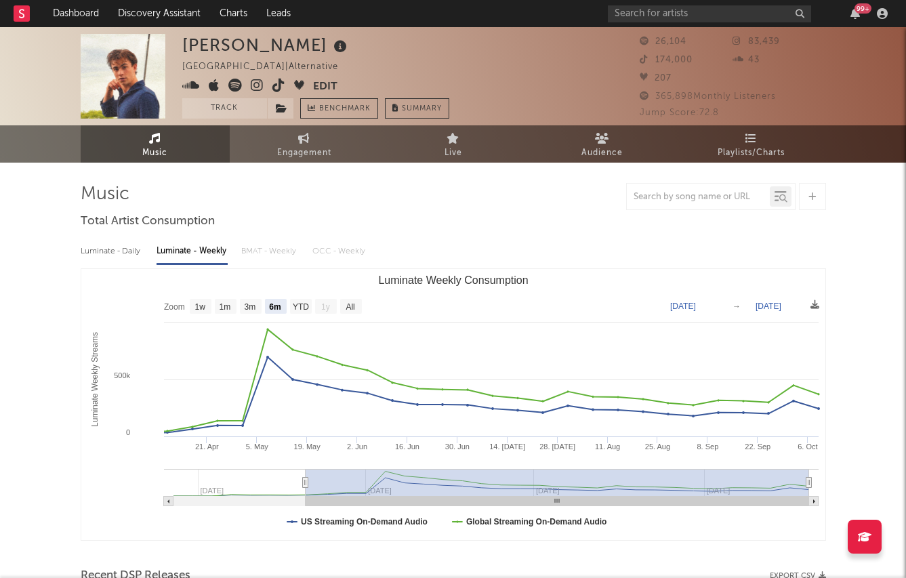
click at [258, 83] on icon at bounding box center [257, 86] width 13 height 14
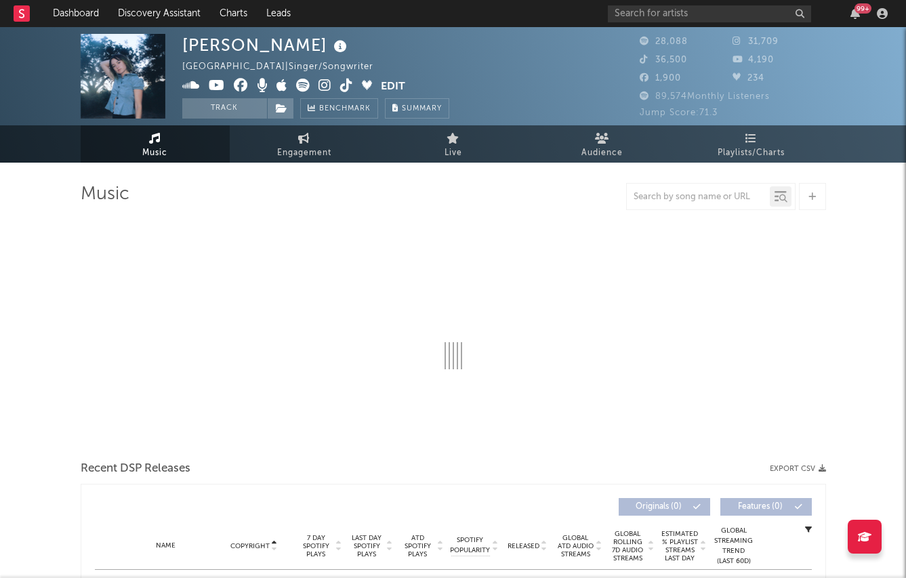
select select "6m"
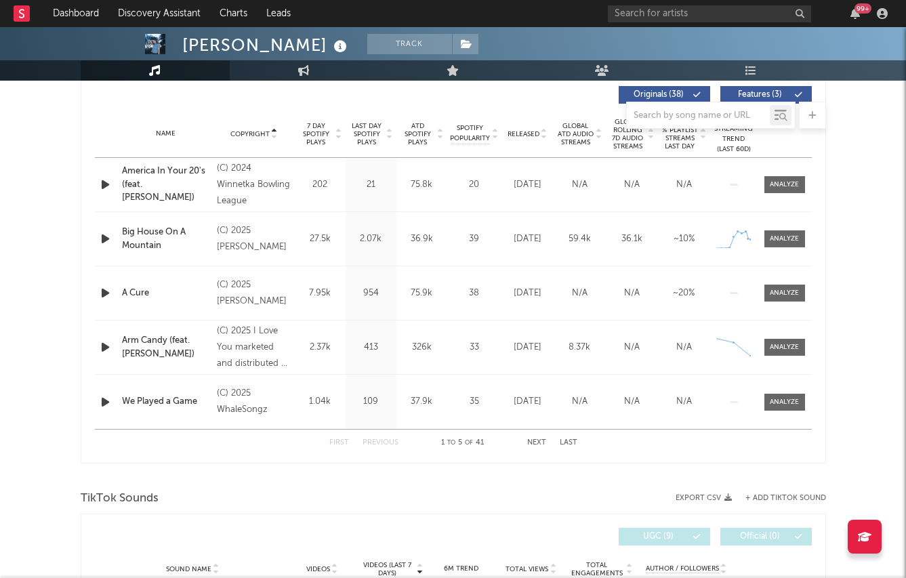
scroll to position [509, 0]
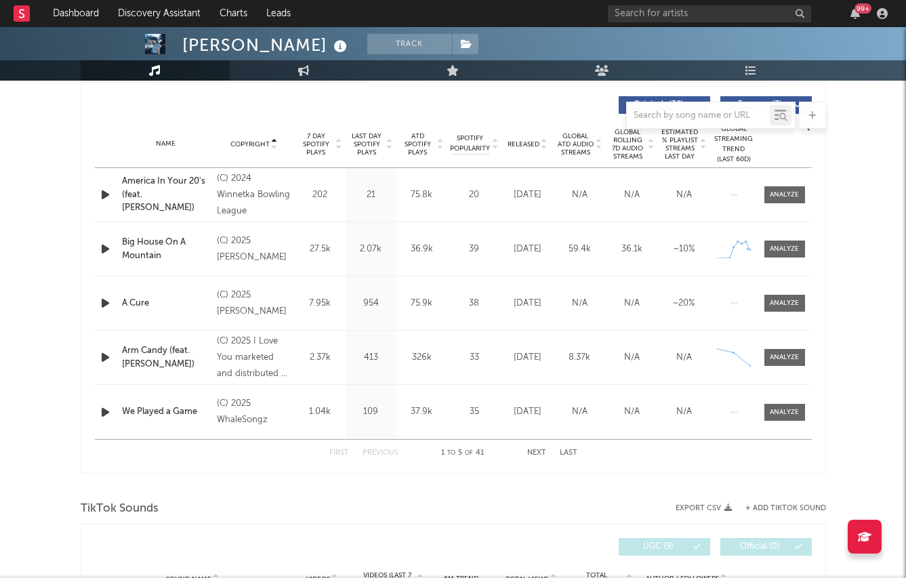
click at [516, 141] on span "Released" at bounding box center [524, 144] width 32 height 8
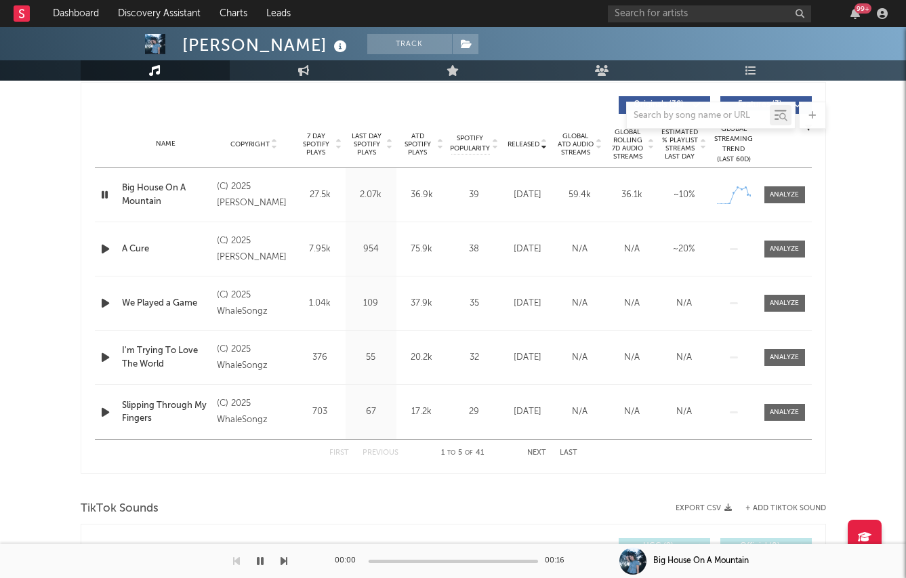
click at [375, 150] on span "Last Day Spotify Plays" at bounding box center [367, 144] width 36 height 24
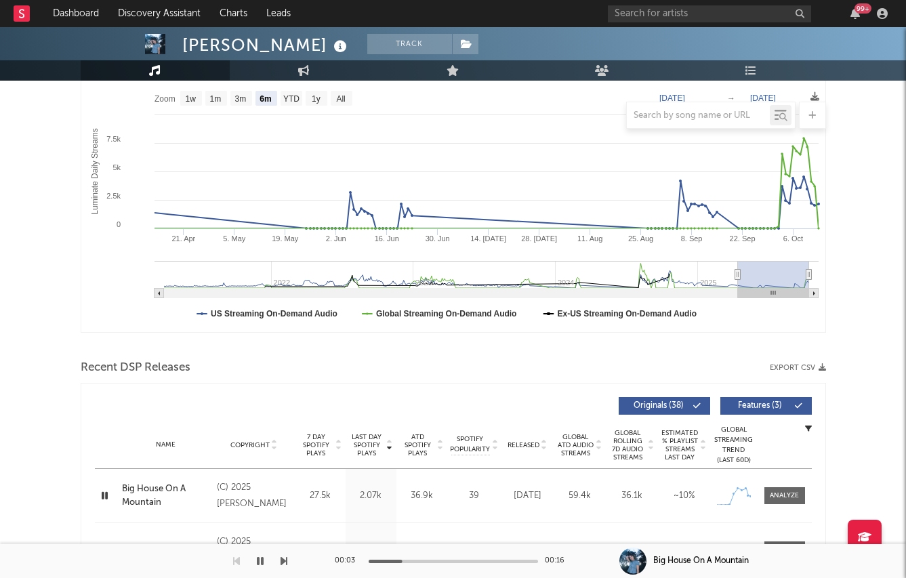
scroll to position [0, 0]
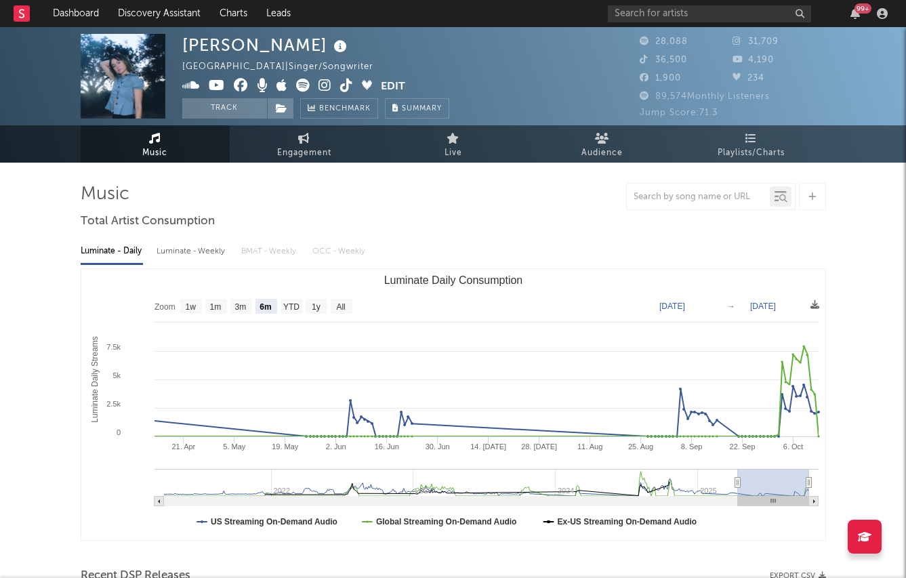
click at [182, 251] on div "Luminate - Weekly" at bounding box center [192, 251] width 71 height 23
select select "6m"
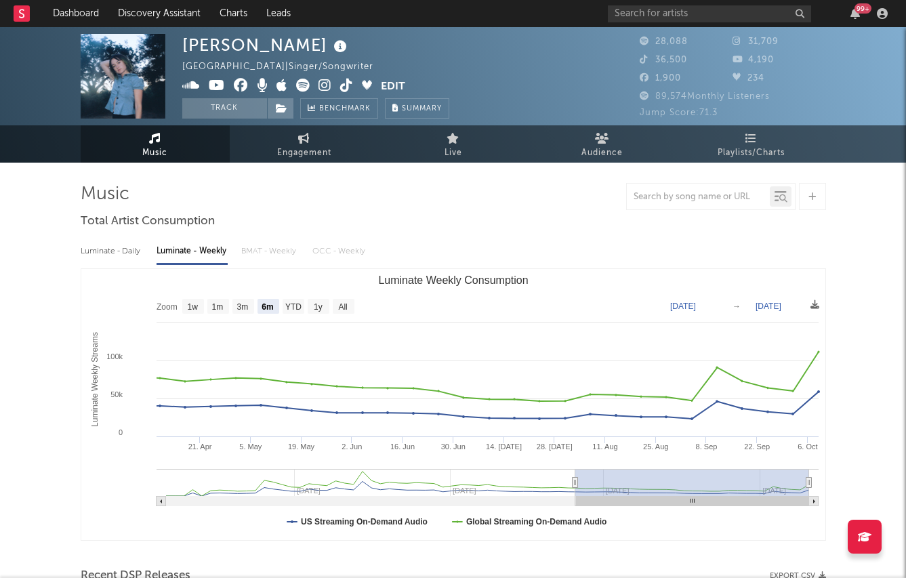
click at [325, 83] on icon at bounding box center [324, 86] width 13 height 14
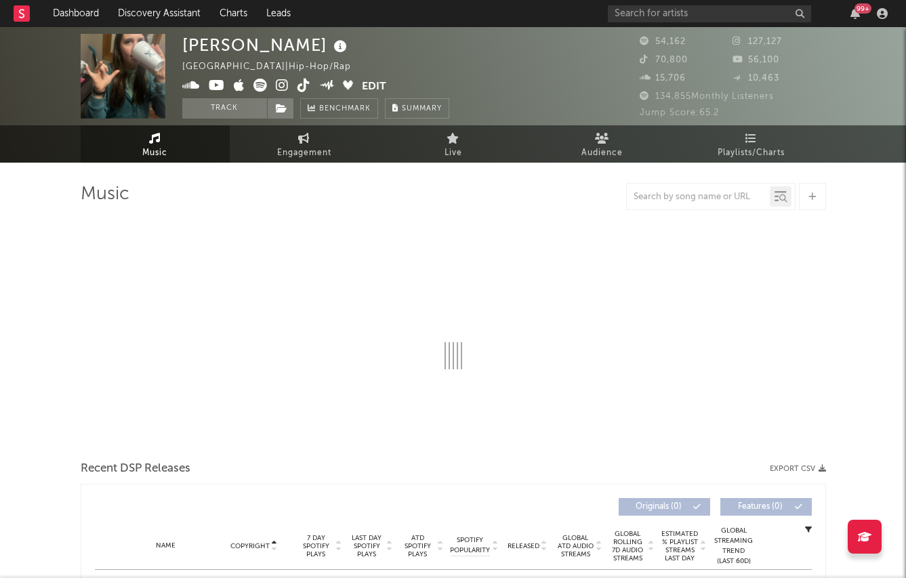
select select "6m"
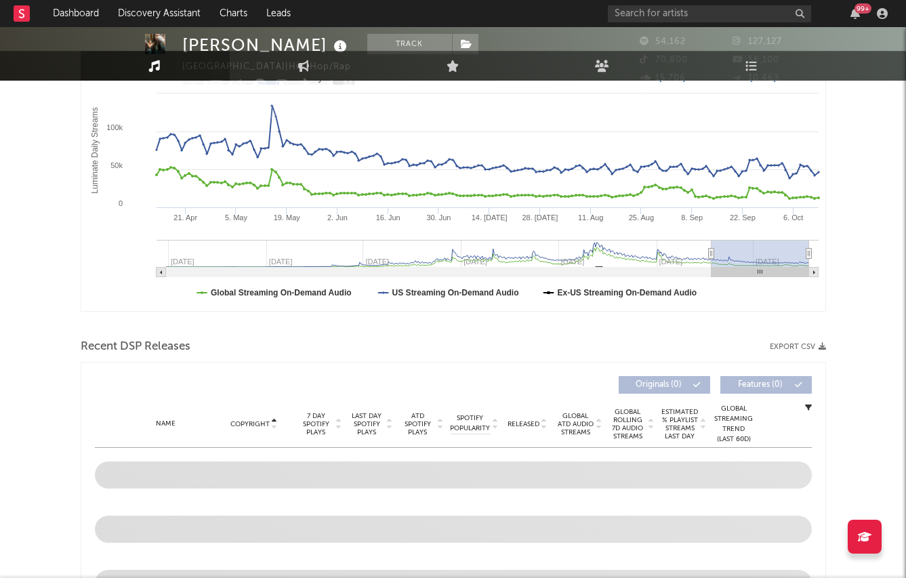
scroll to position [395, 0]
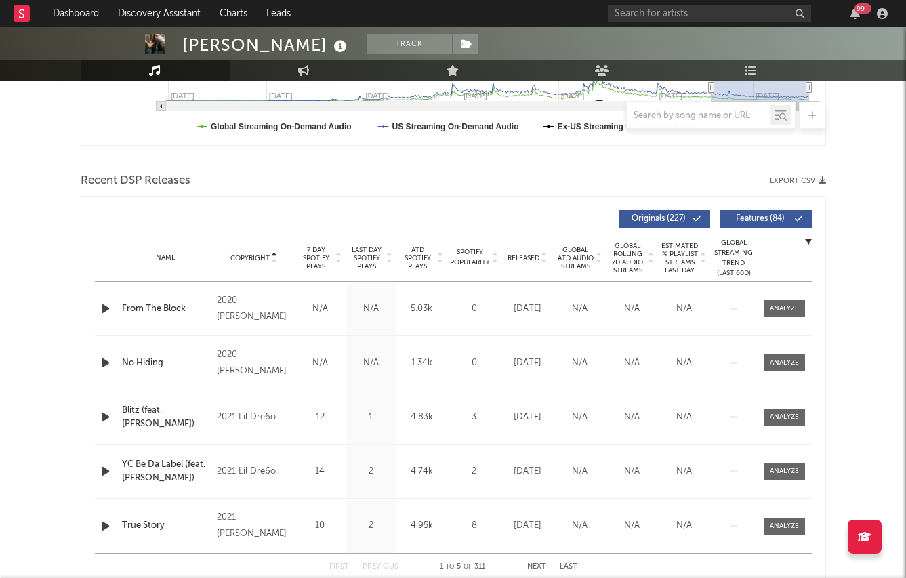
click at [262, 254] on span "Copyright" at bounding box center [249, 258] width 39 height 8
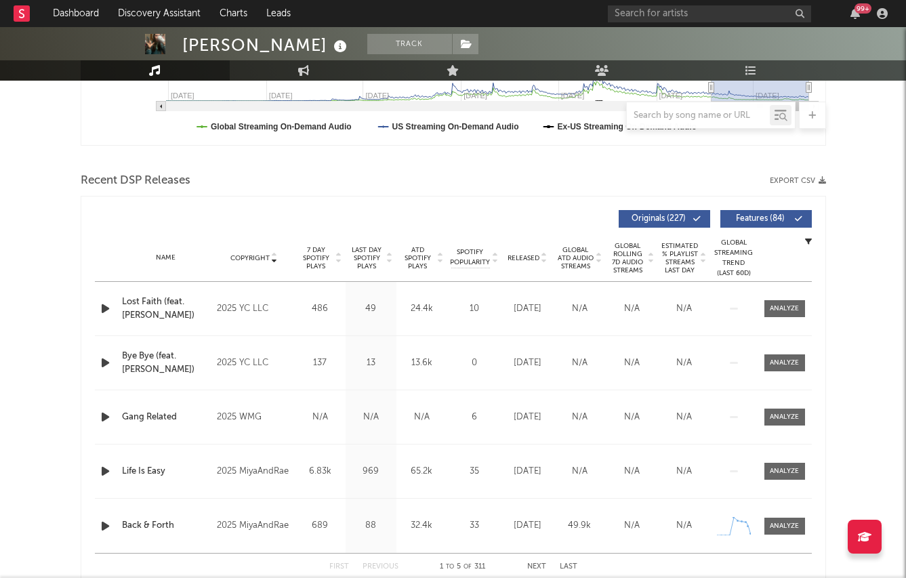
click at [415, 256] on span "ATD Spotify Plays" at bounding box center [418, 258] width 36 height 24
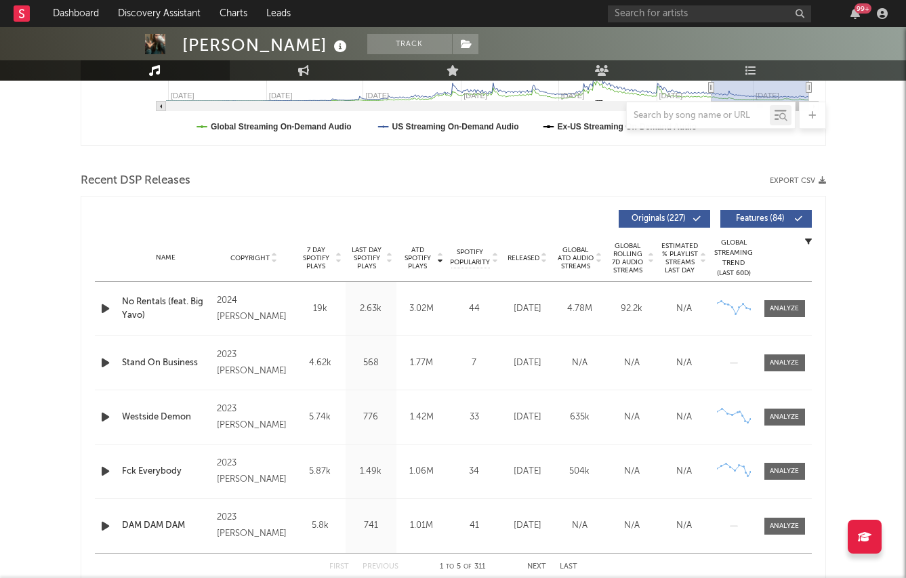
click at [360, 270] on div "Name Copyright Label Album Names Composer Names 7 Day Spotify Plays Last Day Sp…" at bounding box center [453, 257] width 717 height 47
click at [363, 258] on span "Last Day Spotify Plays" at bounding box center [367, 258] width 36 height 24
click at [533, 257] on span "Released" at bounding box center [524, 258] width 32 height 8
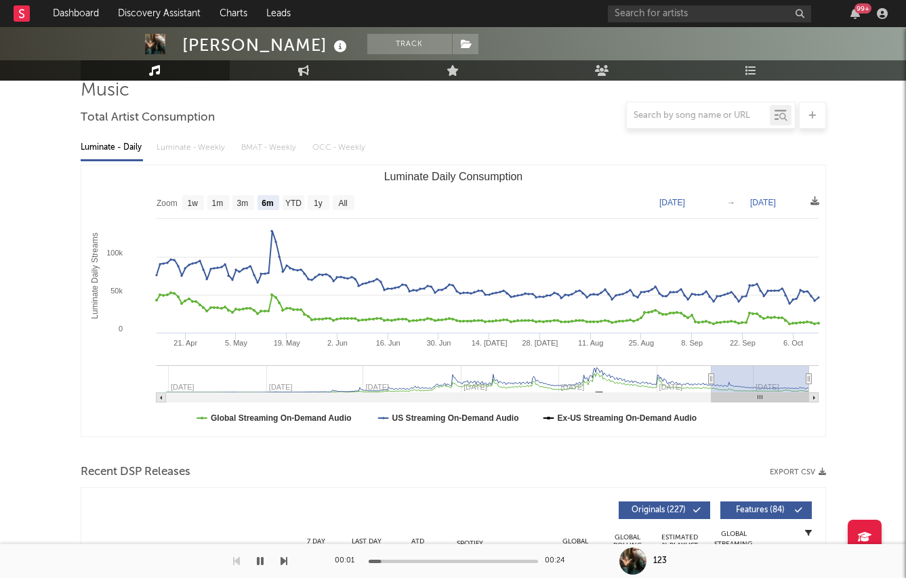
scroll to position [0, 0]
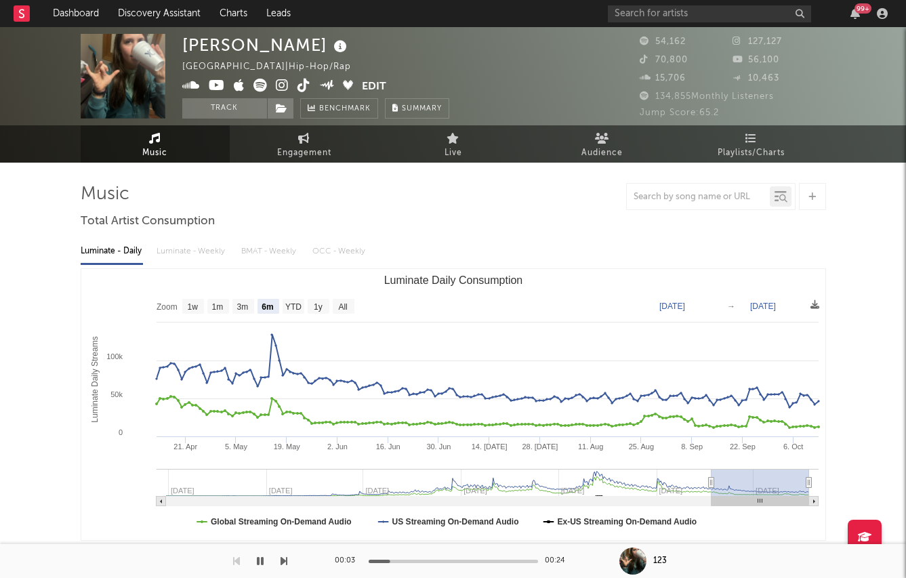
click at [284, 85] on icon at bounding box center [282, 86] width 13 height 14
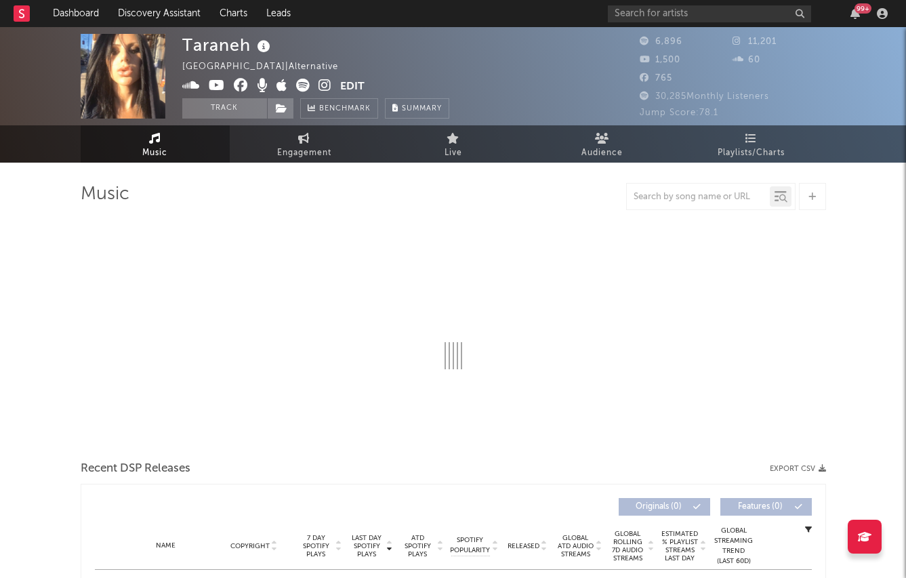
select select "6m"
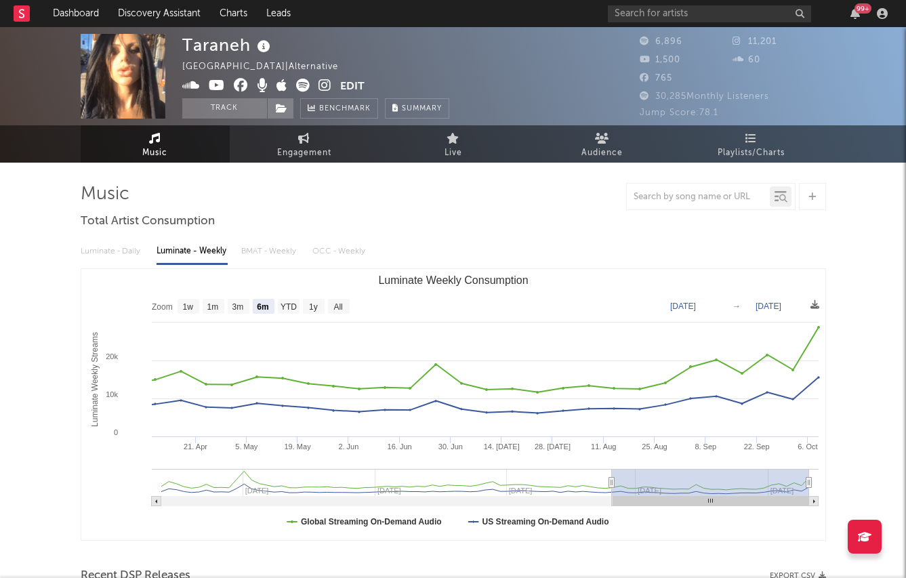
click at [321, 90] on icon at bounding box center [324, 86] width 13 height 14
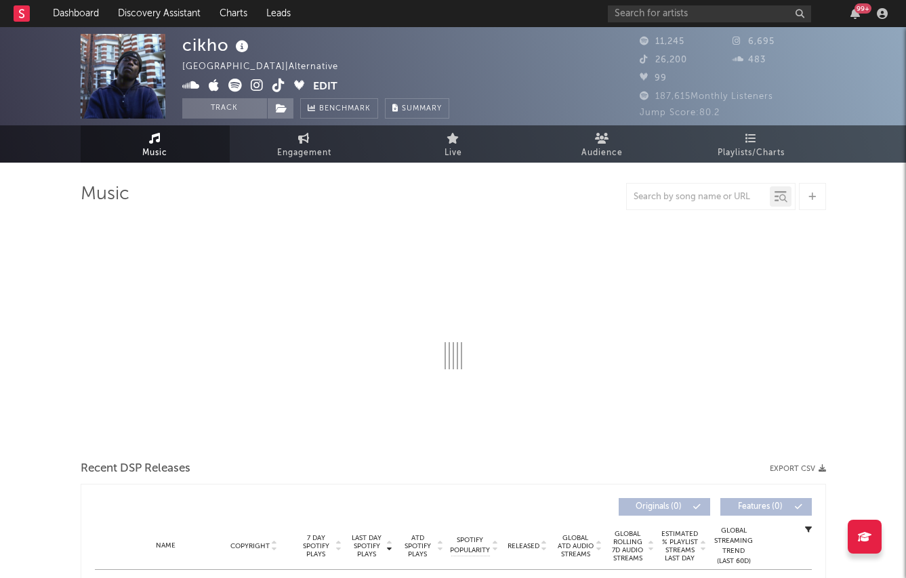
select select "6m"
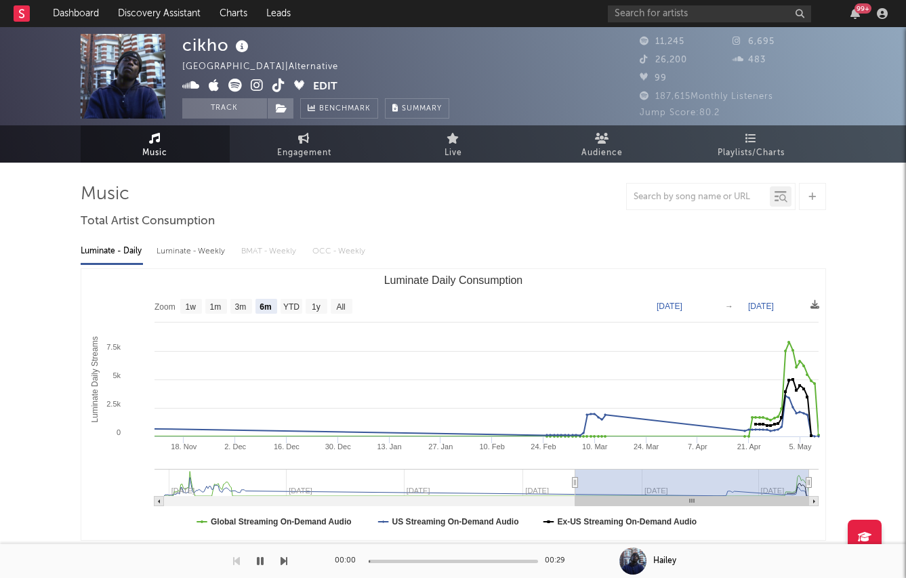
click at [172, 256] on div "Luminate - Weekly" at bounding box center [192, 251] width 71 height 23
select select "6m"
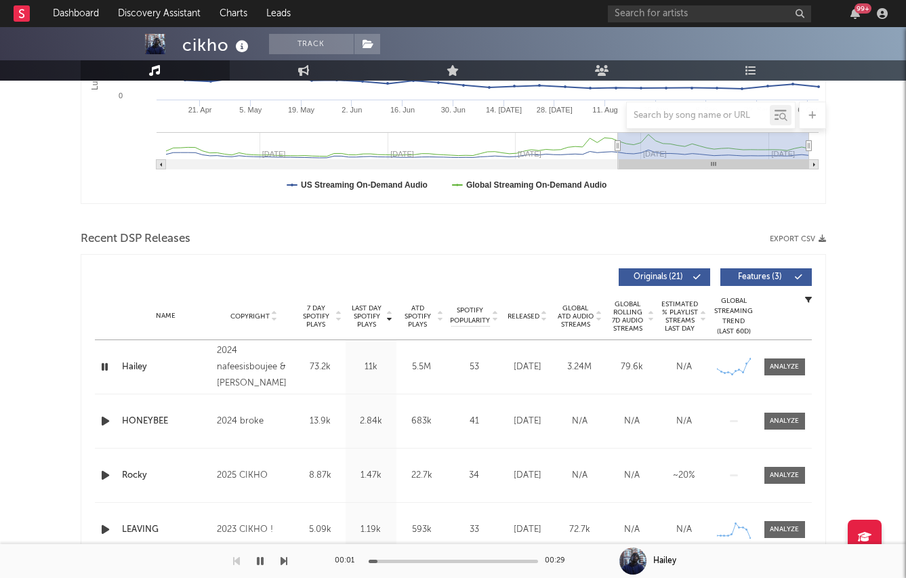
scroll to position [428, 0]
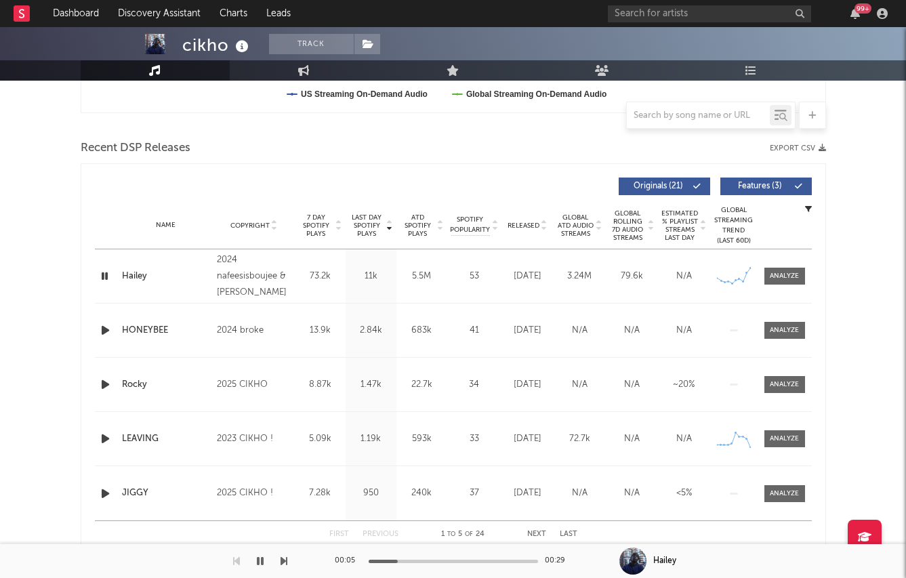
click at [526, 230] on div "Name Copyright Label Album Names Composer Names 7 Day Spotify Plays Last Day Sp…" at bounding box center [453, 225] width 717 height 47
click at [526, 222] on span "Released" at bounding box center [524, 226] width 32 height 8
click at [101, 276] on icon "button" at bounding box center [105, 276] width 14 height 17
click at [361, 222] on span "Last Day Spotify Plays" at bounding box center [367, 225] width 36 height 24
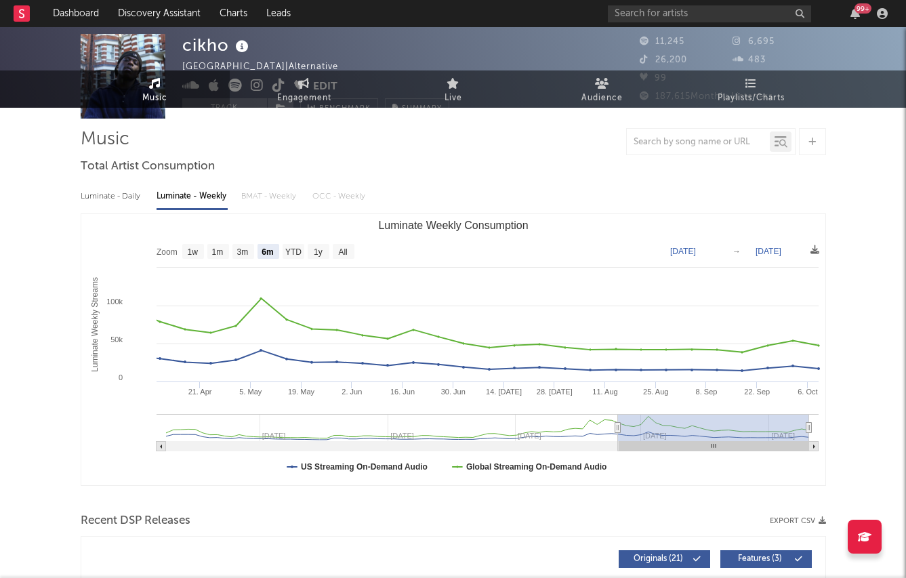
scroll to position [0, 0]
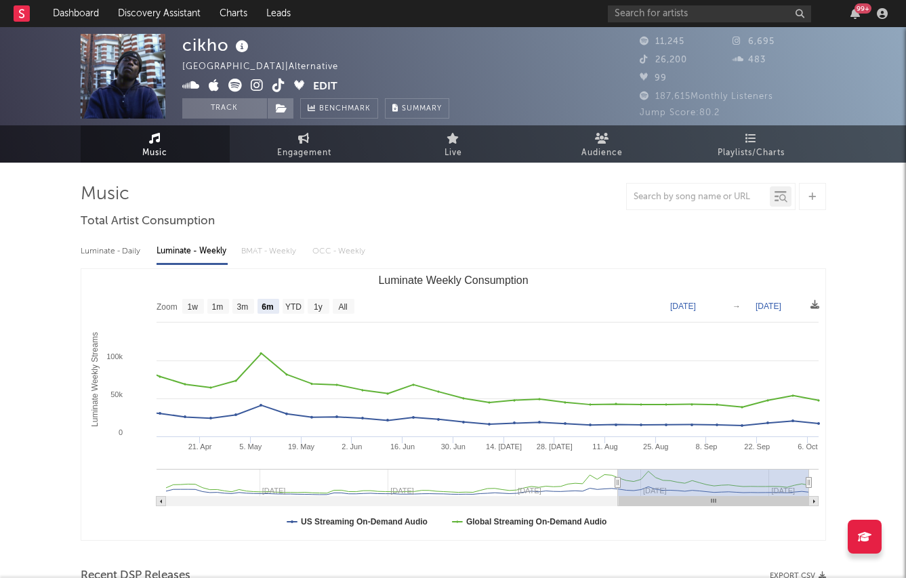
click at [257, 83] on icon at bounding box center [257, 86] width 13 height 14
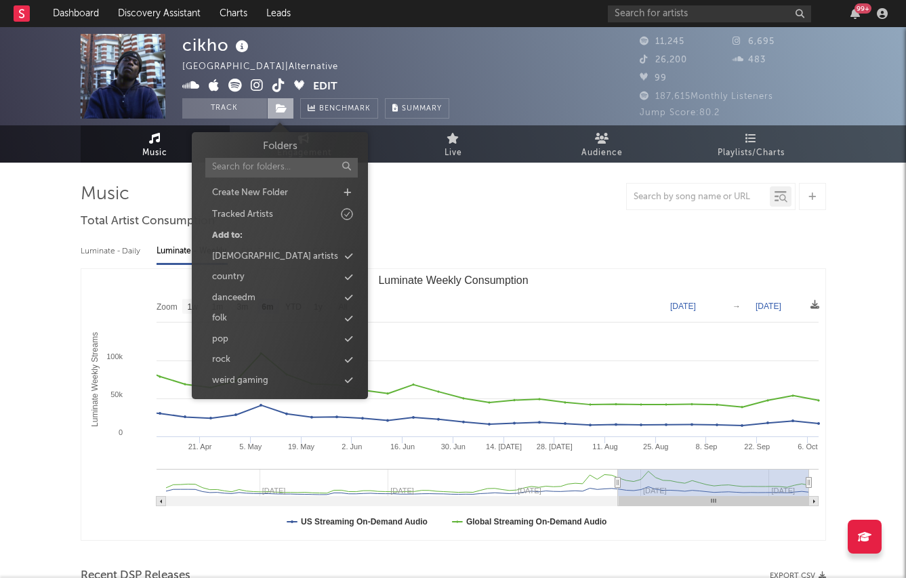
click at [274, 105] on span at bounding box center [280, 108] width 27 height 20
click at [352, 339] on icon at bounding box center [348, 339] width 7 height 9
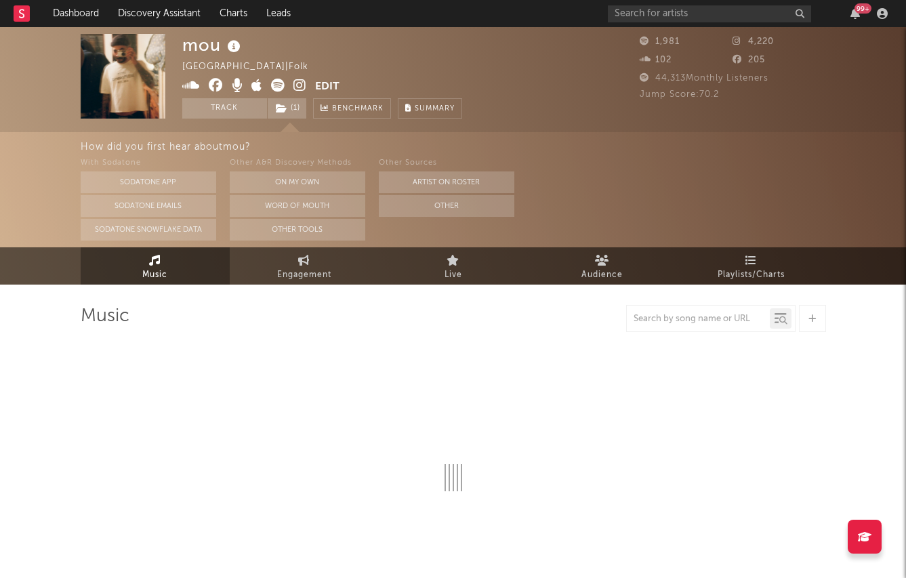
select select "1w"
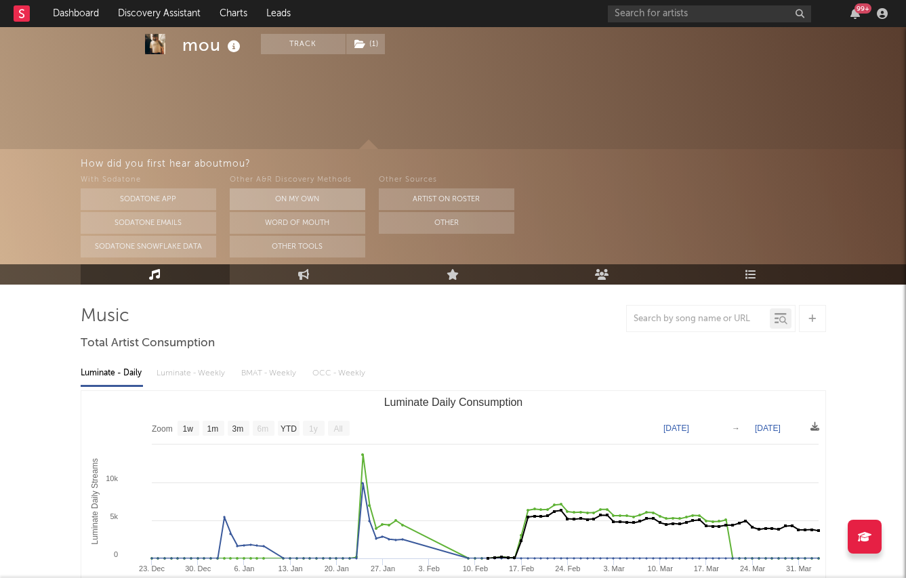
scroll to position [106, 0]
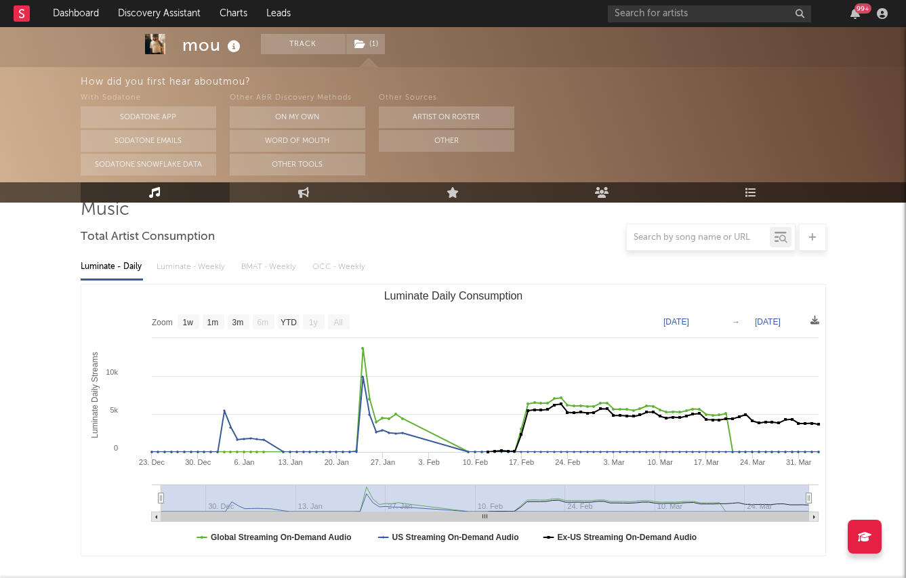
click at [177, 268] on div "Luminate - Daily Luminate - Weekly BMAT - Weekly OCC - Weekly" at bounding box center [453, 266] width 745 height 23
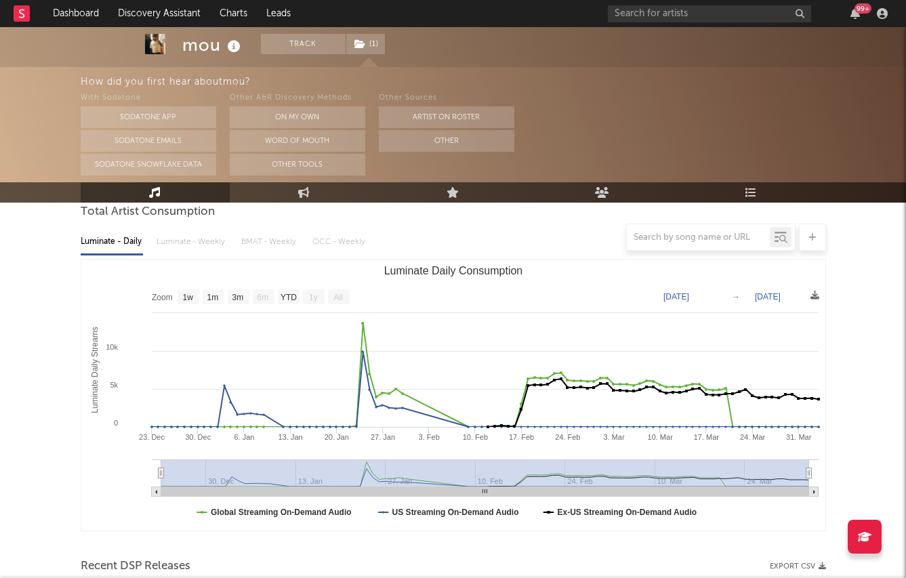
scroll to position [0, 0]
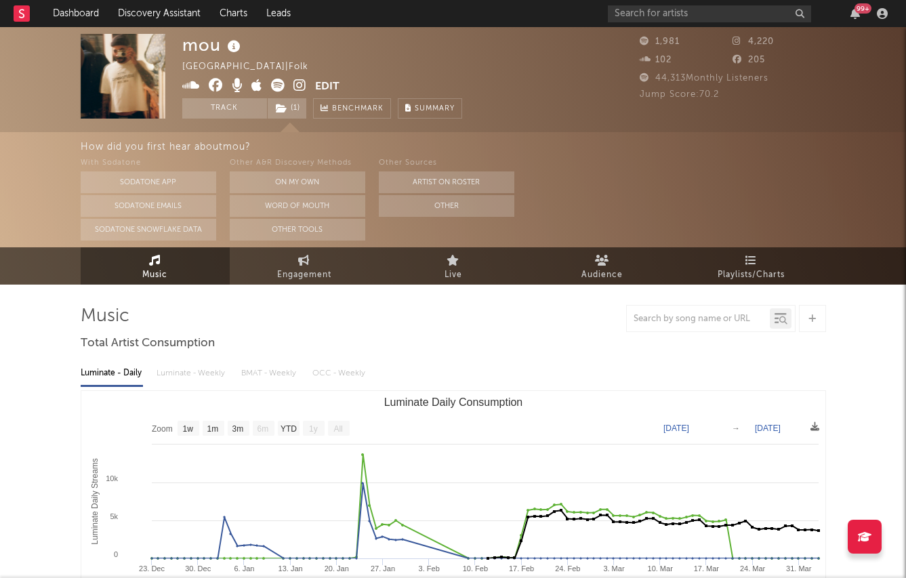
click at [306, 85] on span at bounding box center [248, 87] width 133 height 17
click at [303, 85] on icon at bounding box center [299, 86] width 13 height 14
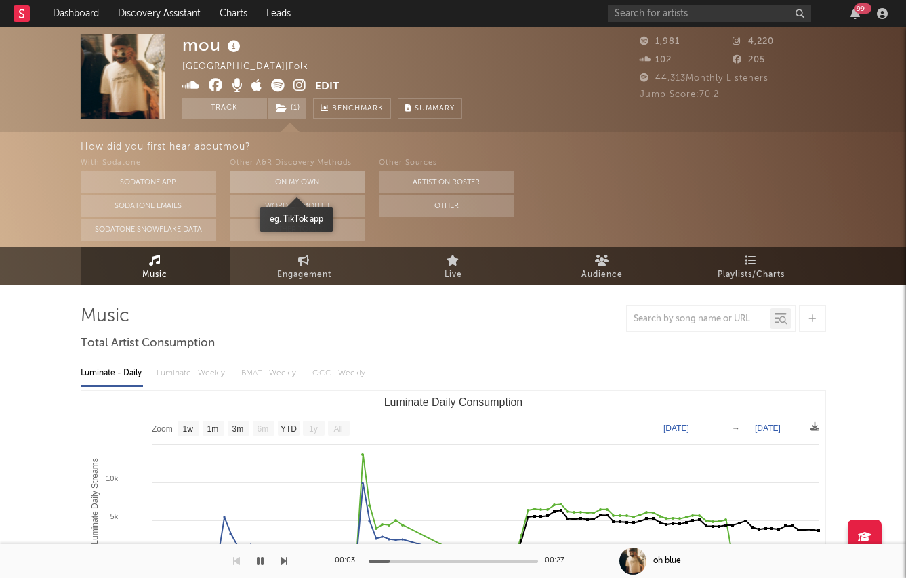
click at [287, 178] on button "On My Own" at bounding box center [298, 182] width 136 height 22
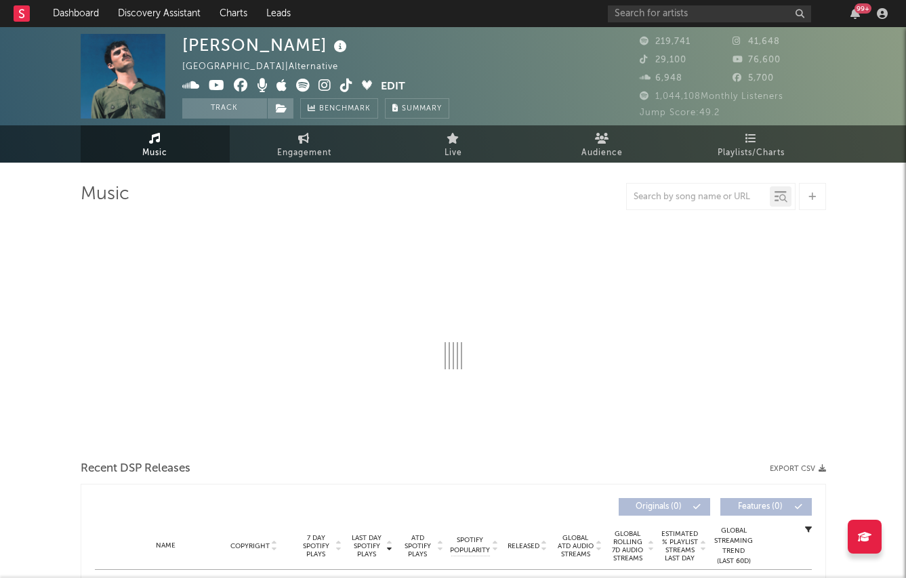
select select "6m"
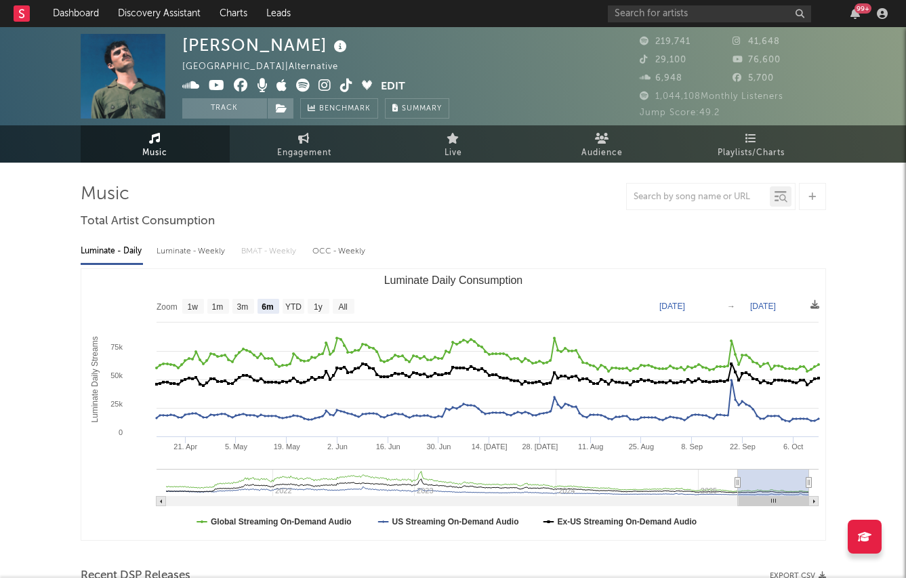
click at [186, 260] on div "Luminate - Weekly" at bounding box center [192, 251] width 71 height 23
select select "6m"
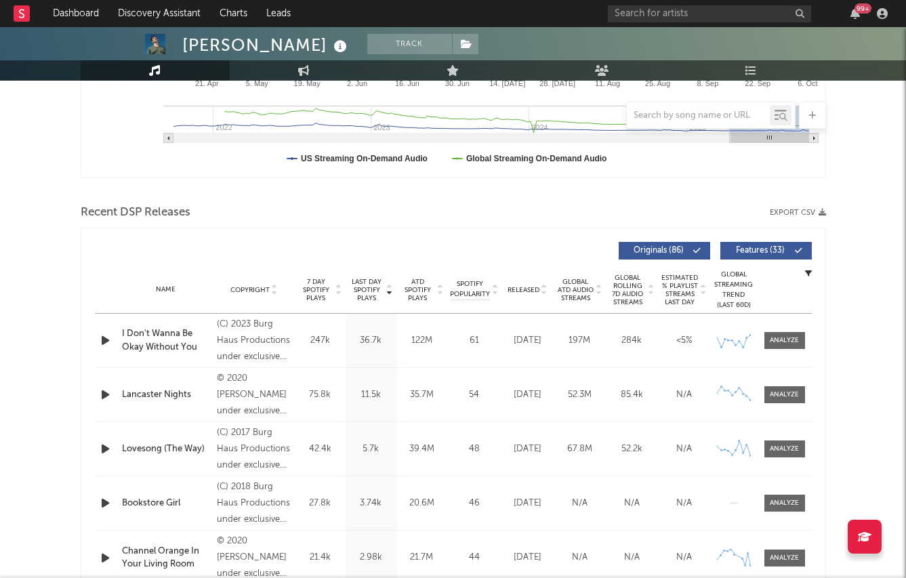
scroll to position [438, 0]
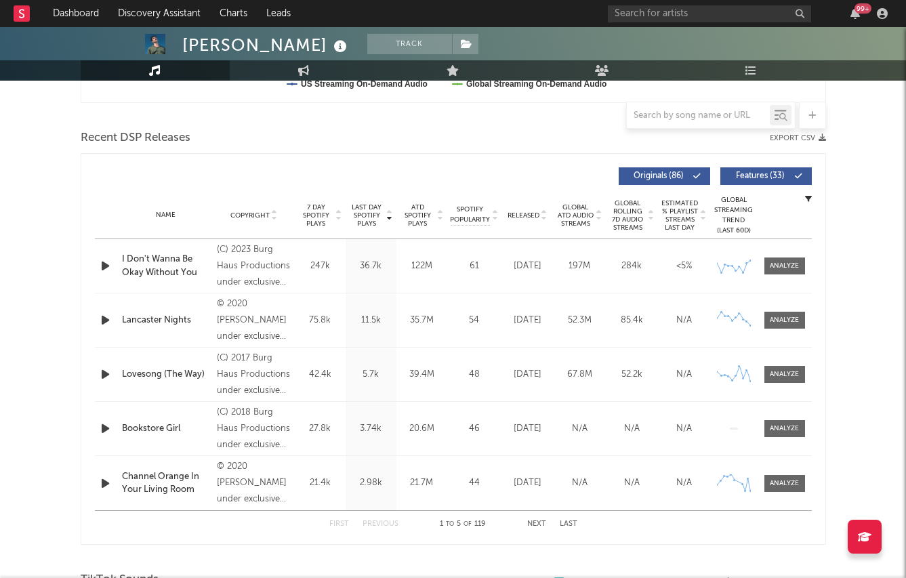
click at [533, 214] on span "Released" at bounding box center [524, 215] width 32 height 8
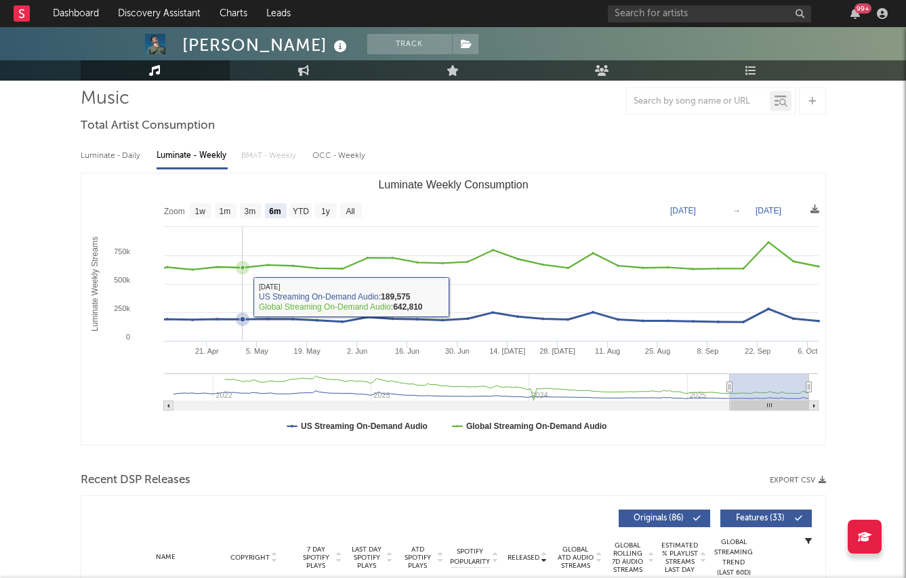
scroll to position [0, 0]
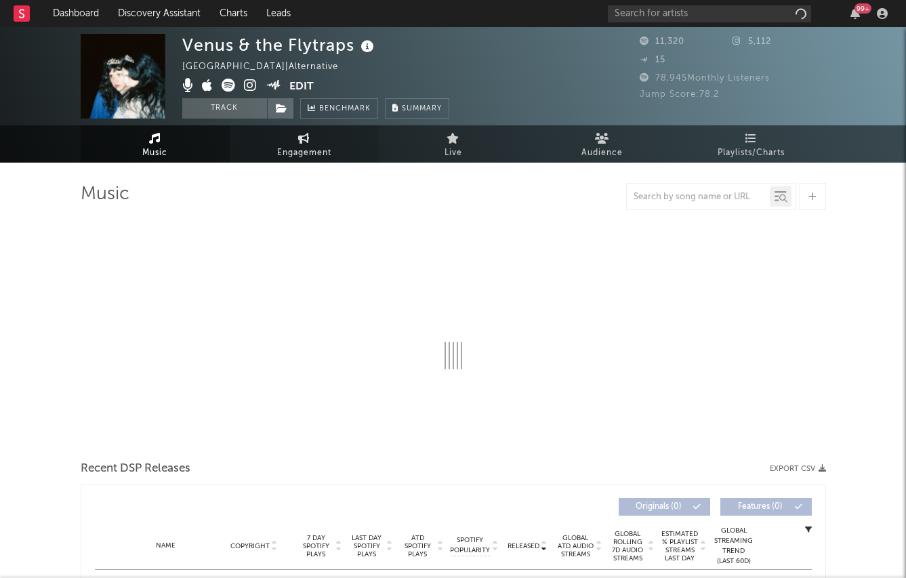
select select "6m"
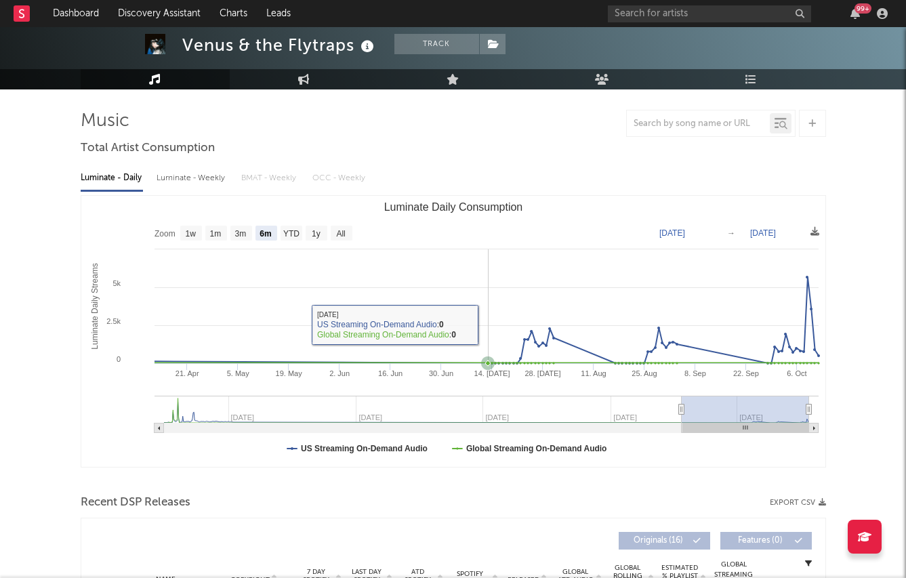
scroll to position [59, 0]
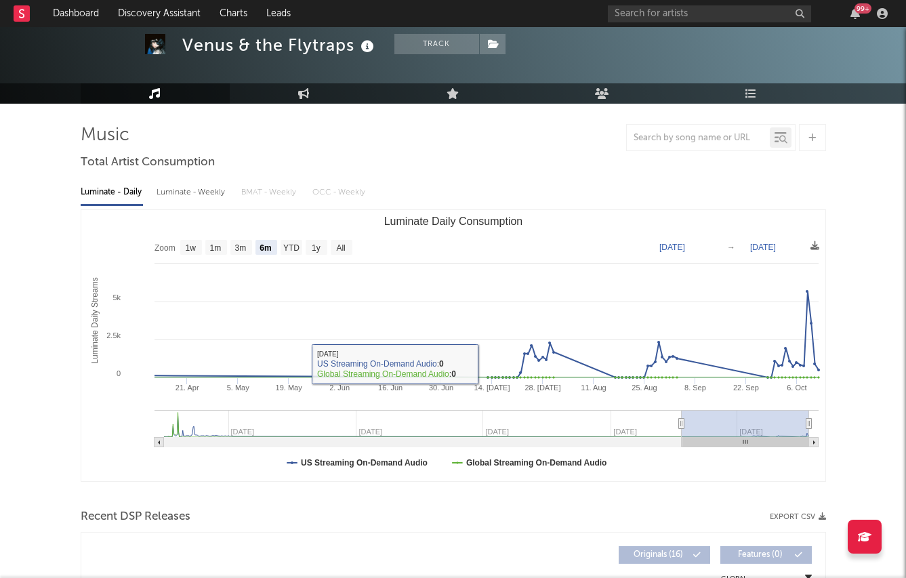
click at [188, 190] on div "Luminate - Weekly" at bounding box center [192, 192] width 71 height 23
select select "6m"
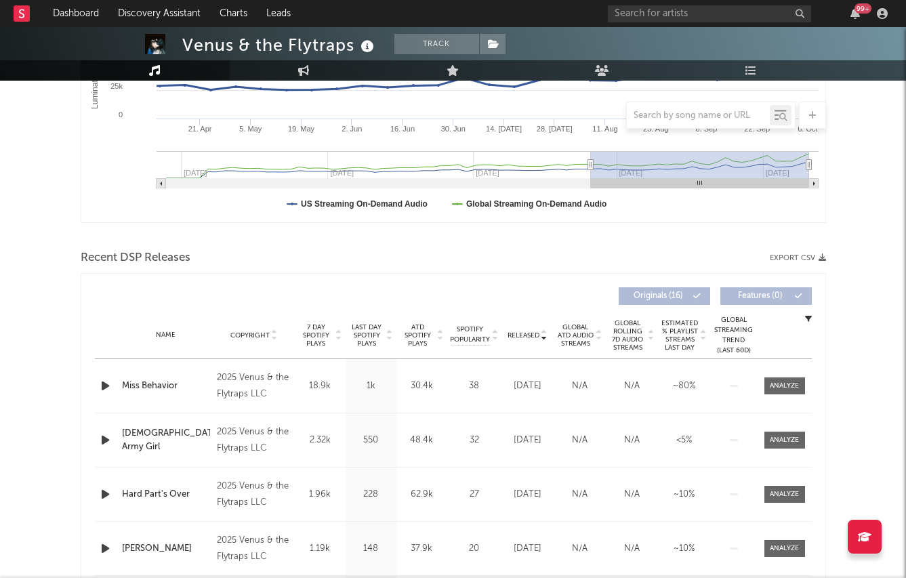
scroll to position [308, 0]
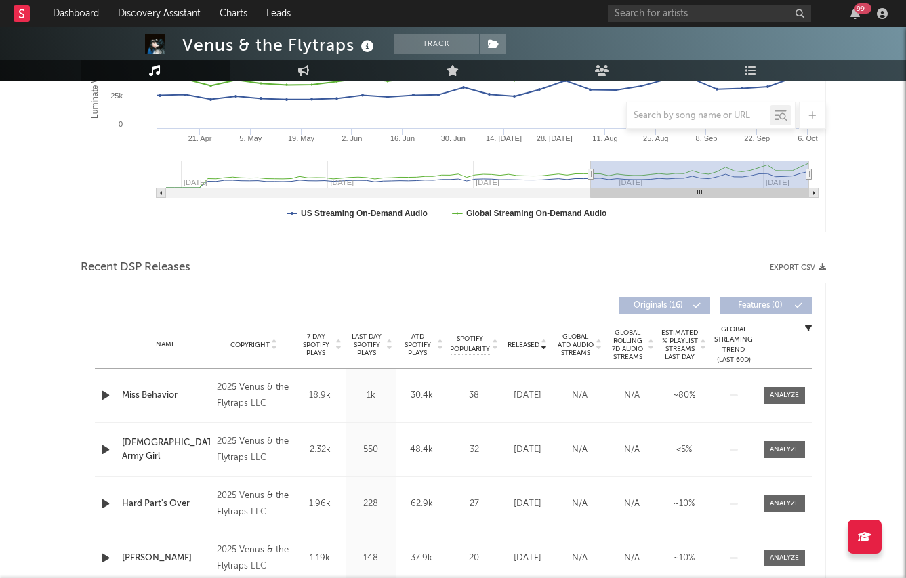
click at [371, 346] on span "Last Day Spotify Plays" at bounding box center [367, 345] width 36 height 24
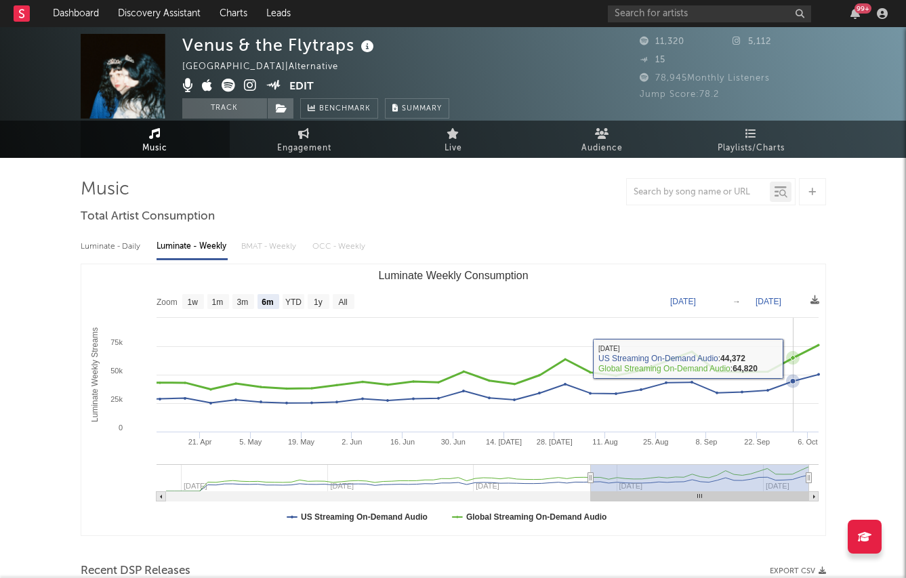
scroll to position [0, 0]
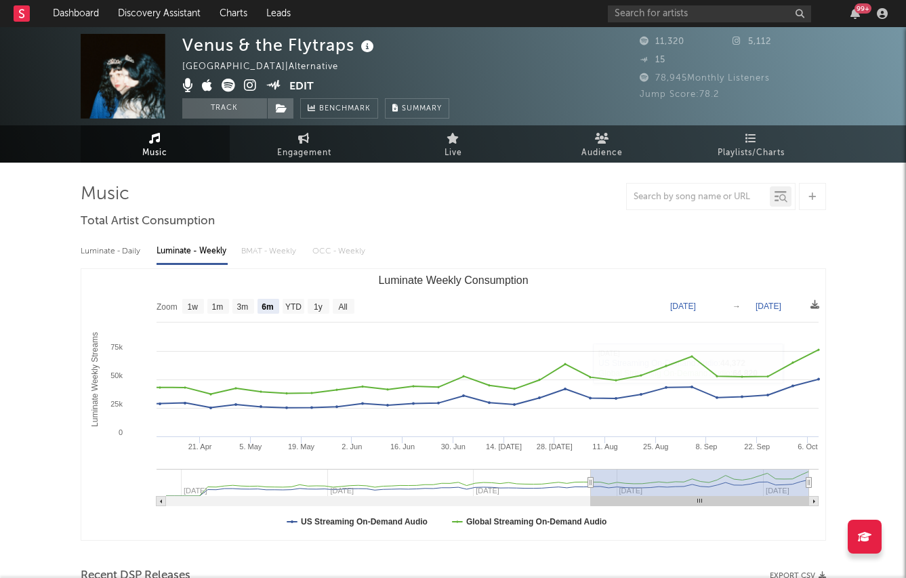
click at [247, 87] on icon at bounding box center [250, 86] width 13 height 14
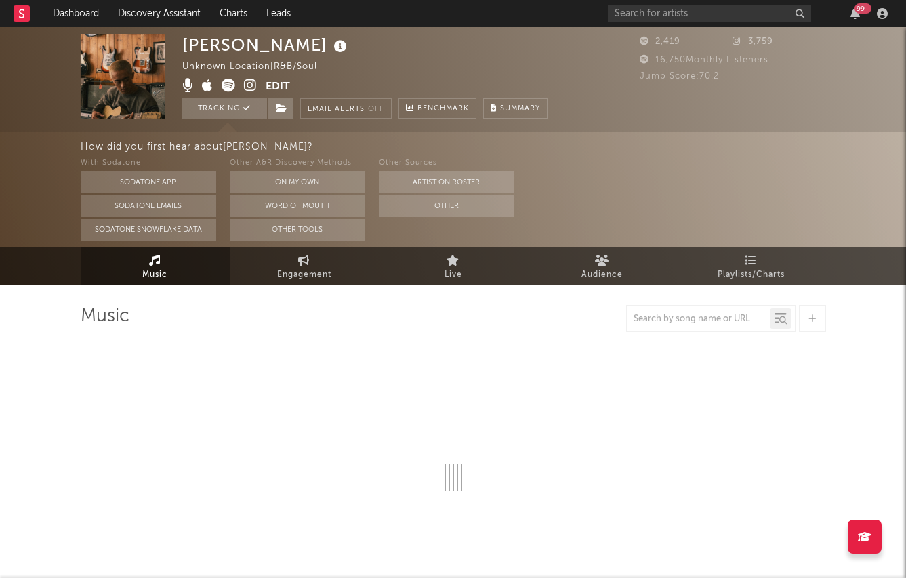
select select "6m"
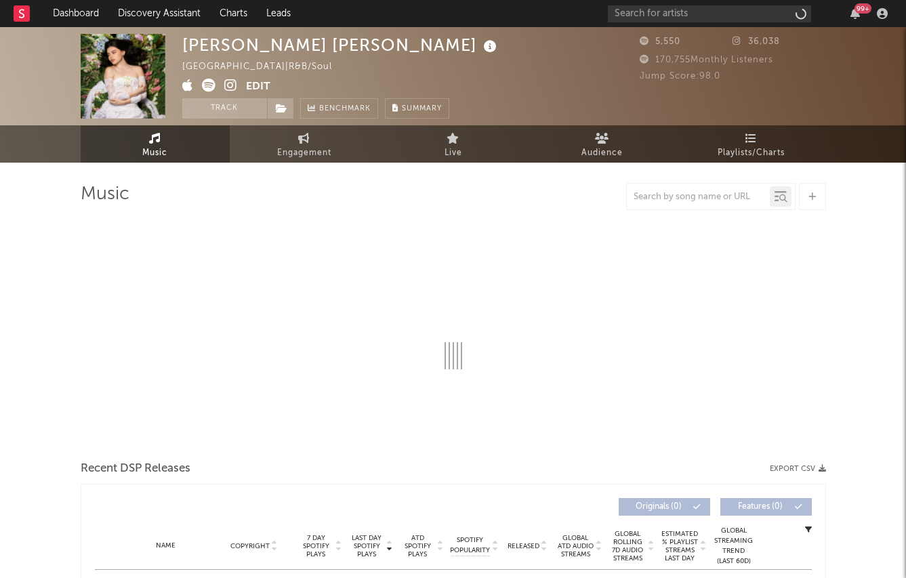
select select "1w"
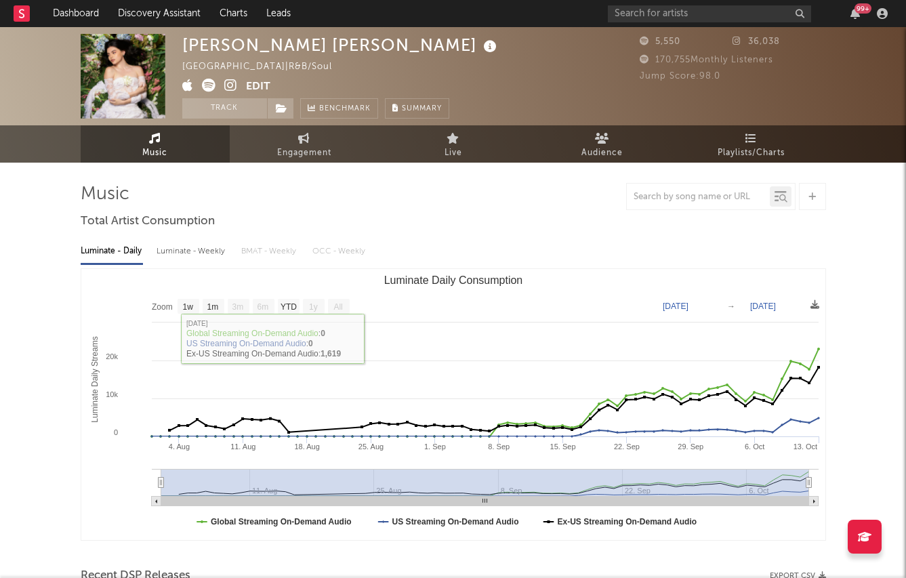
click at [209, 81] on icon at bounding box center [209, 86] width 14 height 14
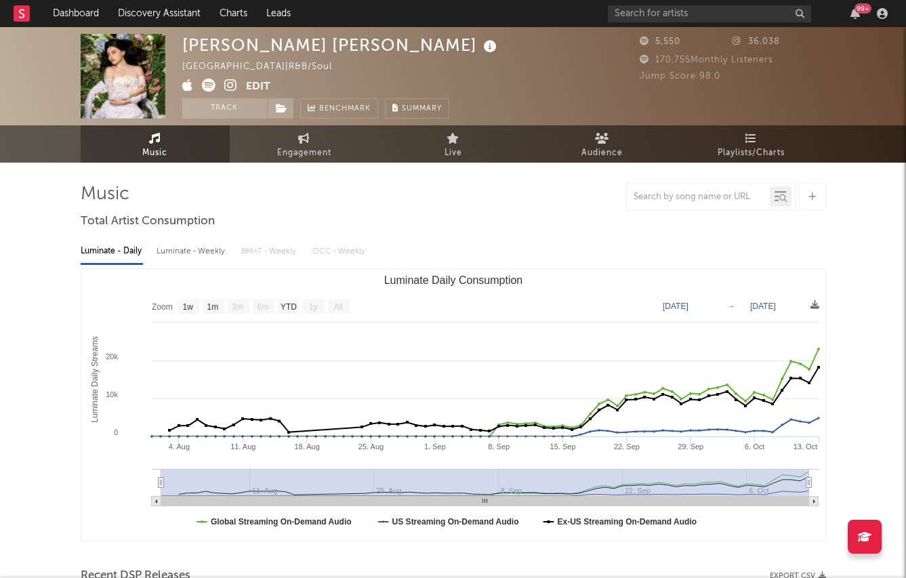
click at [206, 87] on icon at bounding box center [209, 86] width 14 height 14
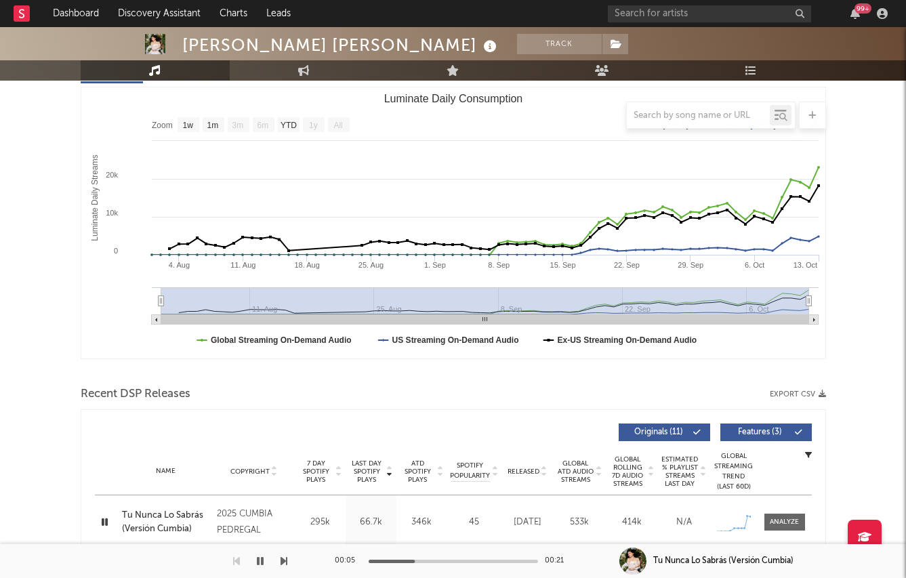
scroll to position [117, 0]
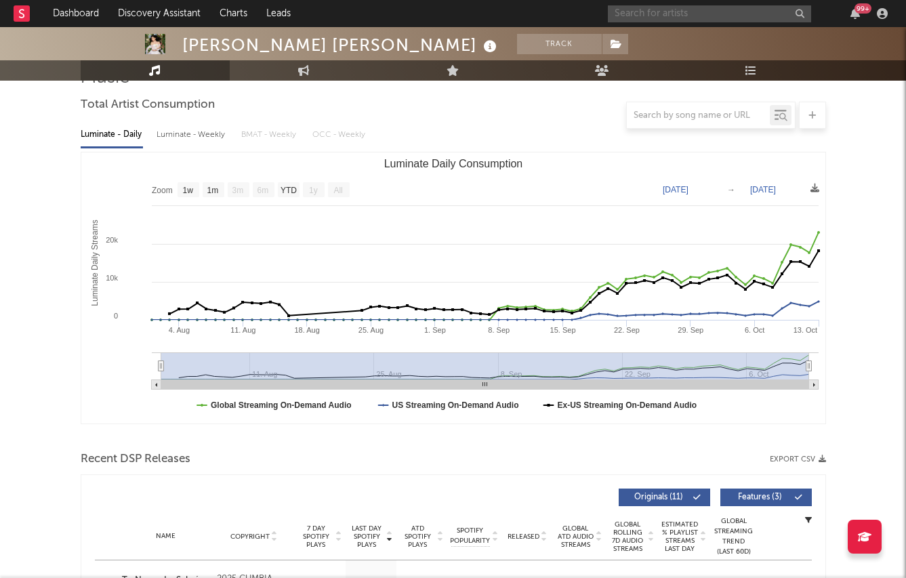
click at [669, 12] on input "text" at bounding box center [709, 13] width 203 height 17
drag, startPoint x: 705, startPoint y: 7, endPoint x: 705, endPoint y: 18, distance: 11.5
click at [705, 14] on input "cumbia pedregal" at bounding box center [709, 13] width 203 height 17
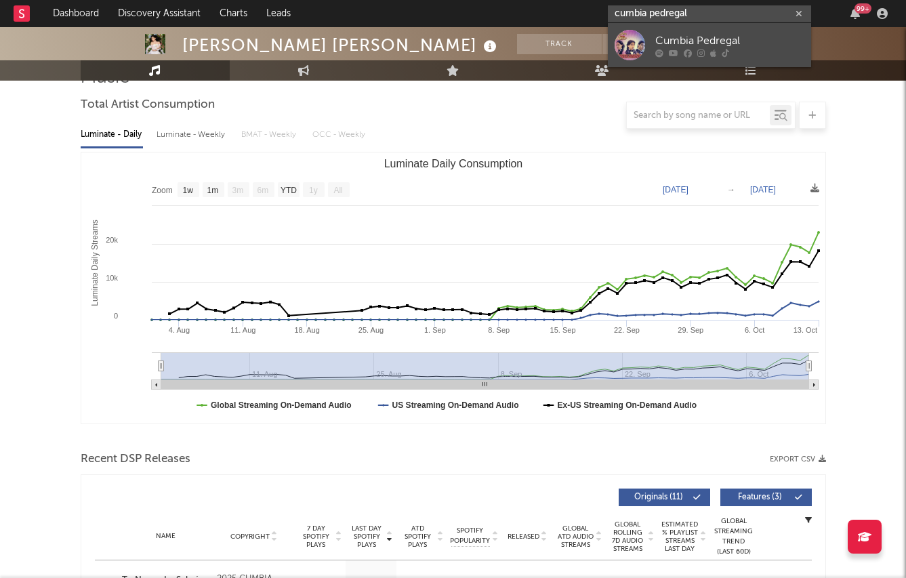
type input "cumbia pedregal"
click at [677, 33] on div "Cumbia Pedregal" at bounding box center [729, 41] width 149 height 16
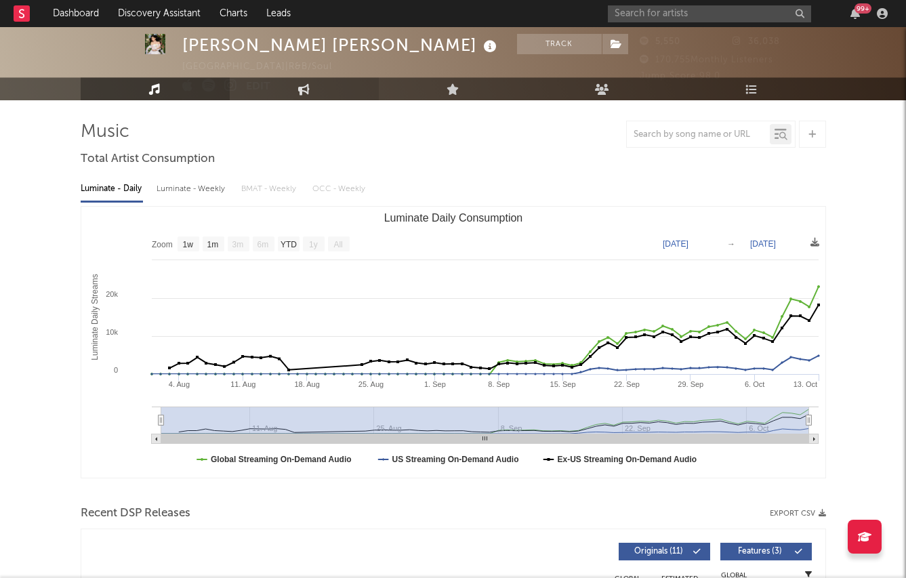
scroll to position [0, 0]
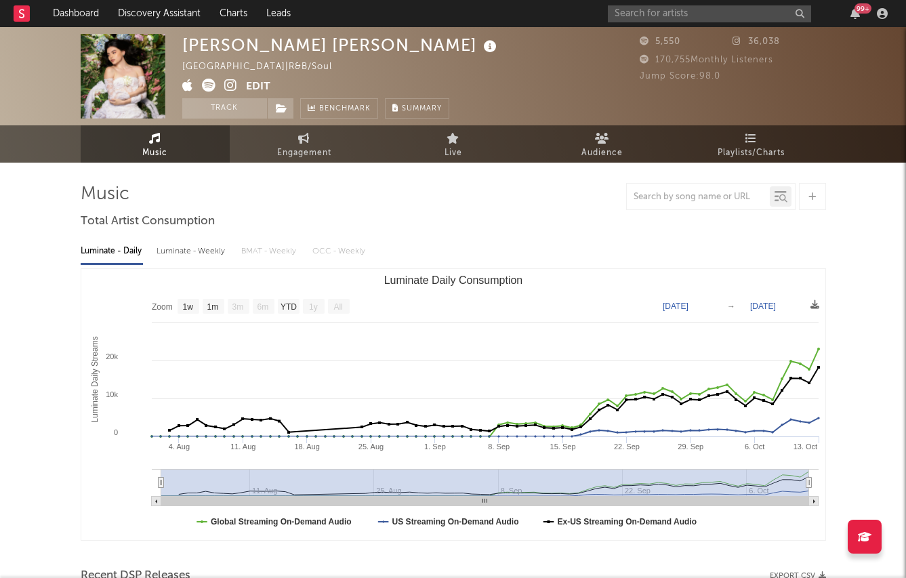
click at [207, 88] on icon at bounding box center [209, 86] width 14 height 14
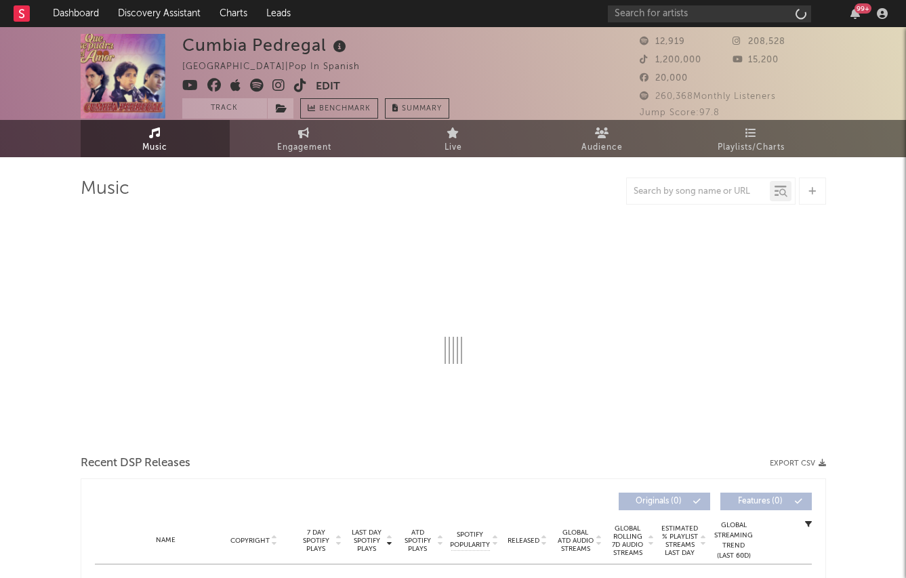
select select "6m"
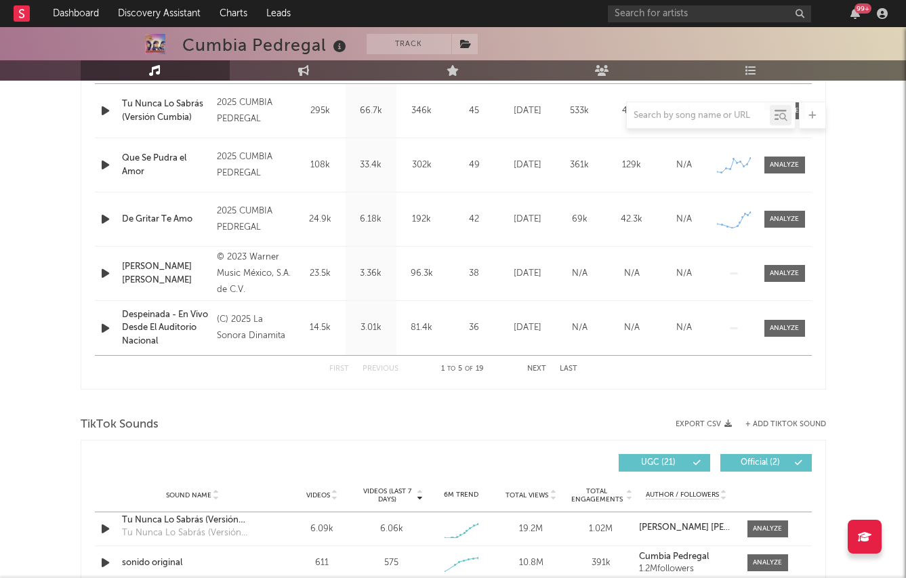
scroll to position [579, 0]
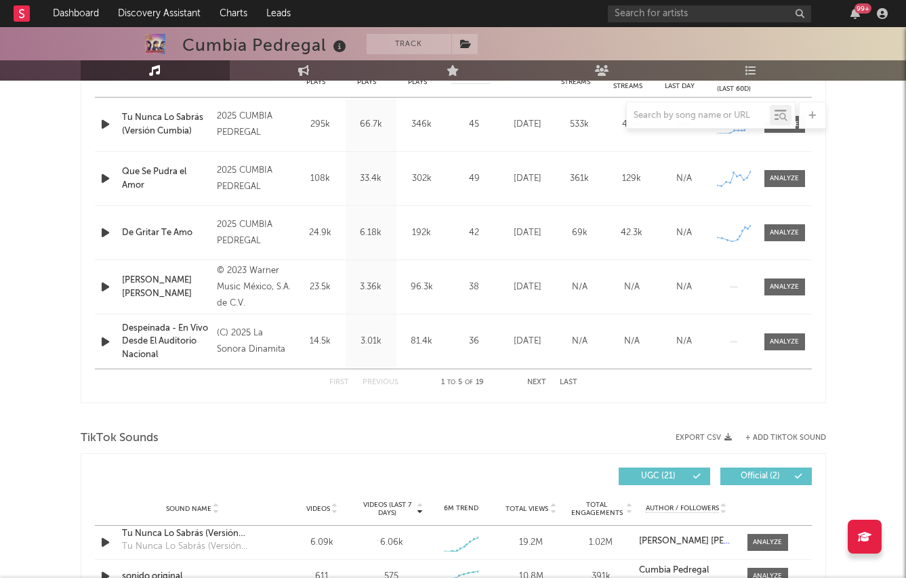
click at [99, 290] on icon "button" at bounding box center [105, 286] width 14 height 17
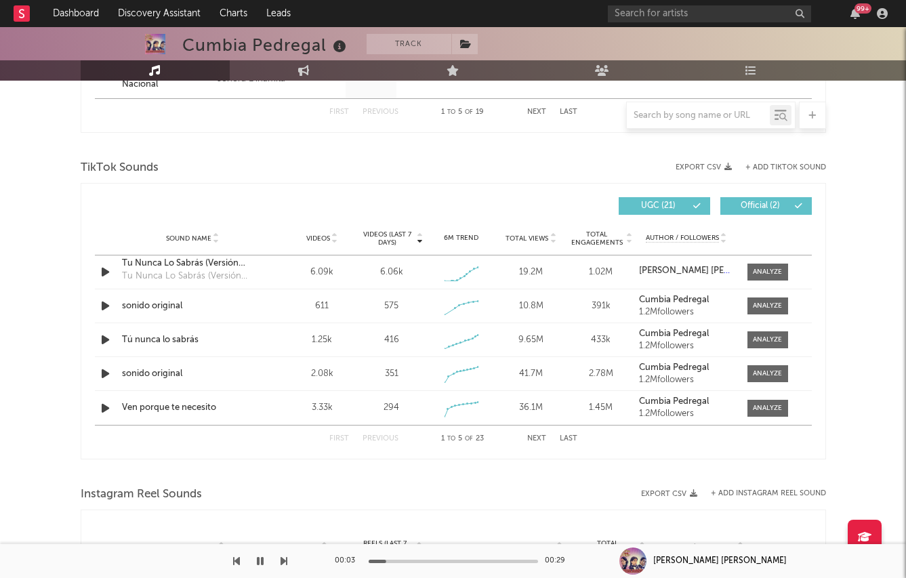
scroll to position [865, 0]
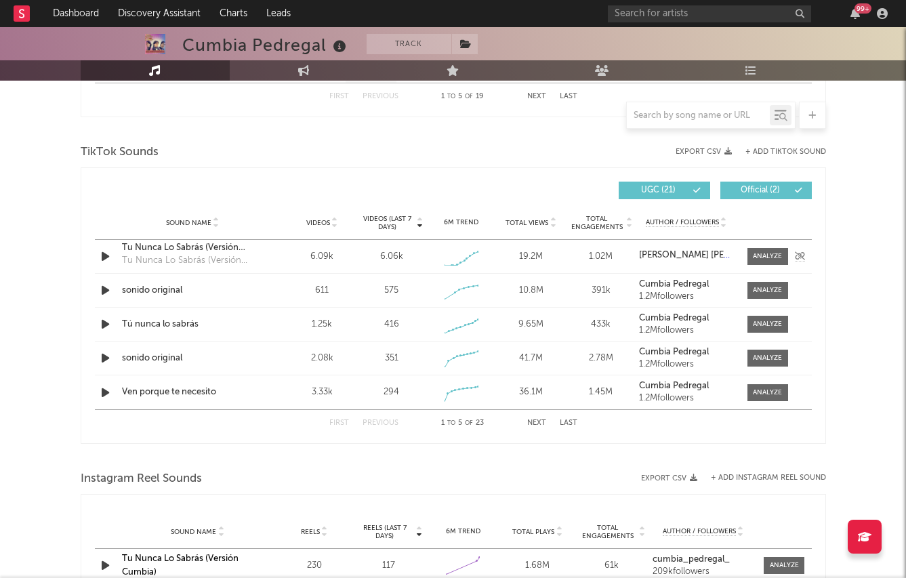
click at [101, 253] on icon "button" at bounding box center [105, 256] width 14 height 17
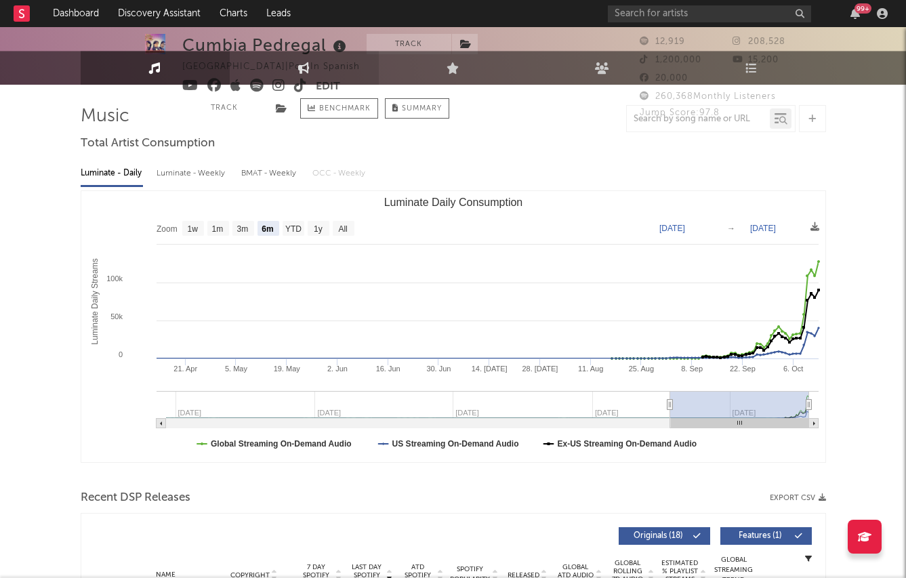
scroll to position [0, 0]
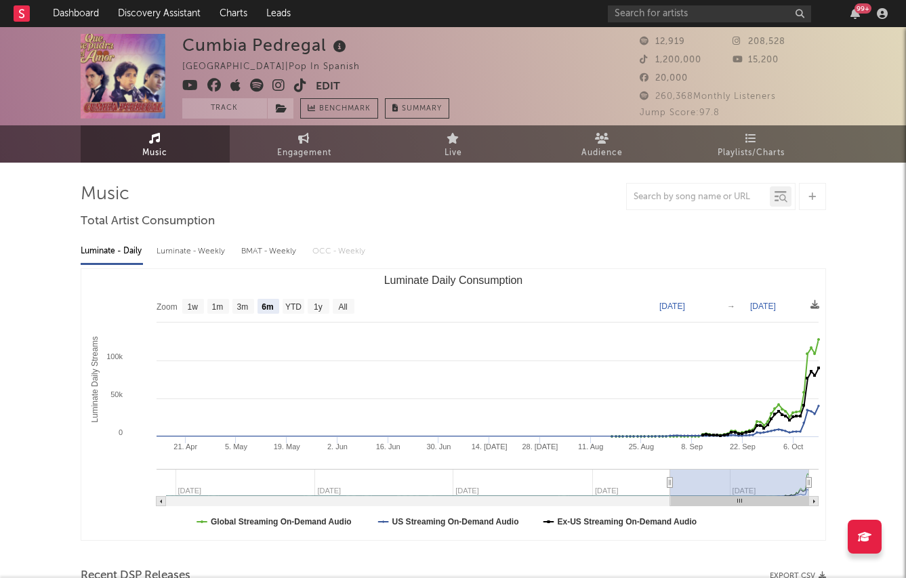
click at [186, 85] on icon at bounding box center [190, 86] width 16 height 14
click at [205, 253] on div "Luminate - Weekly" at bounding box center [192, 251] width 71 height 23
select select "6m"
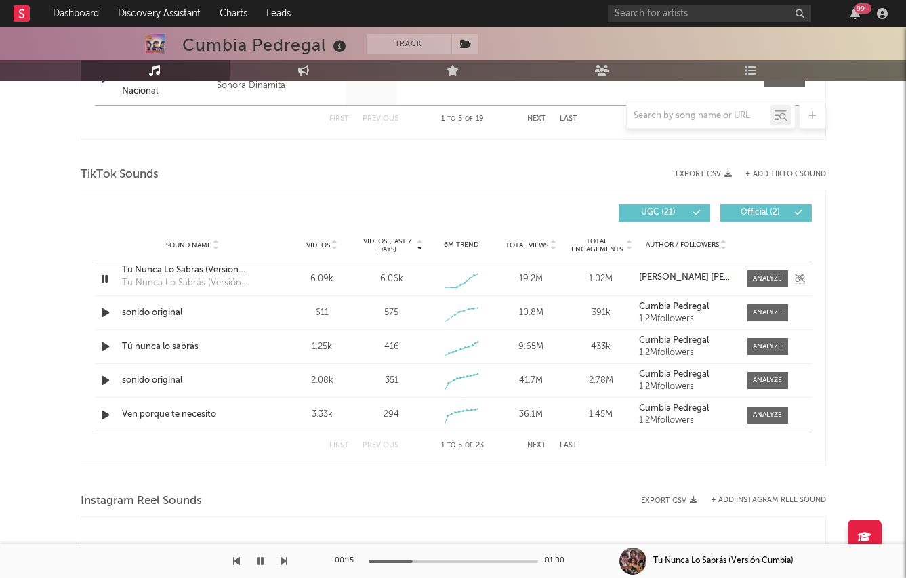
scroll to position [854, 0]
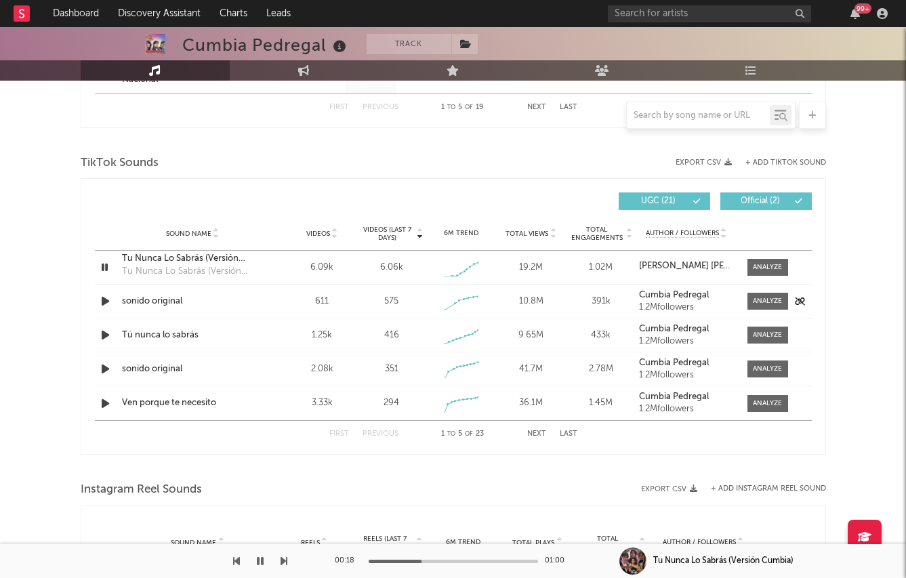
click at [100, 295] on icon "button" at bounding box center [105, 301] width 14 height 17
click at [104, 369] on icon "button" at bounding box center [105, 368] width 14 height 17
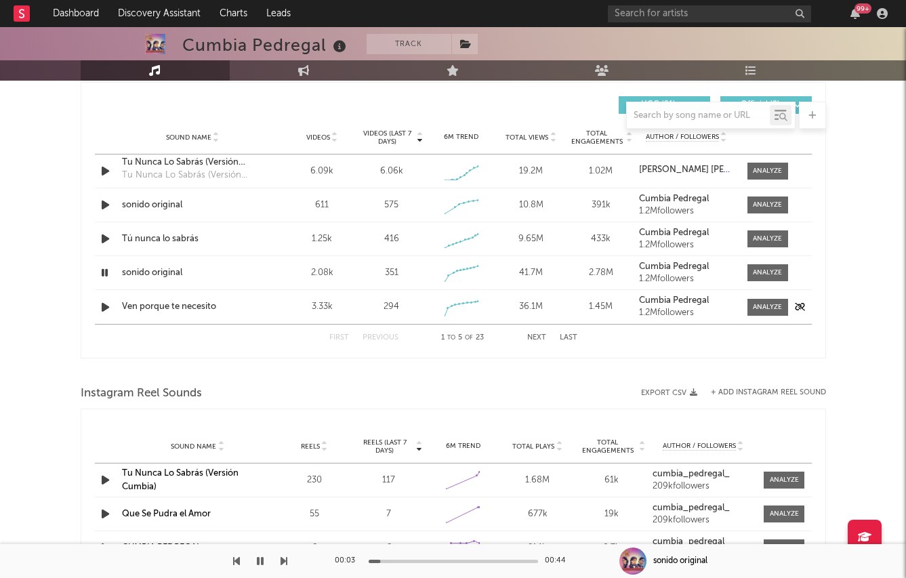
scroll to position [952, 0]
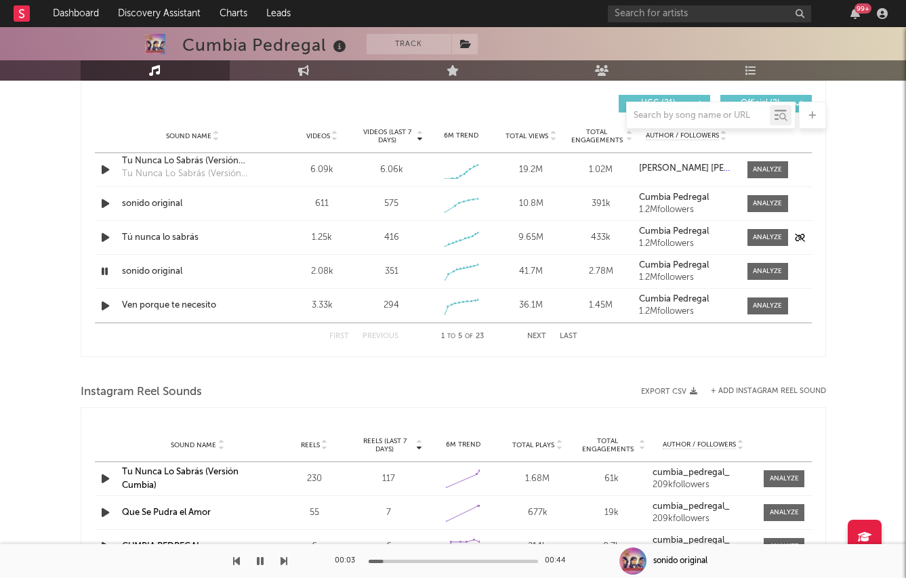
click at [105, 239] on icon "button" at bounding box center [105, 237] width 14 height 17
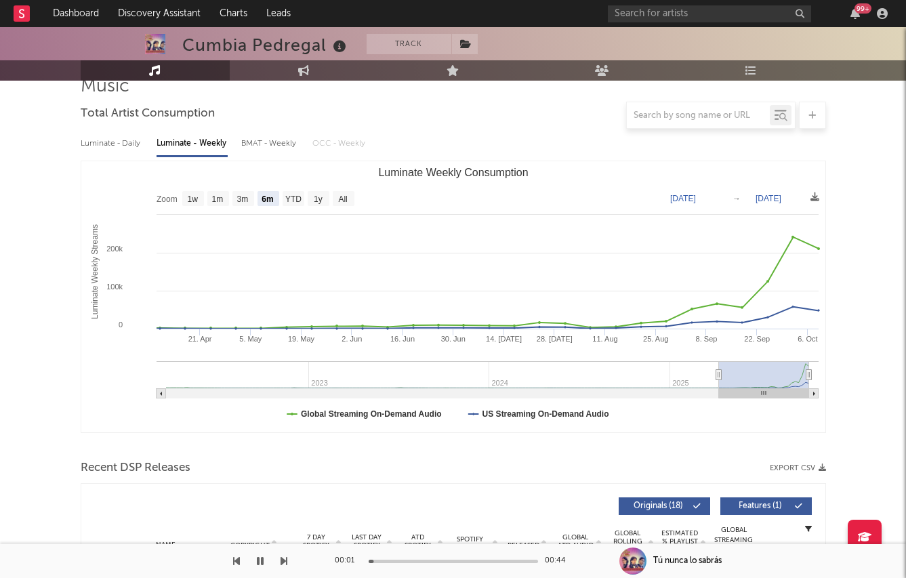
scroll to position [0, 0]
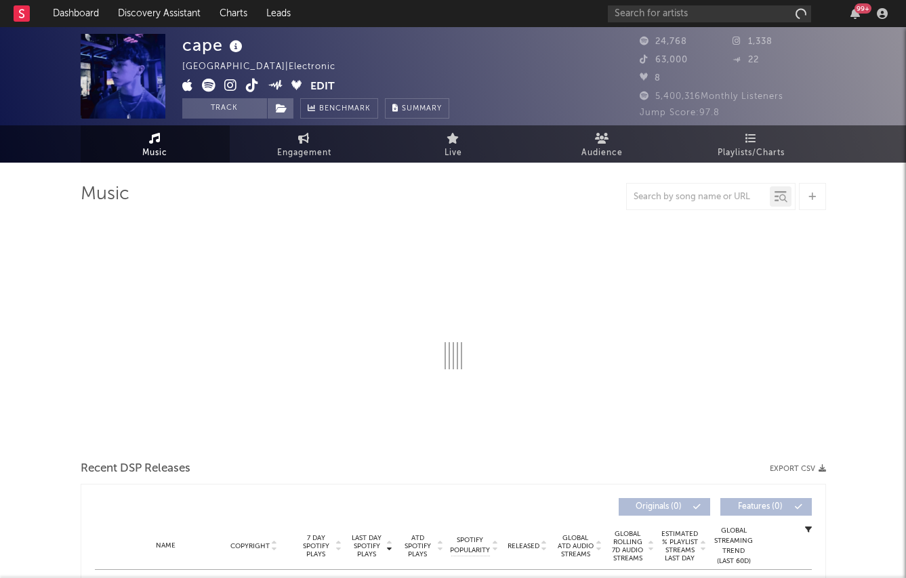
select select "6m"
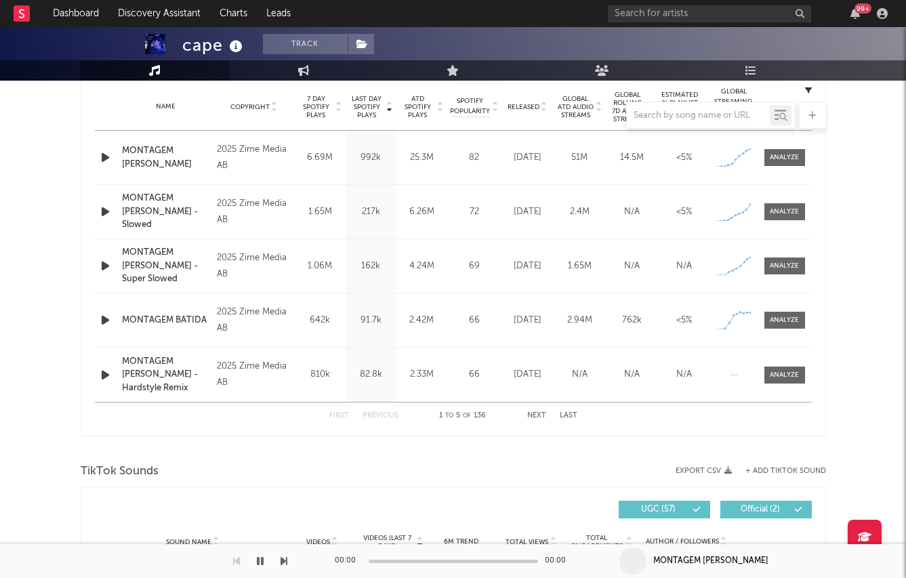
scroll to position [531, 0]
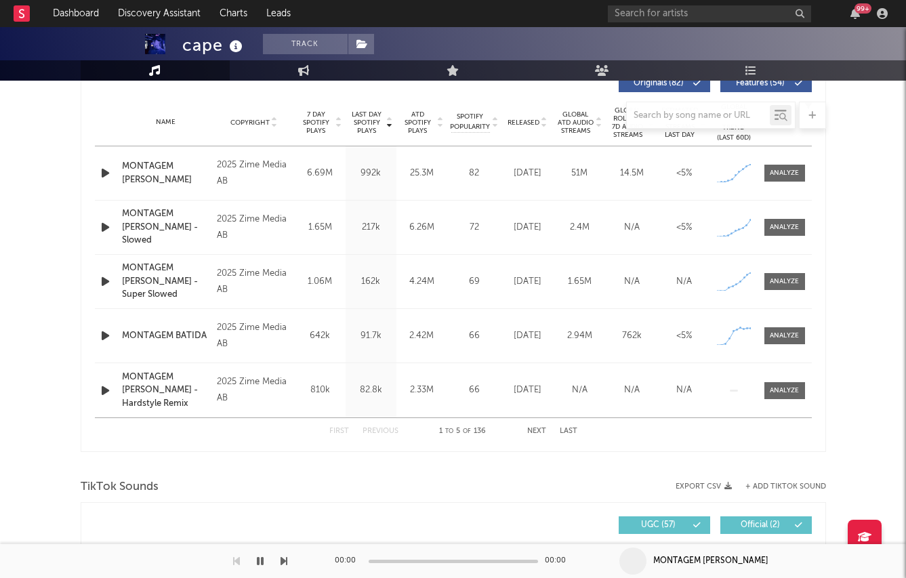
click at [100, 173] on icon "button" at bounding box center [105, 173] width 14 height 17
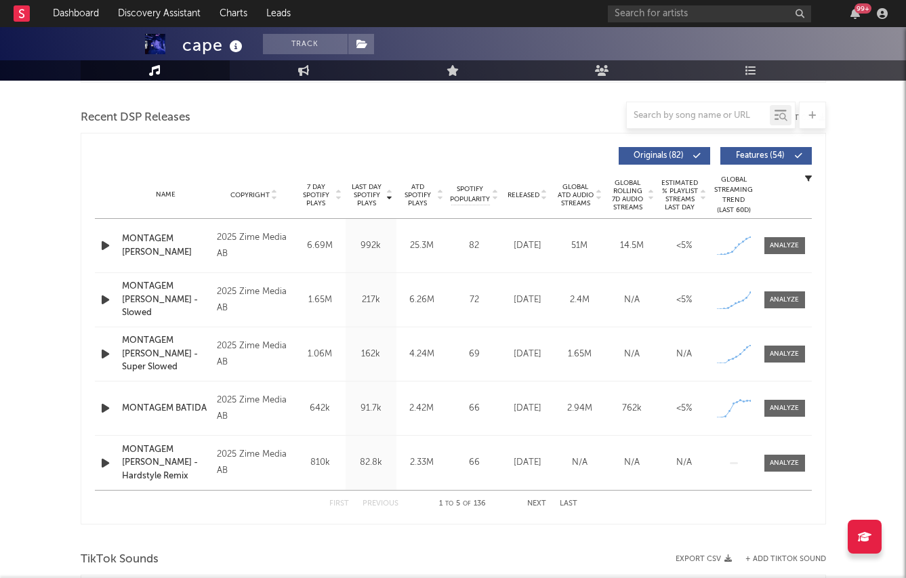
scroll to position [449, 0]
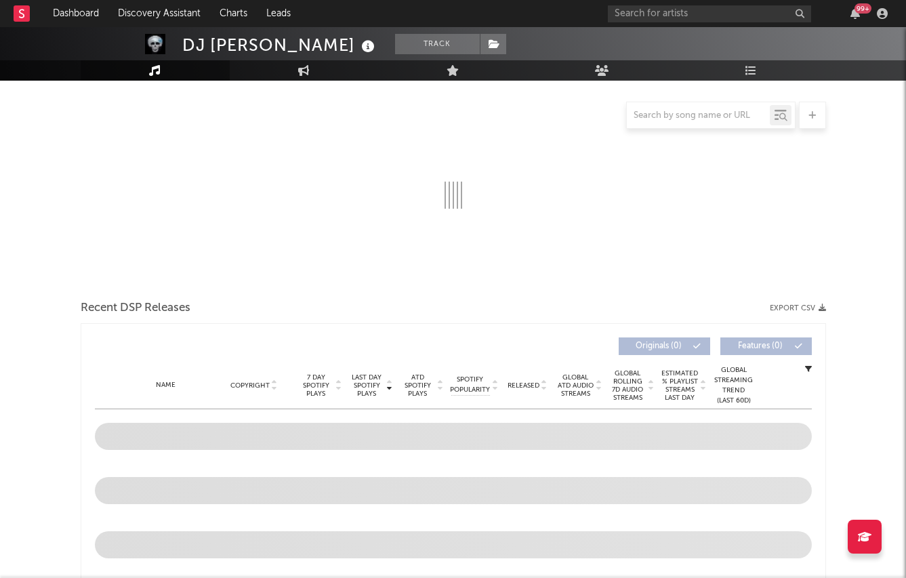
select select "6m"
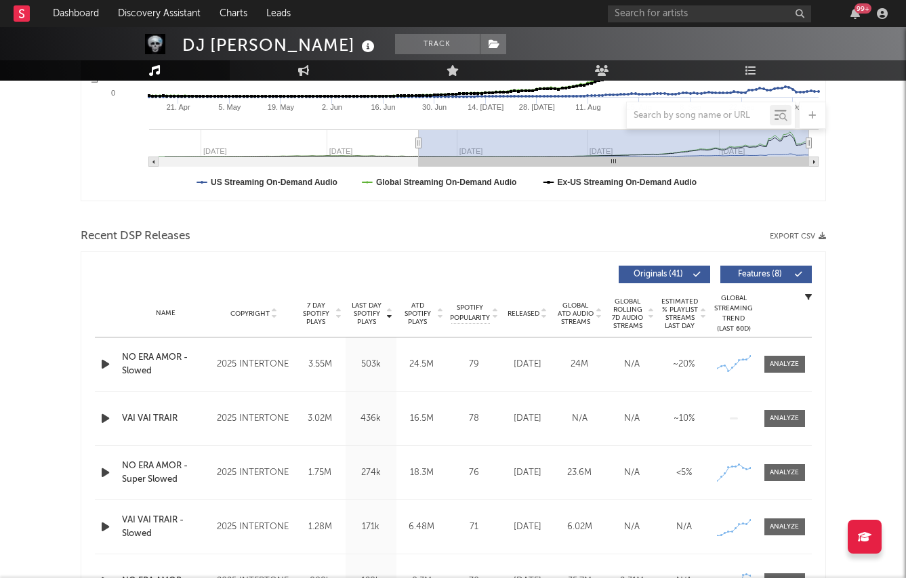
scroll to position [342, 0]
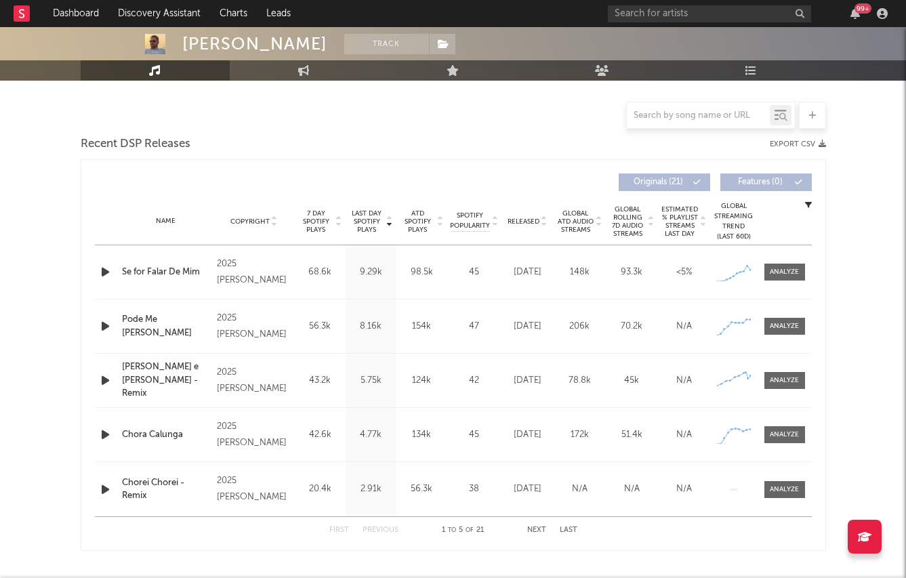
scroll to position [323, 0]
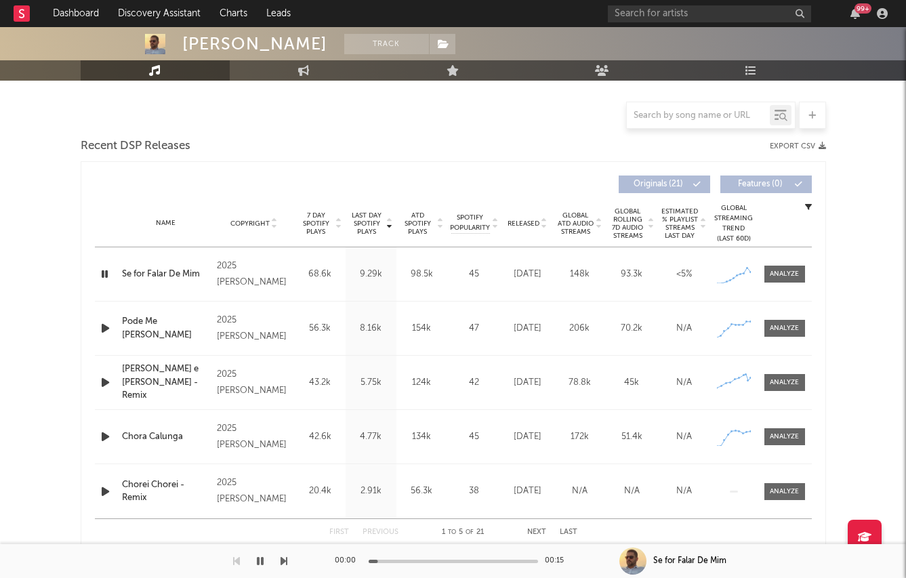
click at [102, 328] on icon "button" at bounding box center [105, 328] width 14 height 17
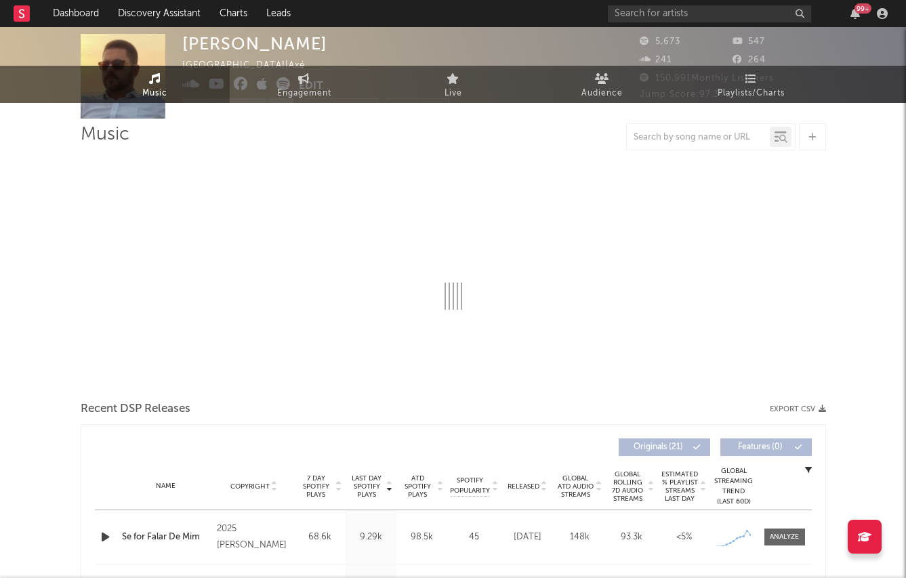
scroll to position [0, 0]
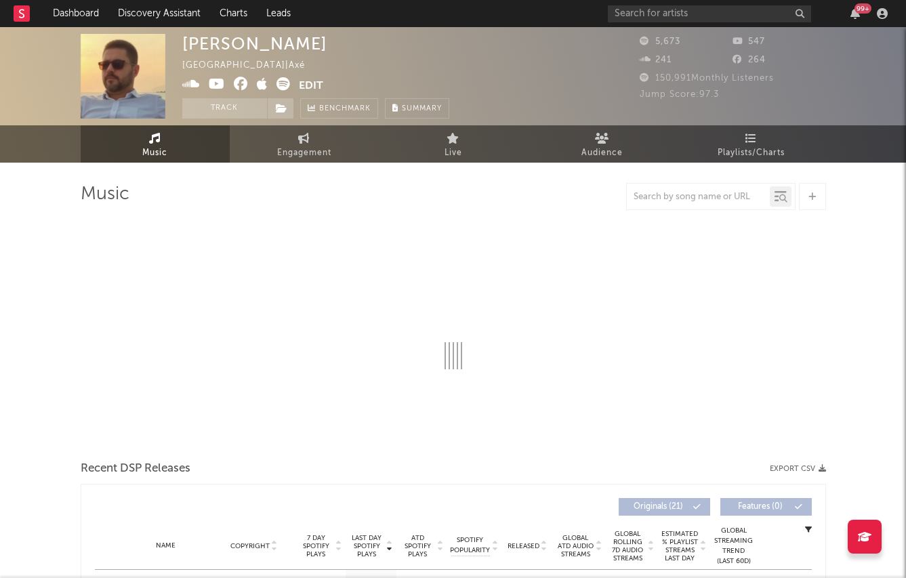
click at [209, 78] on icon at bounding box center [217, 84] width 16 height 14
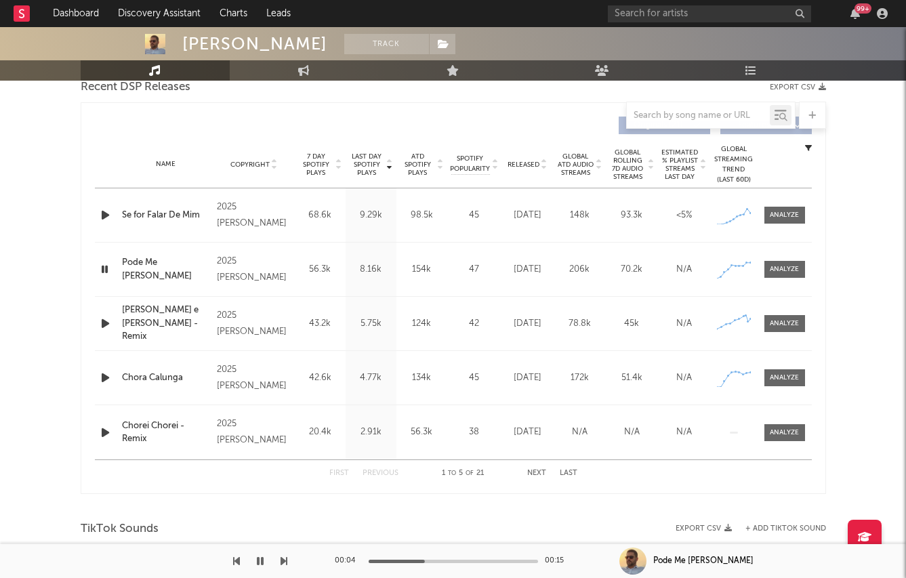
scroll to position [382, 0]
click at [92, 207] on div "Last Day Spotify Plays Copyright 7 Day Spotify Plays Last Day Spotify Plays ATD…" at bounding box center [453, 298] width 745 height 392
click at [108, 208] on icon "button" at bounding box center [105, 214] width 14 height 17
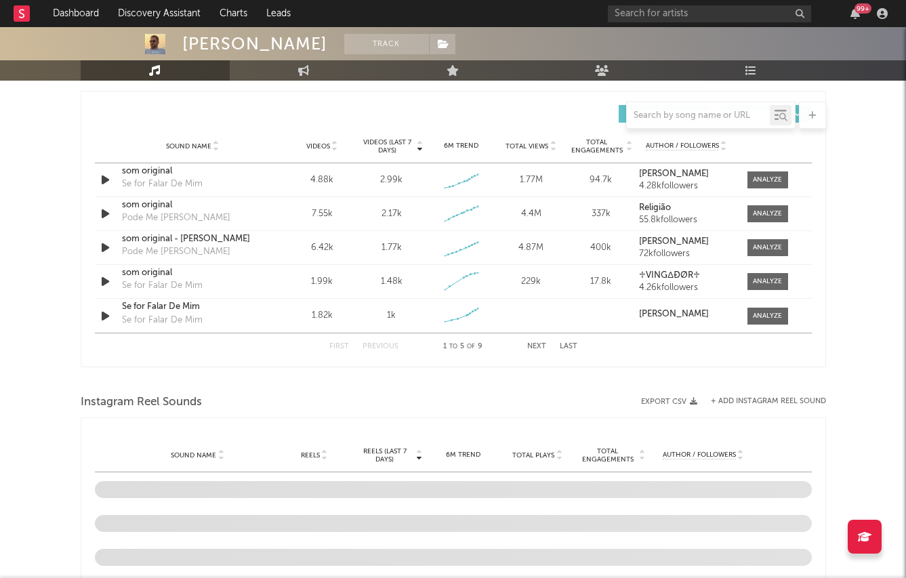
scroll to position [821, 0]
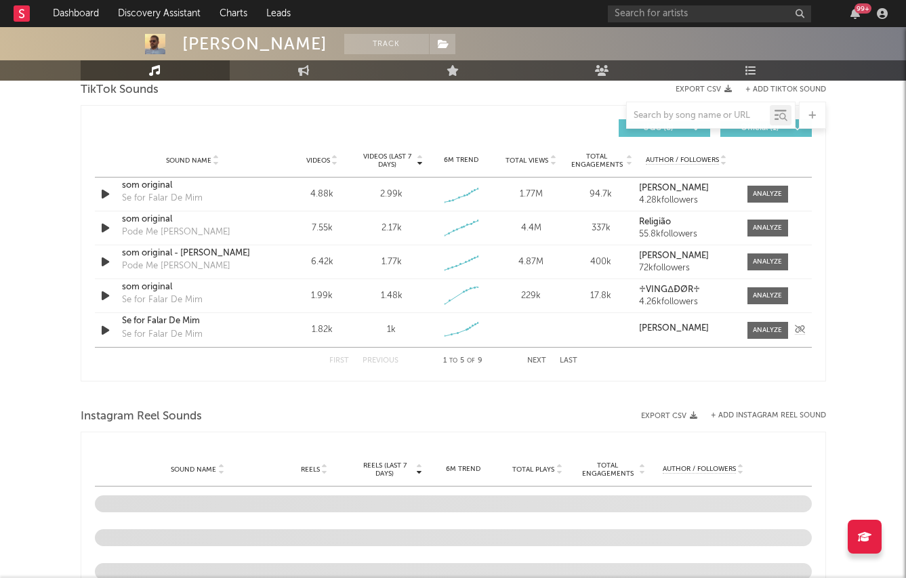
click at [660, 329] on strong "[PERSON_NAME]" at bounding box center [674, 328] width 70 height 9
click at [137, 319] on div "Se for Falar De Mim" at bounding box center [193, 321] width 142 height 14
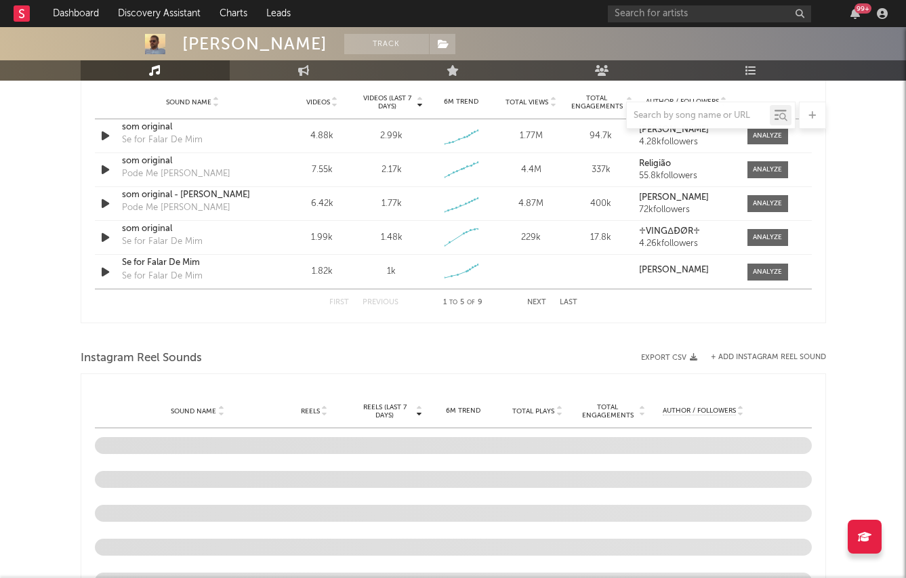
scroll to position [882, 0]
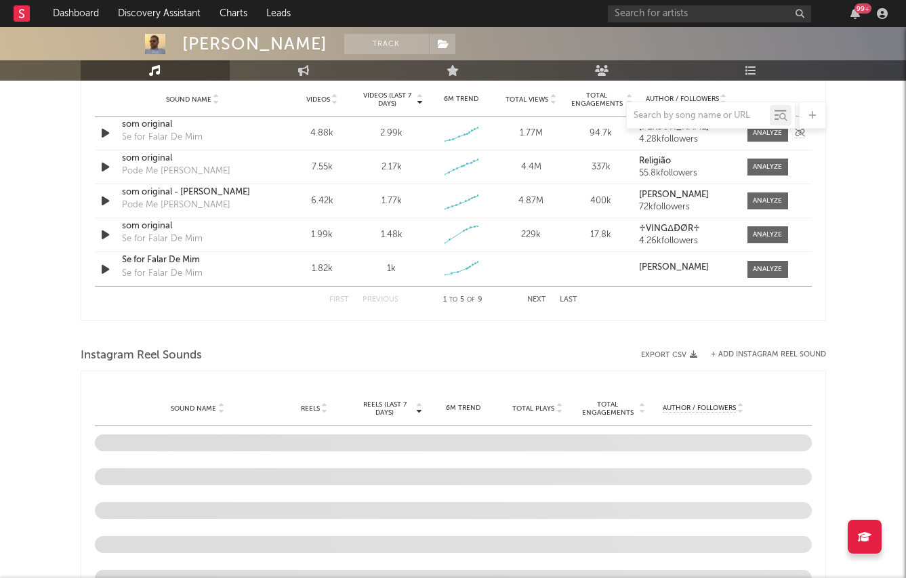
click at [97, 132] on div at bounding box center [107, 133] width 24 height 17
click at [98, 132] on icon "button" at bounding box center [105, 133] width 14 height 17
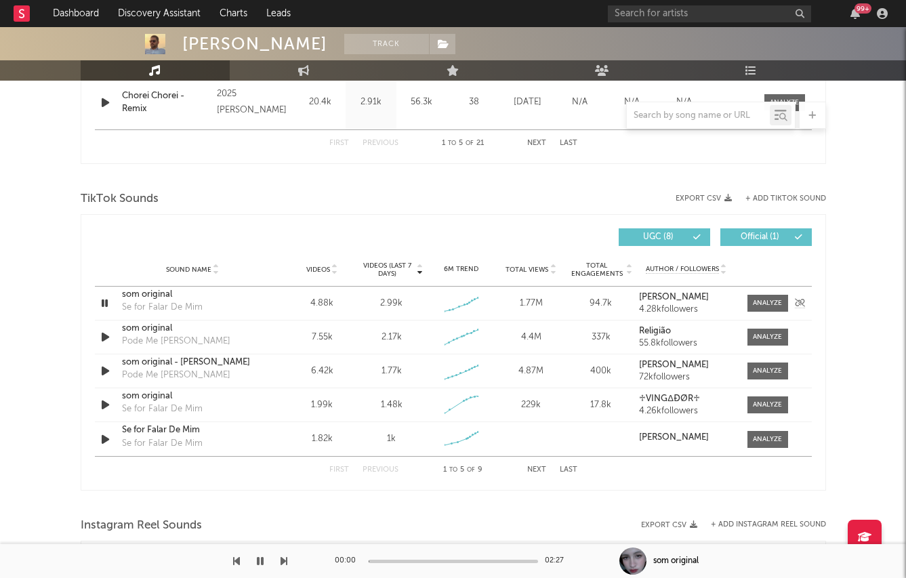
scroll to position [701, 0]
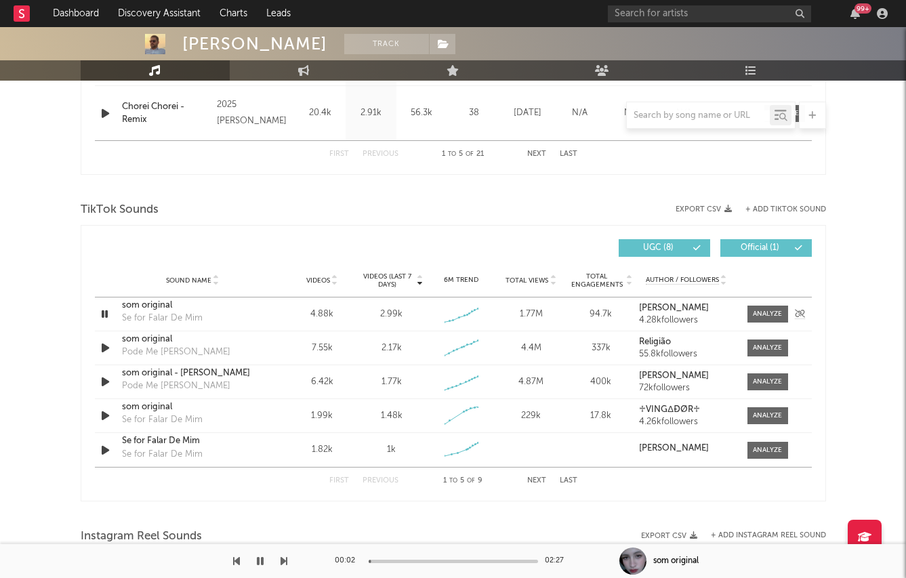
click at [144, 307] on div "som original" at bounding box center [193, 306] width 142 height 14
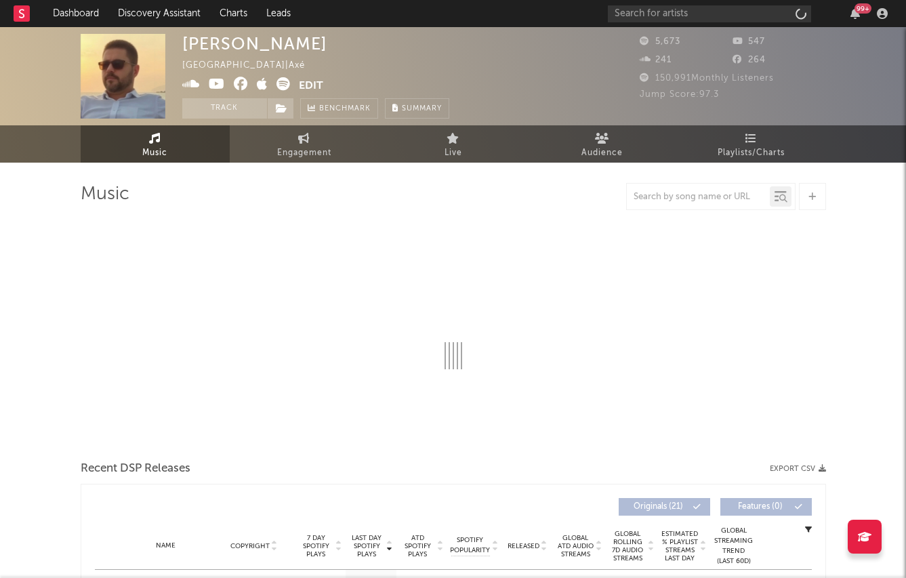
select select "1w"
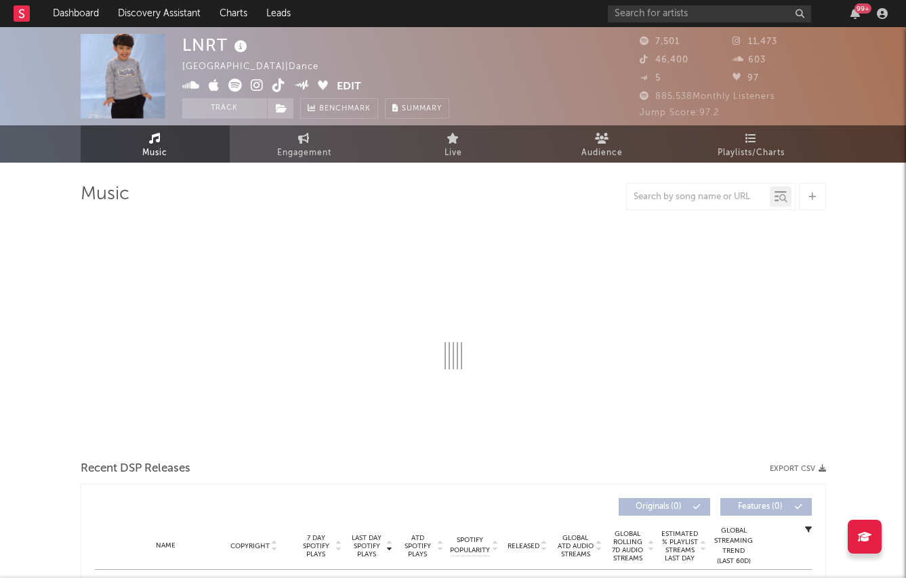
select select "1w"
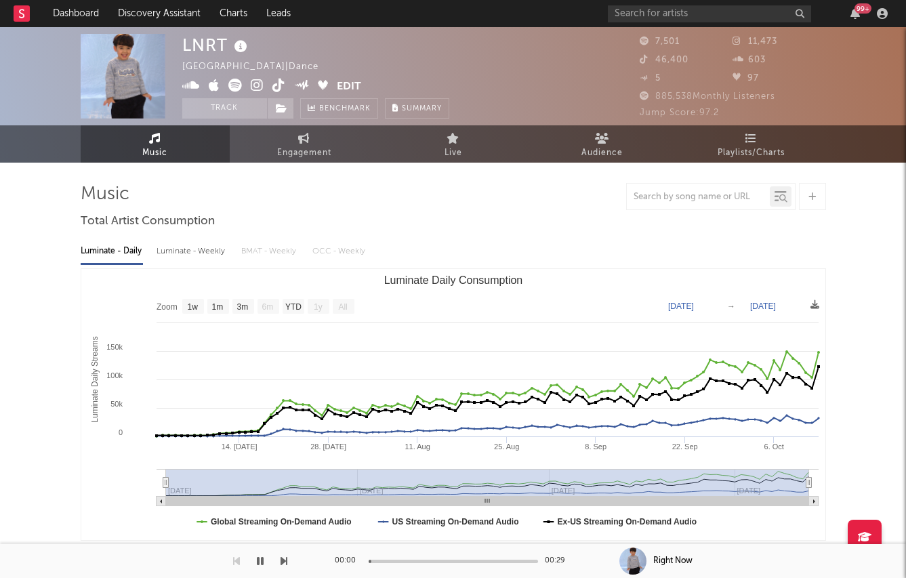
click at [194, 243] on div "Luminate - Weekly" at bounding box center [192, 251] width 71 height 23
select select "6m"
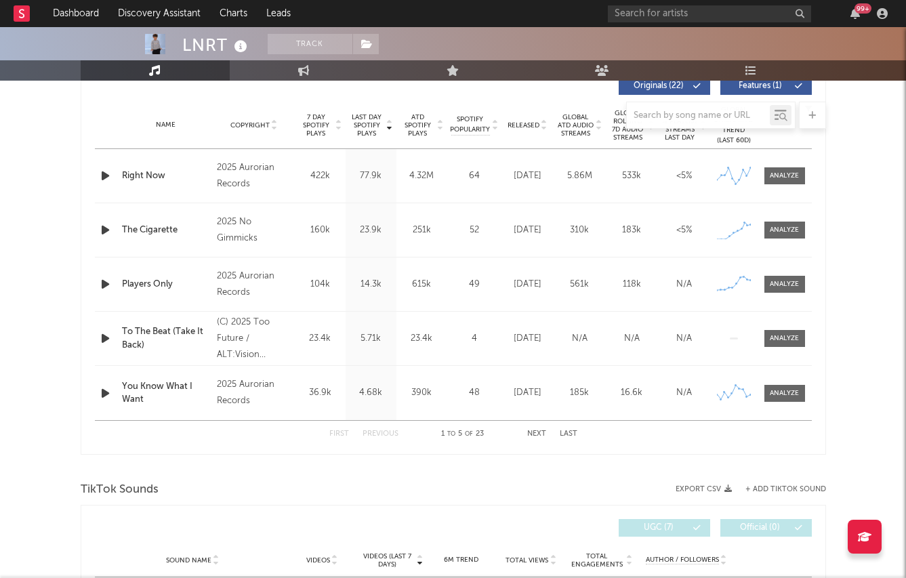
scroll to position [377, 0]
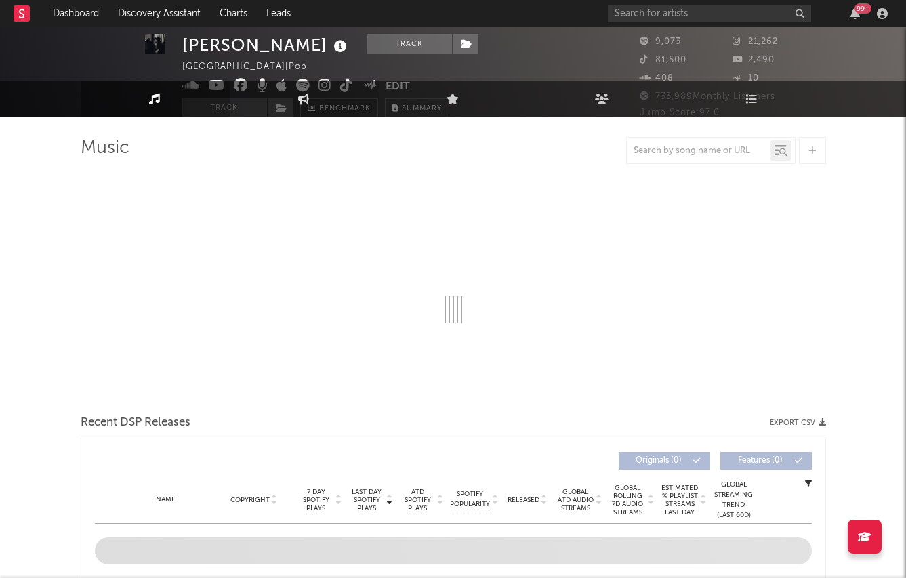
select select "6m"
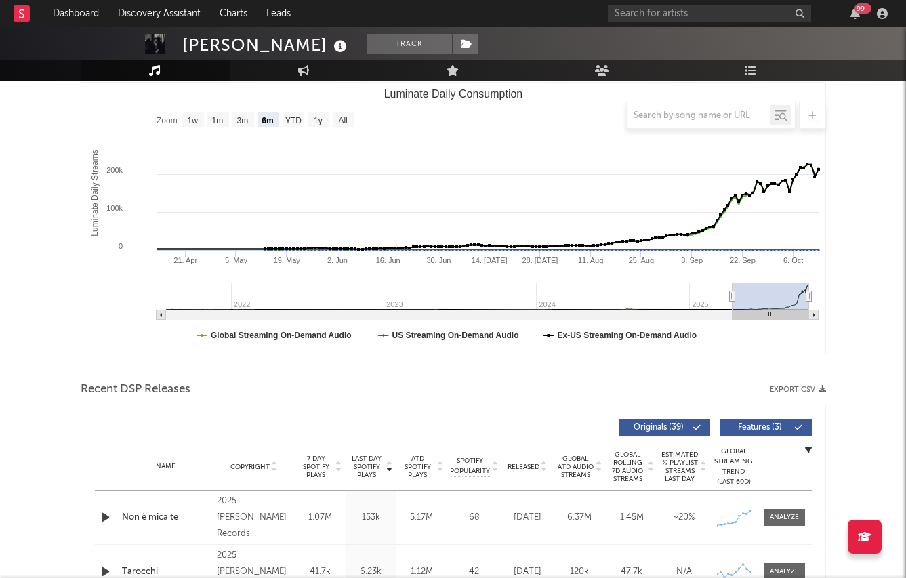
scroll to position [66, 0]
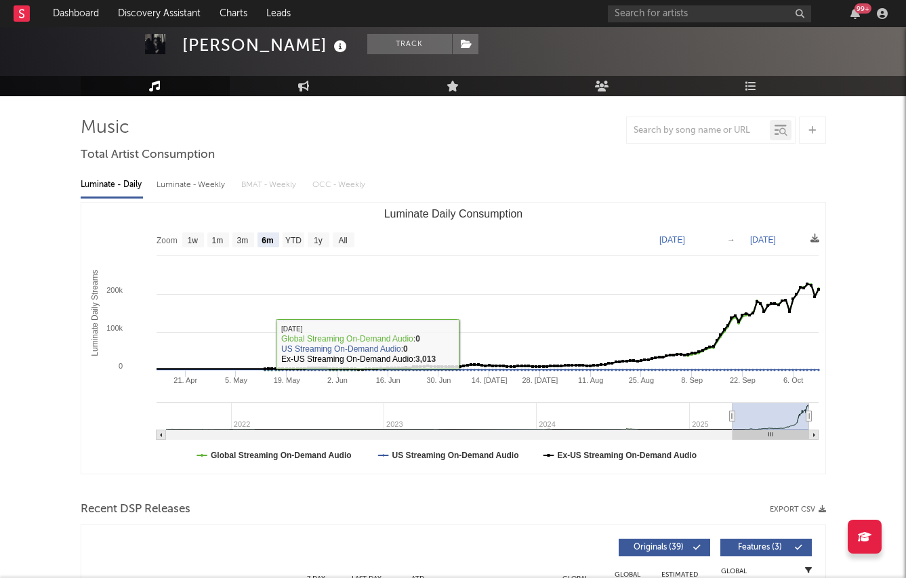
click at [193, 187] on div "Luminate - Weekly" at bounding box center [192, 184] width 71 height 23
select select "6m"
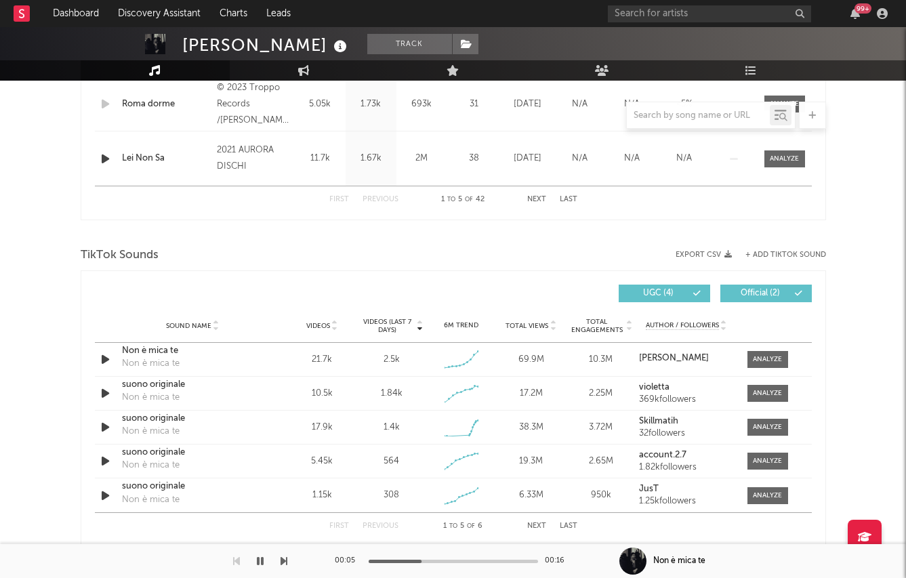
scroll to position [691, 0]
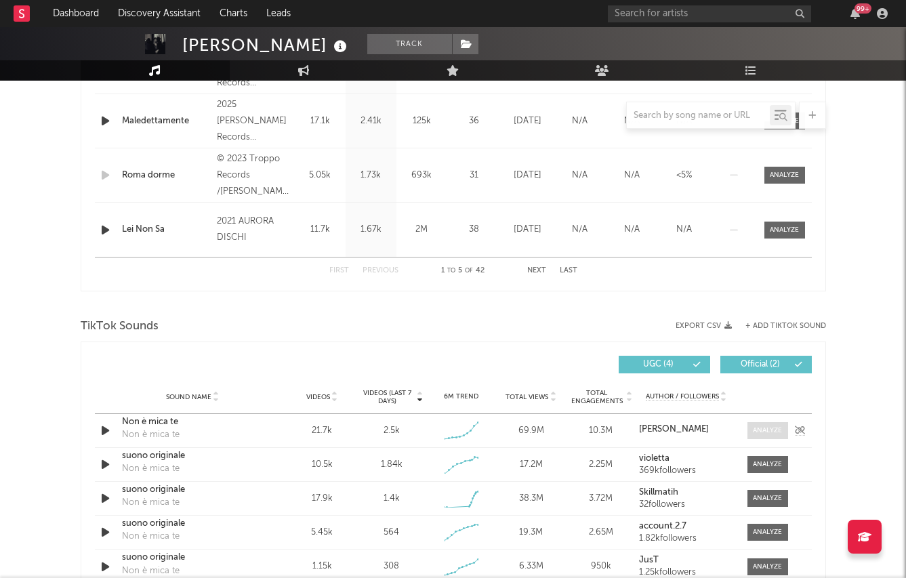
click at [761, 431] on div at bounding box center [767, 431] width 29 height 10
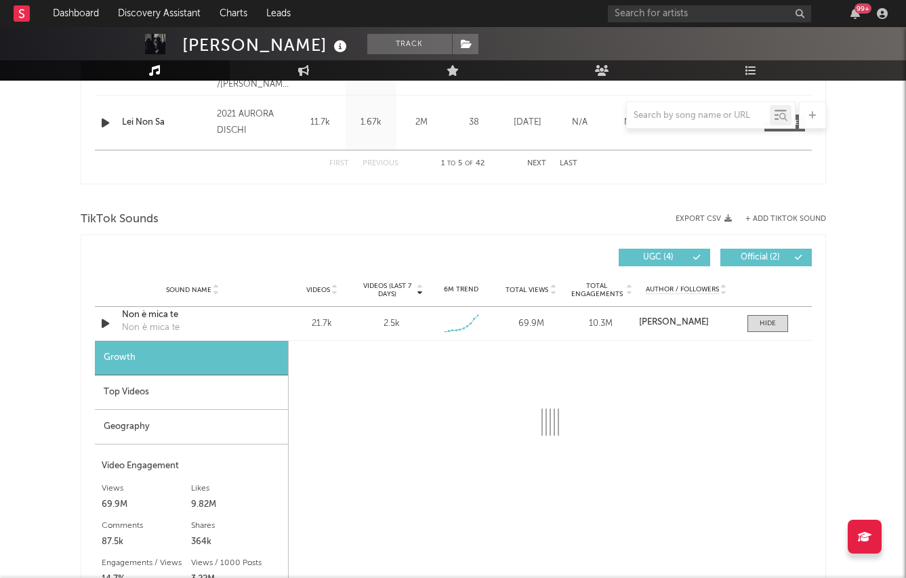
click at [201, 423] on div "Geography" at bounding box center [191, 427] width 193 height 35
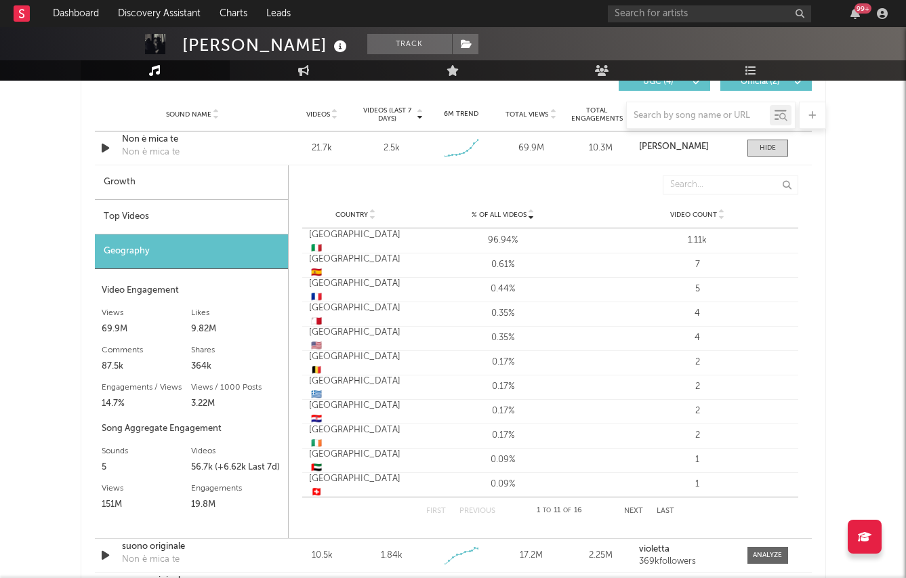
scroll to position [1006, 0]
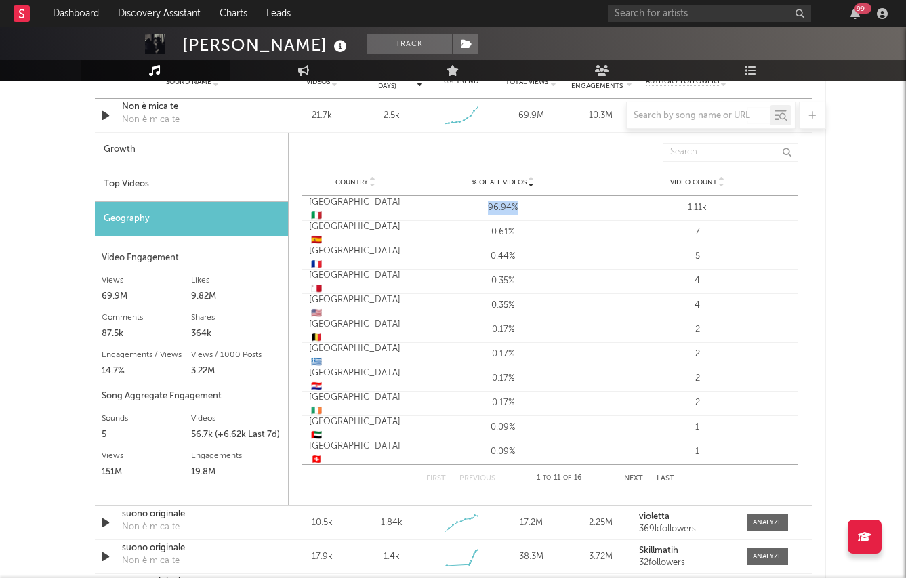
drag, startPoint x: 484, startPoint y: 203, endPoint x: 533, endPoint y: 203, distance: 48.1
click at [533, 203] on div "96.94%" at bounding box center [503, 208] width 188 height 14
click at [145, 153] on div "Growth" at bounding box center [191, 150] width 193 height 35
select select "1w"
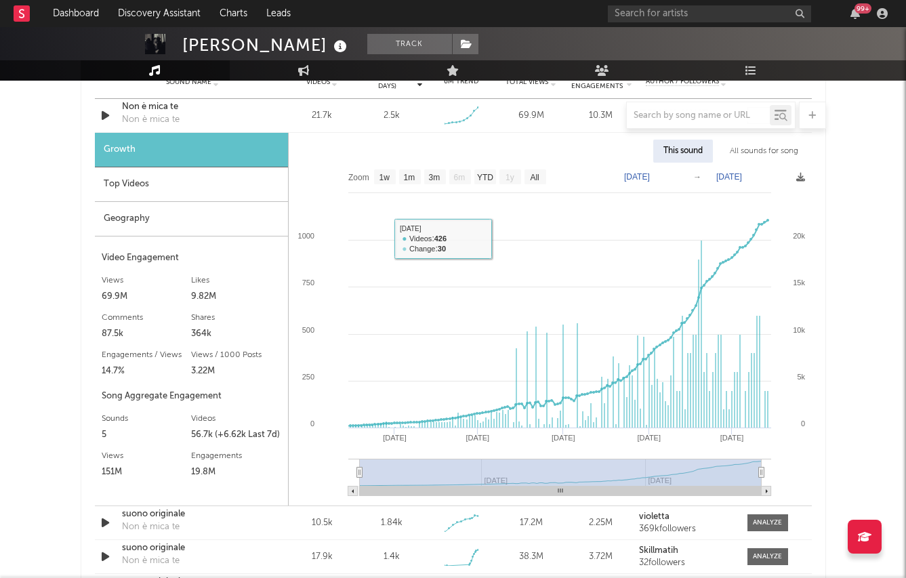
click at [199, 196] on div "Top Videos" at bounding box center [191, 184] width 193 height 35
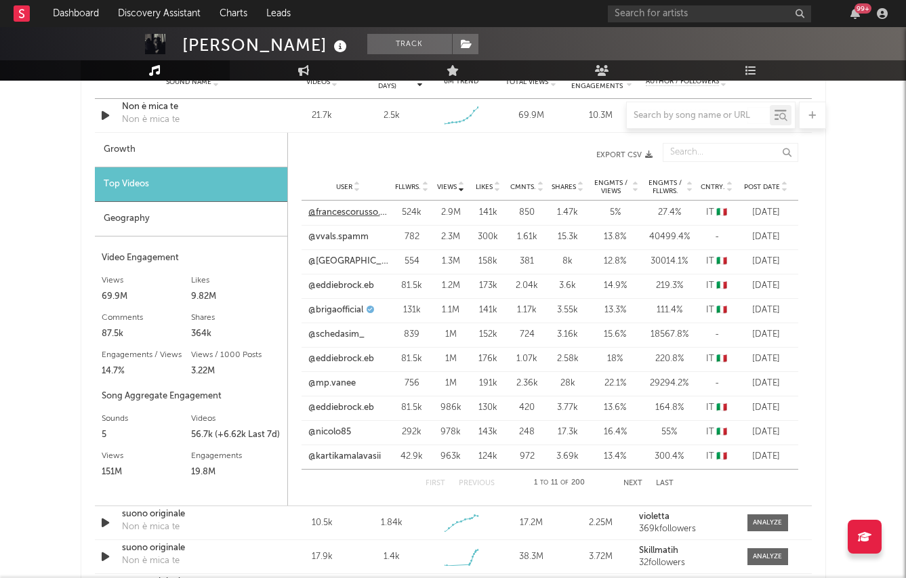
click at [339, 212] on link "@francescorusso.95" at bounding box center [348, 213] width 80 height 14
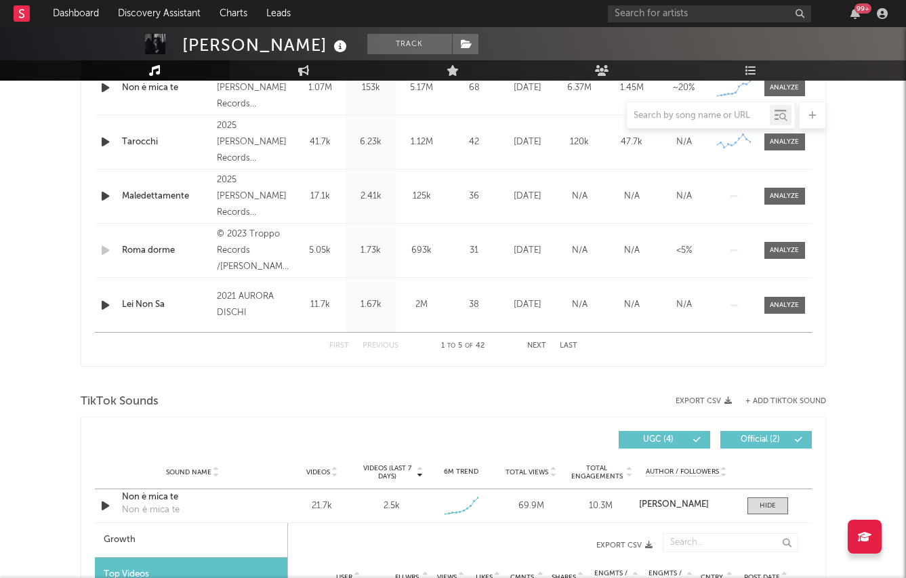
scroll to position [612, 0]
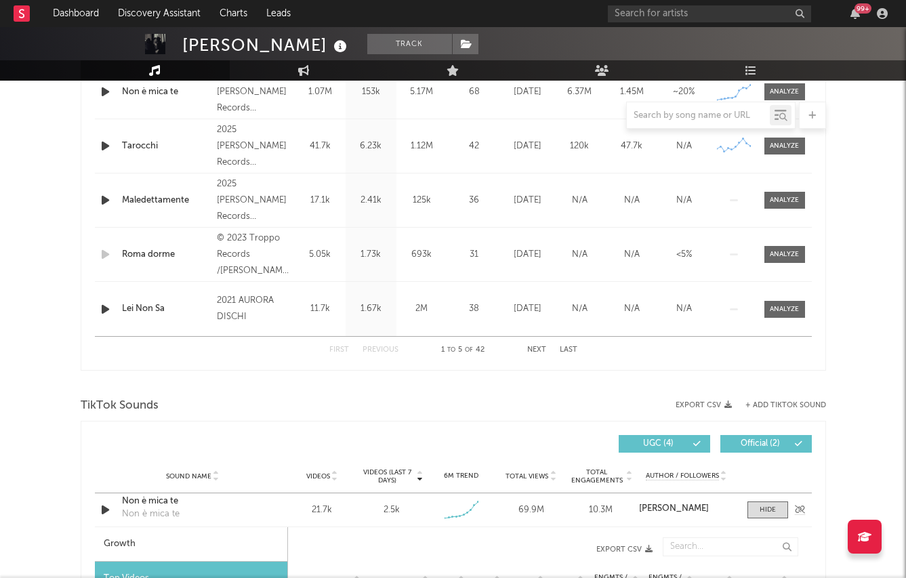
click at [252, 503] on div "Non è mica te" at bounding box center [193, 502] width 142 height 14
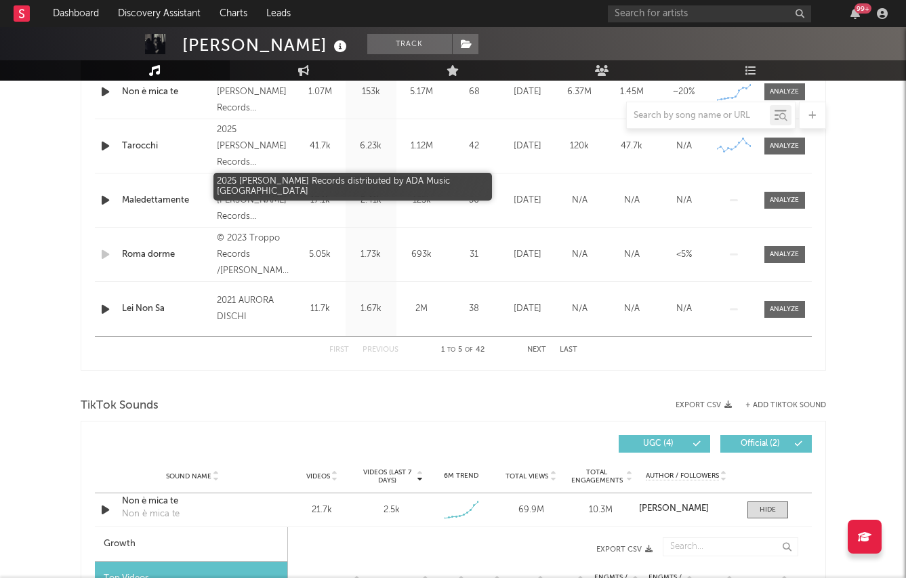
scroll to position [0, 0]
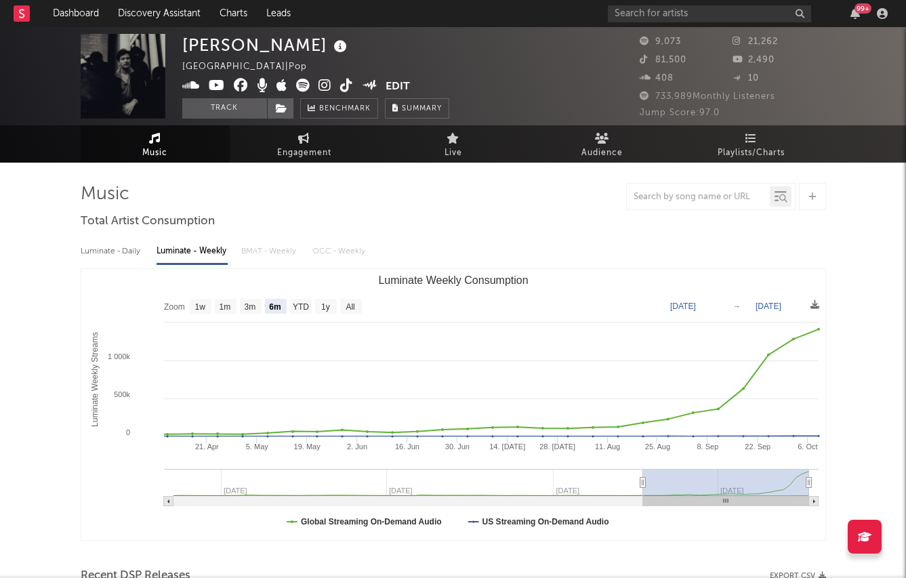
click at [322, 83] on icon at bounding box center [324, 86] width 13 height 14
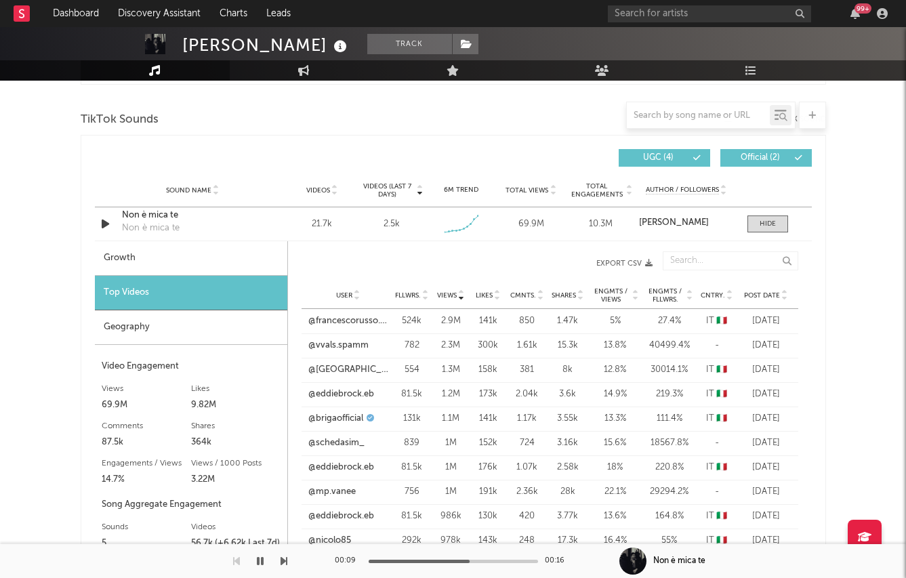
scroll to position [886, 0]
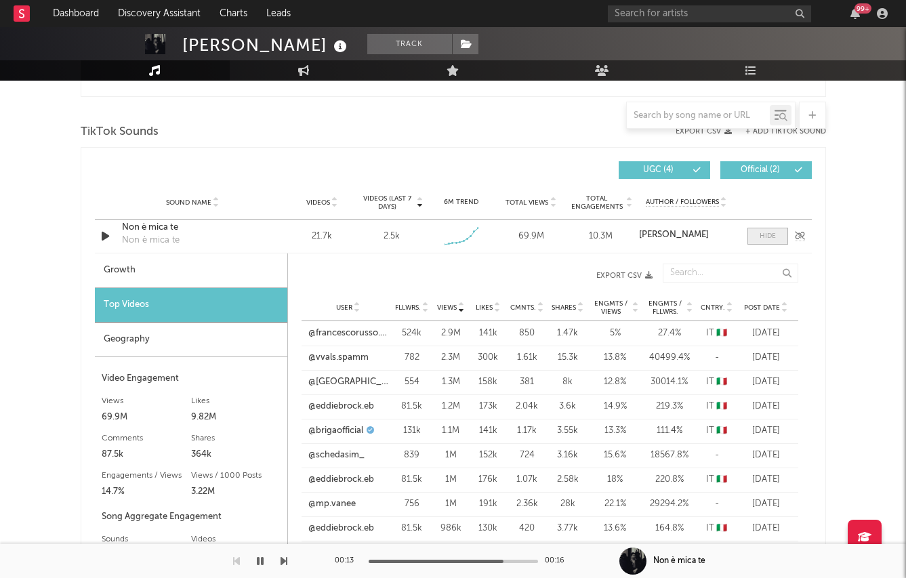
click at [770, 234] on div at bounding box center [768, 236] width 16 height 10
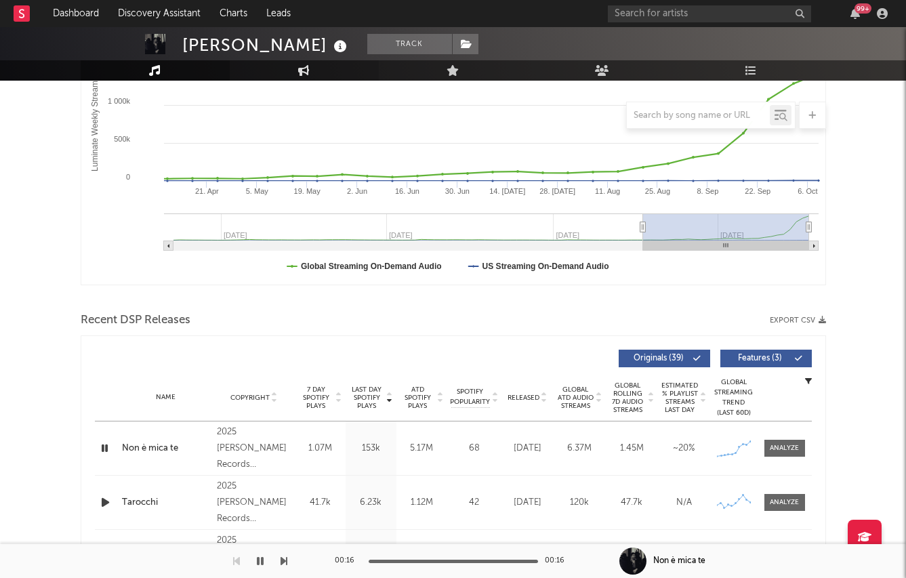
scroll to position [227, 0]
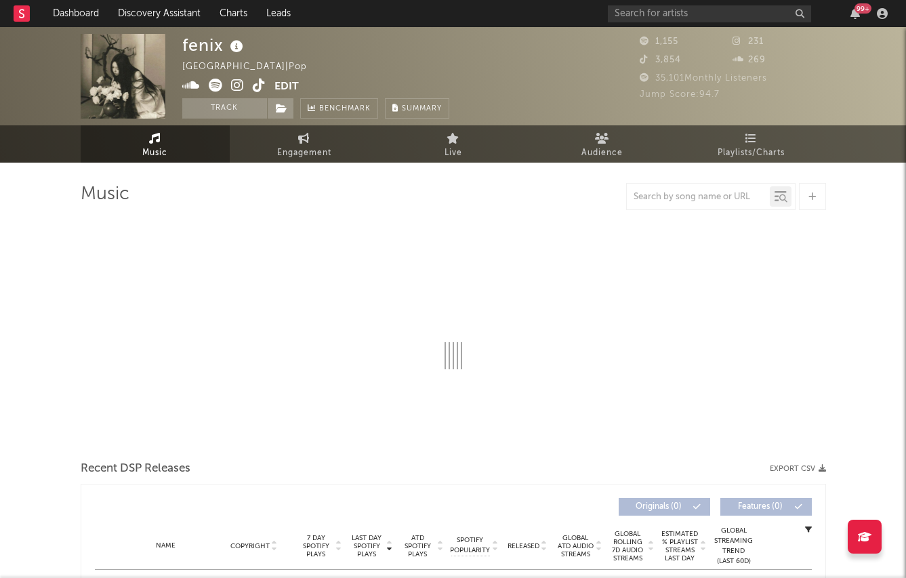
select select "1w"
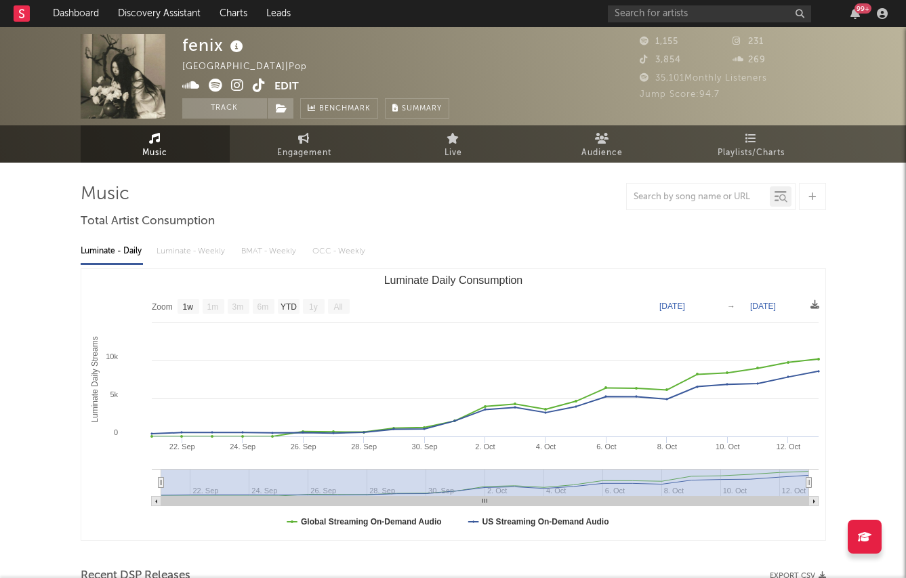
click at [239, 81] on icon at bounding box center [237, 86] width 13 height 14
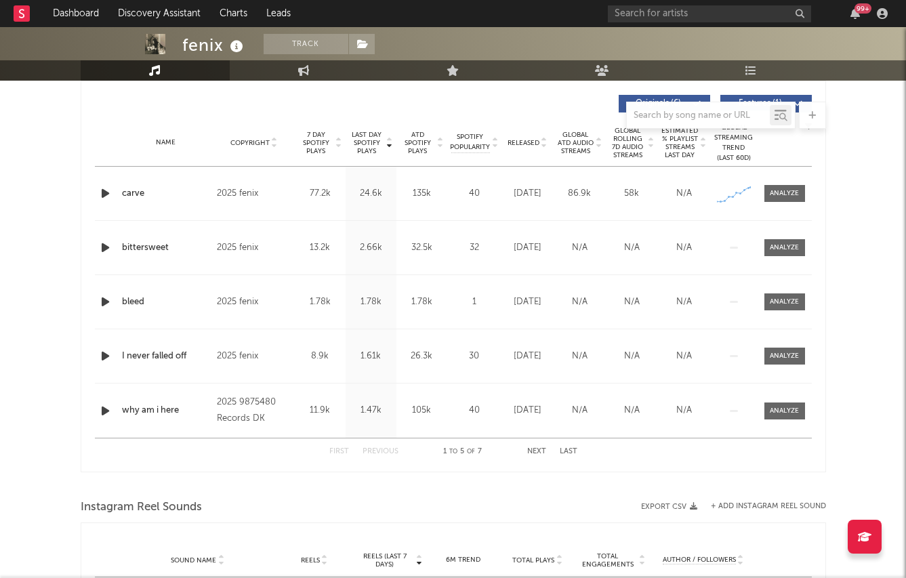
scroll to position [532, 0]
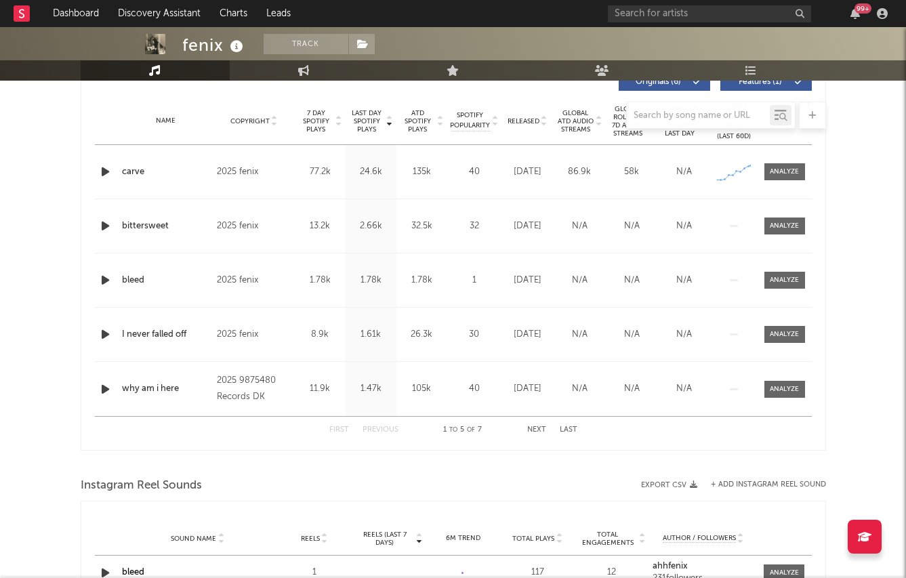
click at [325, 116] on div at bounding box center [453, 115] width 745 height 27
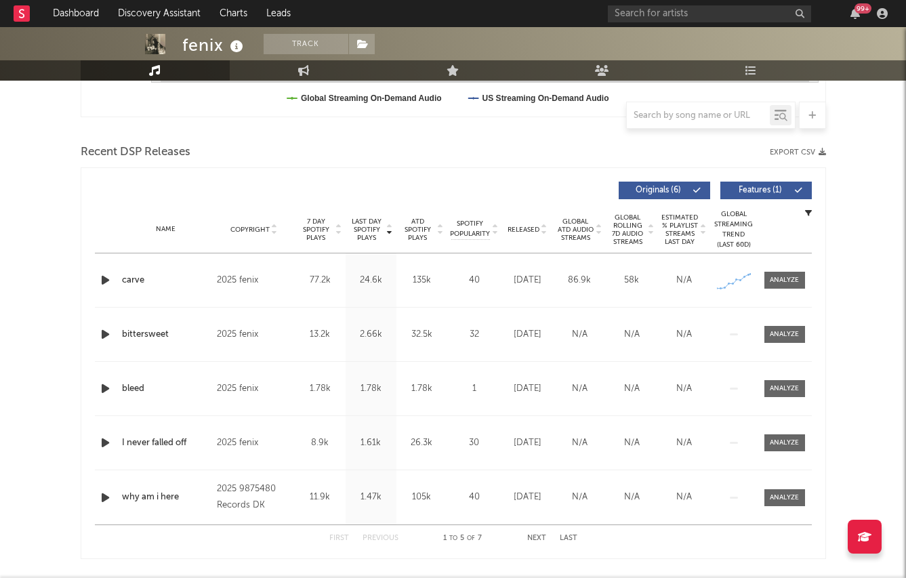
scroll to position [423, 0]
click at [312, 228] on span "7 Day Spotify Plays" at bounding box center [316, 230] width 36 height 24
click at [381, 231] on span "Last Day Spotify Plays" at bounding box center [367, 230] width 36 height 24
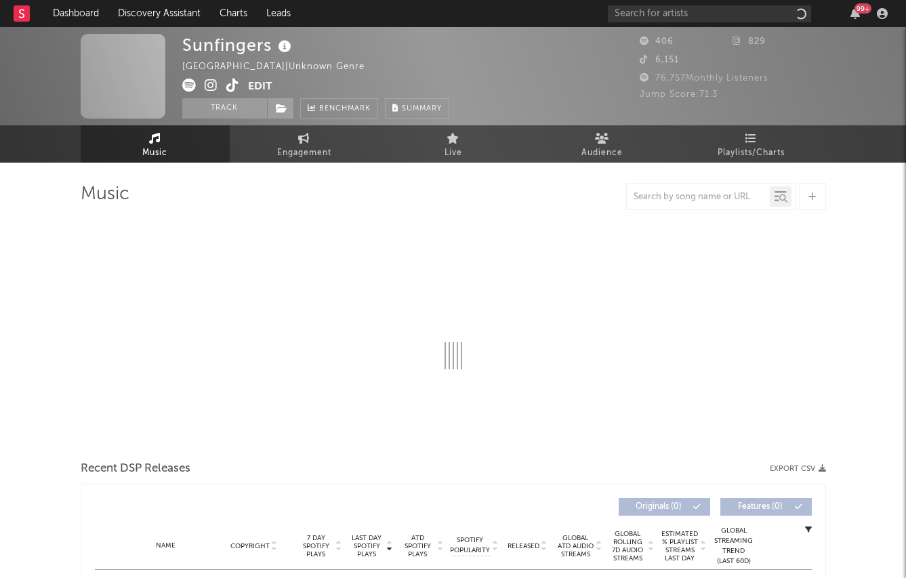
select select "1w"
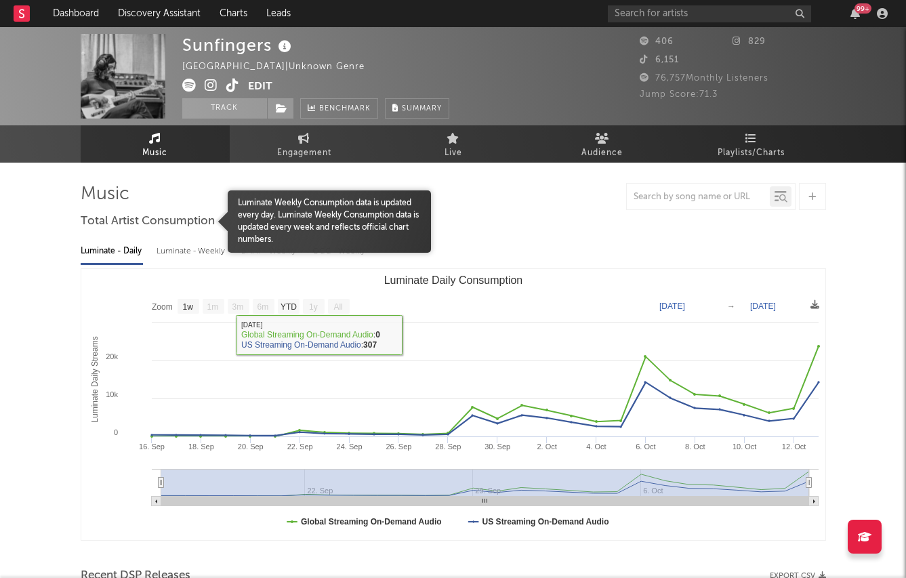
click at [170, 242] on div at bounding box center [155, 221] width 148 height 62
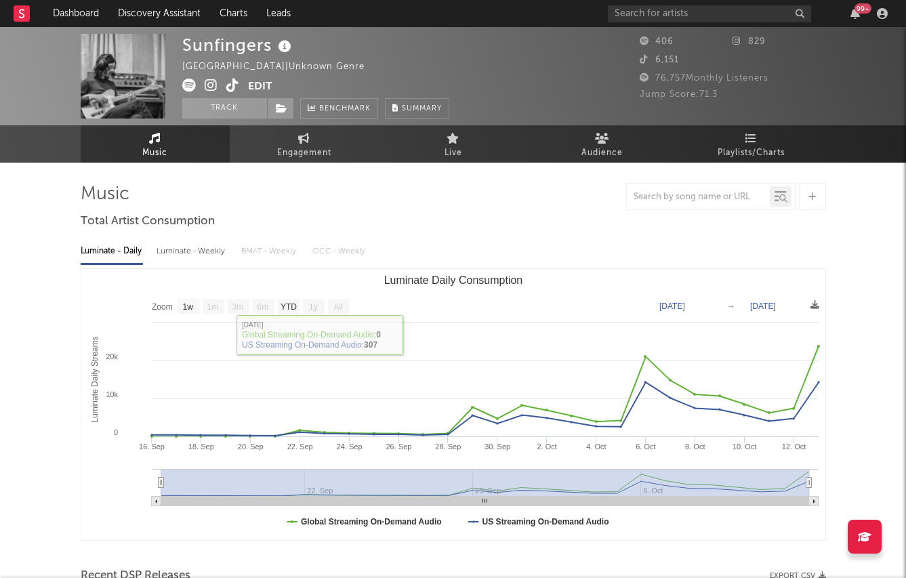
click at [171, 251] on div "Luminate - Weekly" at bounding box center [192, 251] width 71 height 23
select select "1w"
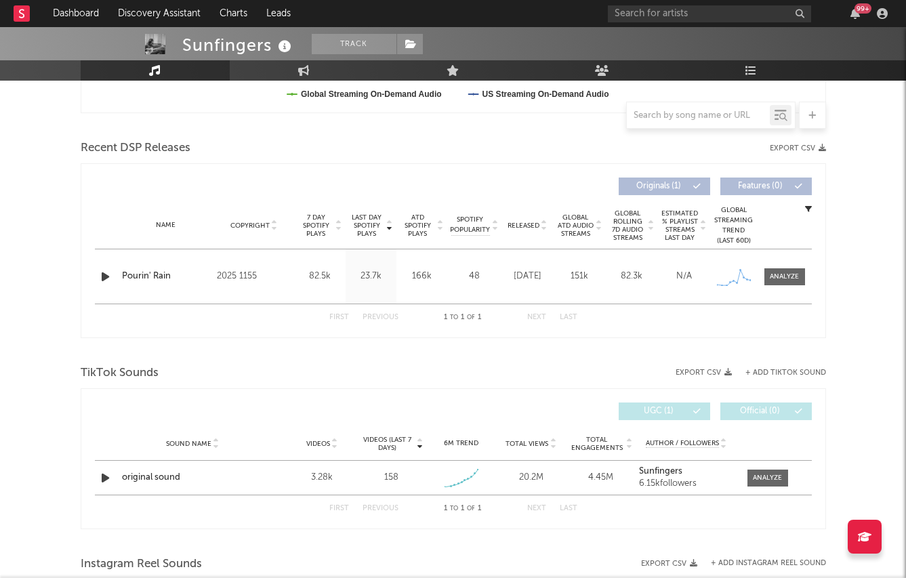
scroll to position [520, 0]
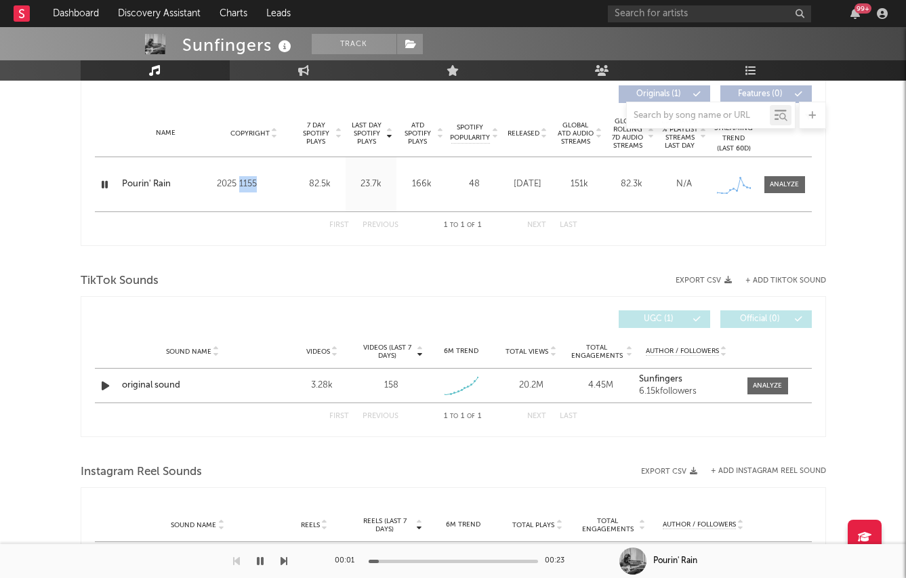
drag, startPoint x: 239, startPoint y: 180, endPoint x: 281, endPoint y: 183, distance: 42.1
click at [281, 183] on div "2025 1155" at bounding box center [254, 184] width 74 height 16
click at [256, 299] on div "Videos (last 7 days) Sound Name Videos Videos (last 7 days) Total Views Total E…" at bounding box center [453, 366] width 745 height 141
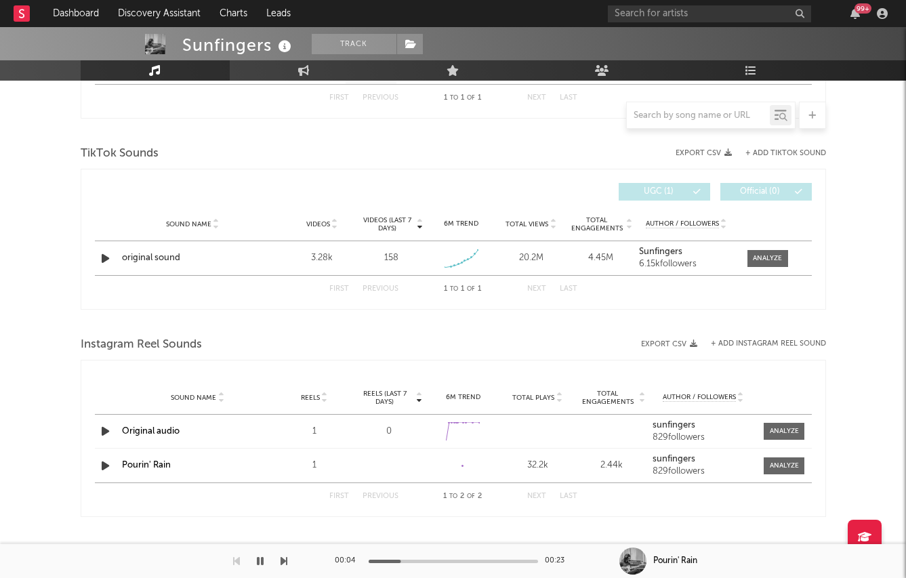
scroll to position [648, 0]
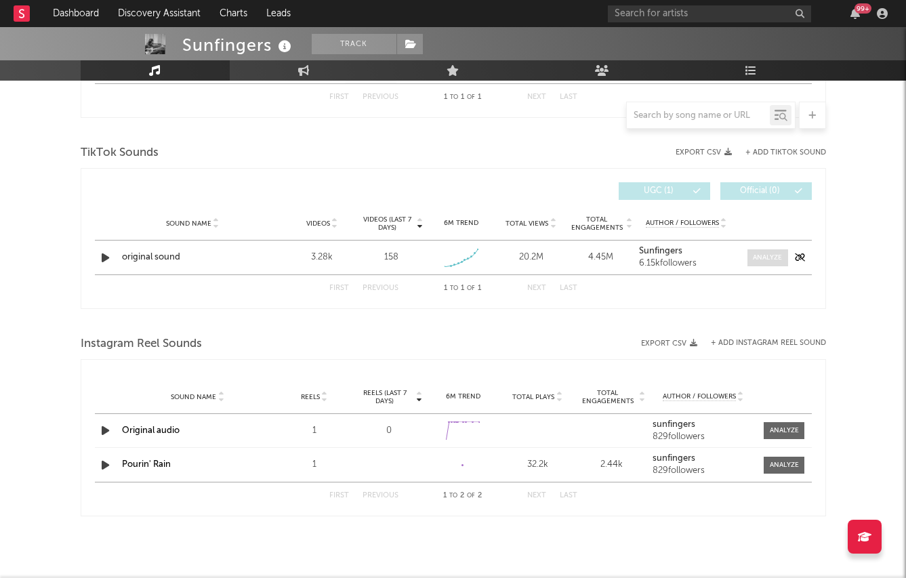
click at [763, 253] on div at bounding box center [767, 258] width 29 height 10
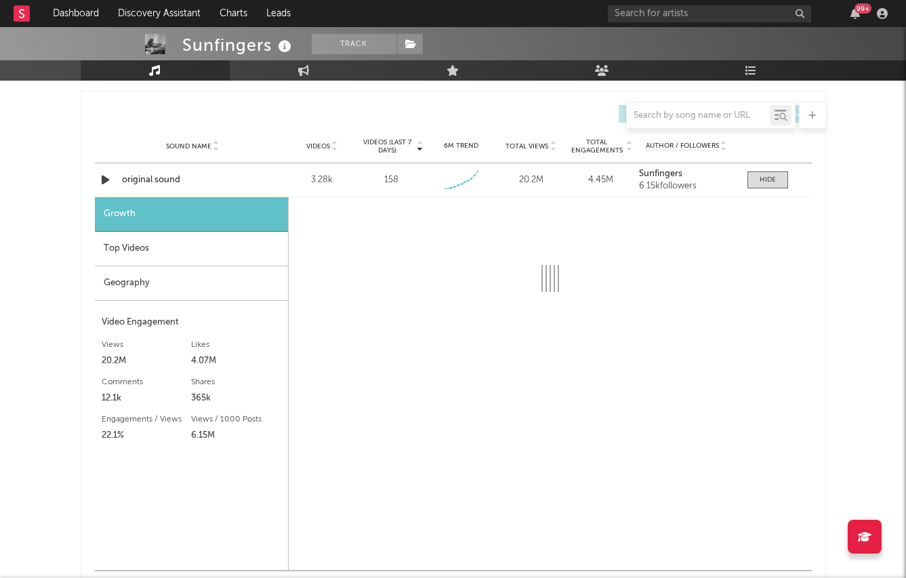
scroll to position [727, 0]
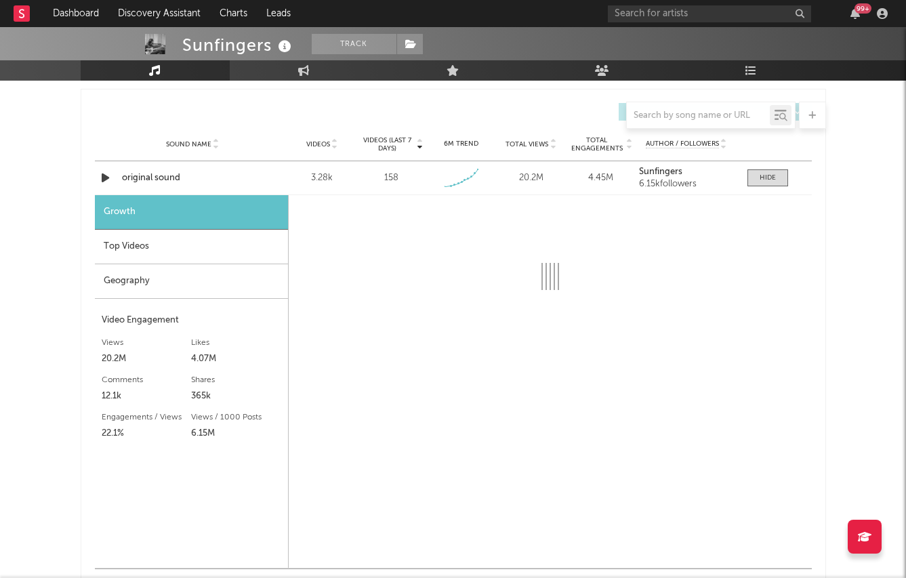
click at [232, 257] on div "Top Videos" at bounding box center [191, 247] width 193 height 35
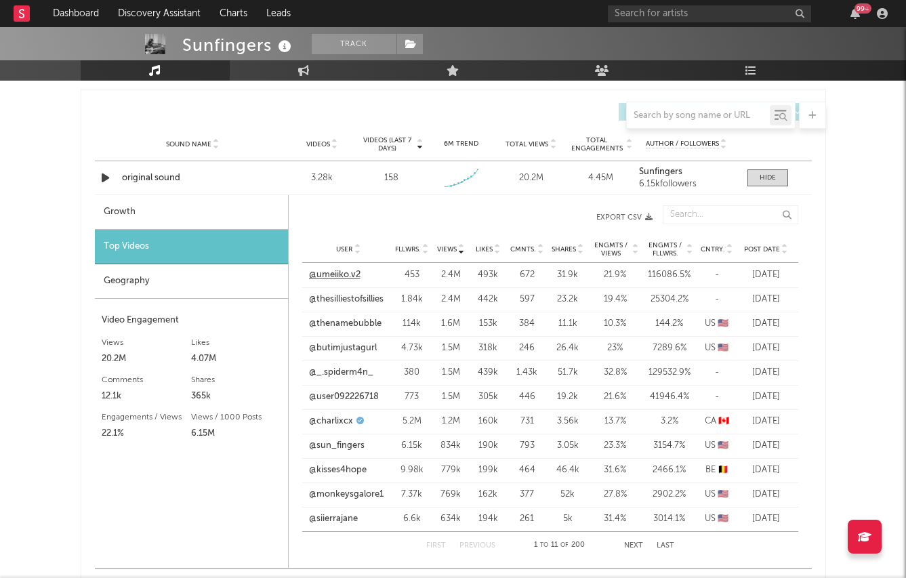
click at [344, 279] on link "@umeiiko.v2" at bounding box center [334, 275] width 51 height 14
click at [178, 187] on div "Sound Name original sound Videos 3.28k Videos (last 7 days) 158 Weekly Growth %…" at bounding box center [453, 177] width 717 height 33
click at [215, 171] on div "original sound" at bounding box center [193, 178] width 142 height 14
click at [403, 147] on span "Videos (last 7 days)" at bounding box center [387, 144] width 55 height 16
click at [401, 146] on span "Videos (last 7 days)" at bounding box center [387, 144] width 55 height 16
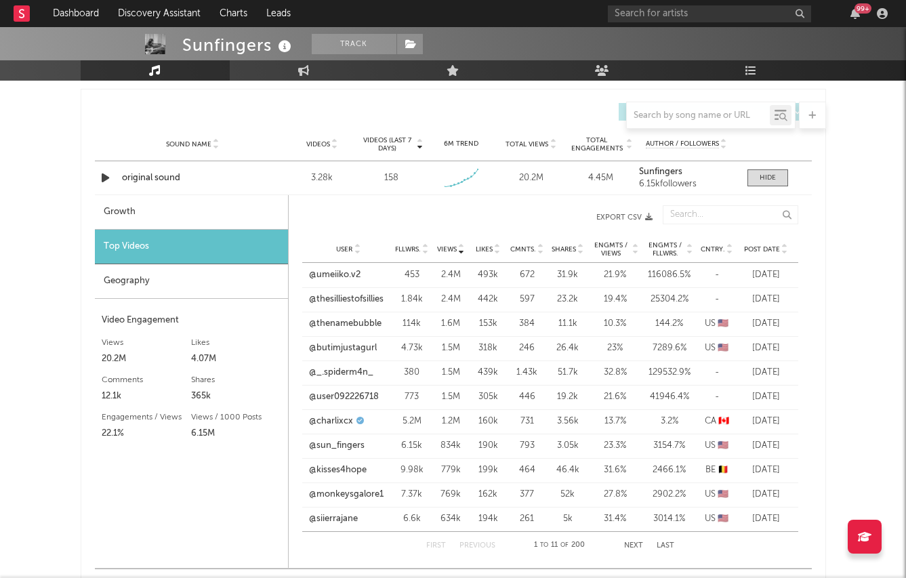
click at [328, 142] on span "Videos" at bounding box center [318, 144] width 24 height 8
click at [779, 171] on span at bounding box center [767, 177] width 41 height 17
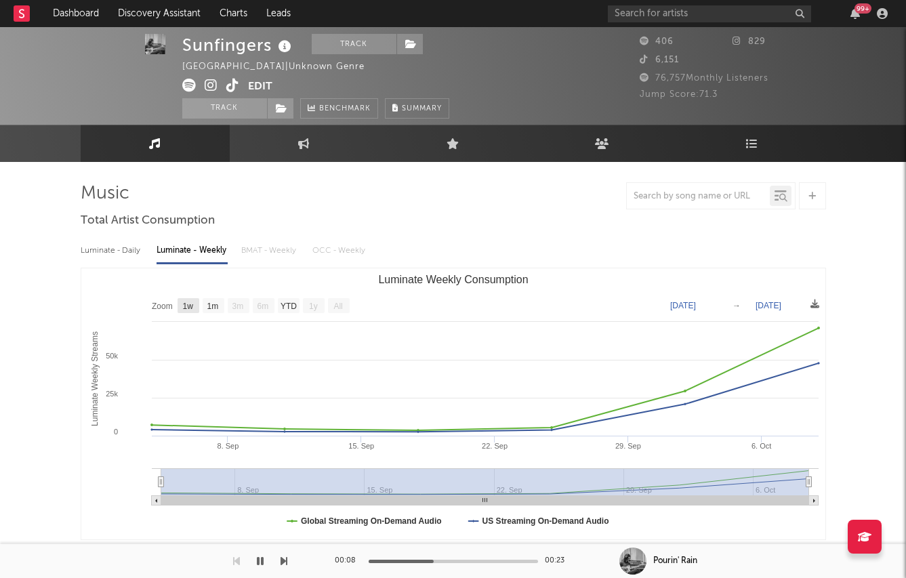
scroll to position [0, 0]
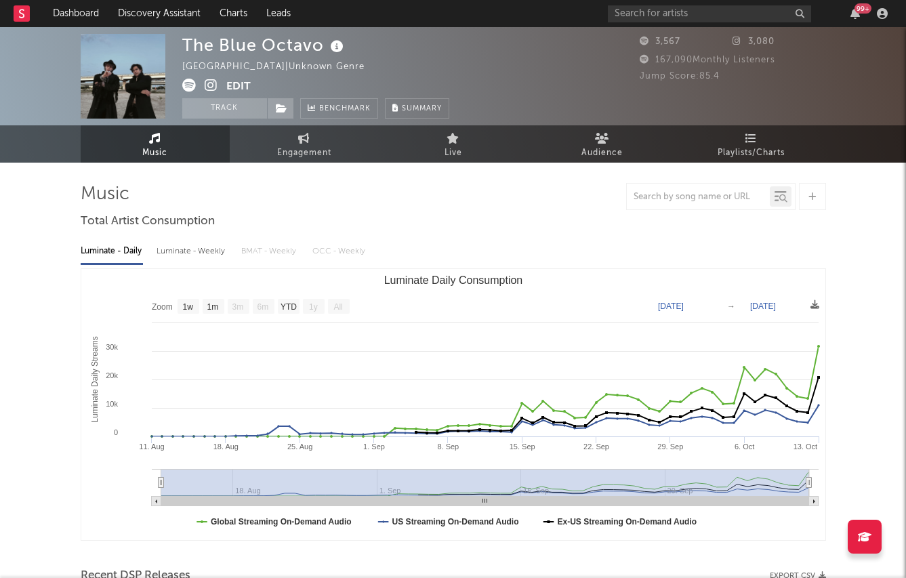
select select "1w"
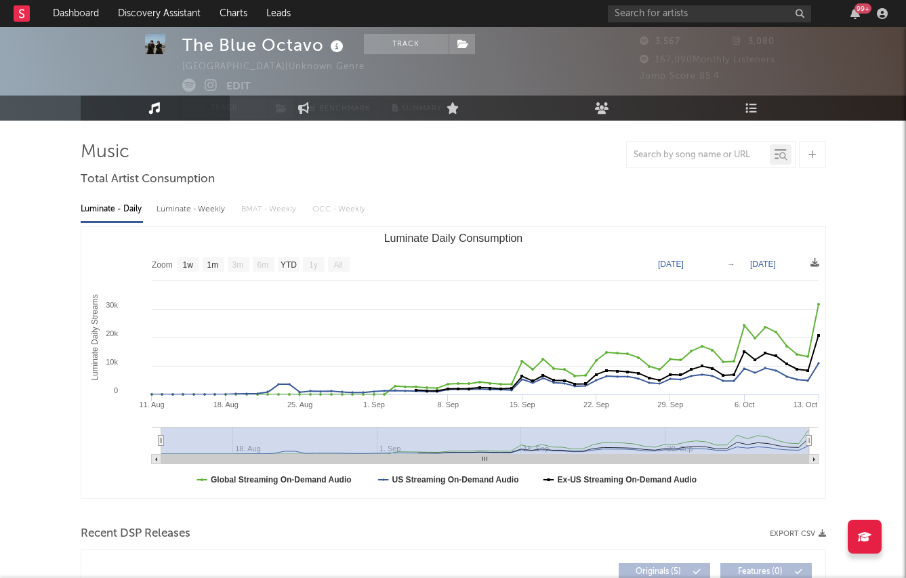
scroll to position [45, 0]
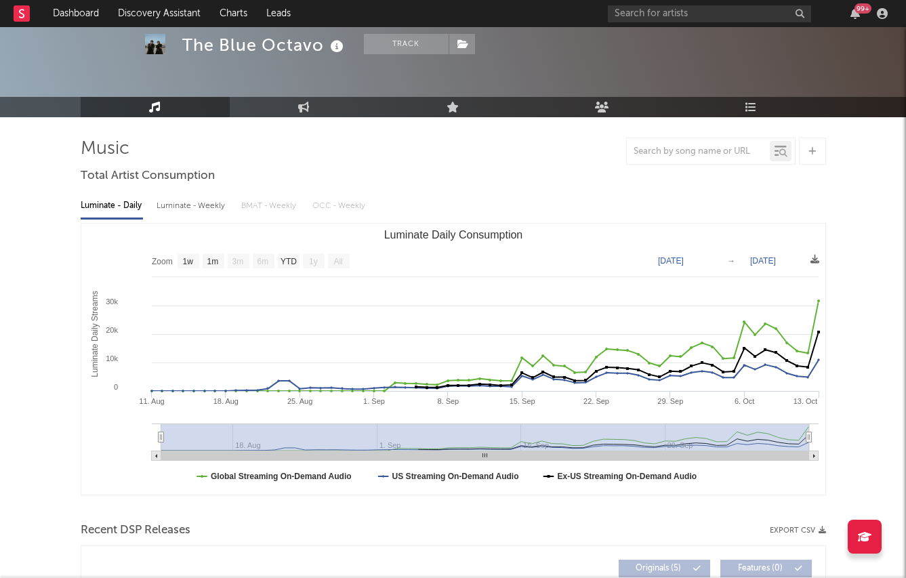
click at [211, 194] on div "Luminate - Daily Luminate - Weekly BMAT - Weekly OCC - Weekly Zoom 1w 1m 3m 6m …" at bounding box center [453, 343] width 745 height 311
click at [205, 197] on div "Luminate - Weekly" at bounding box center [192, 205] width 71 height 23
select select "1w"
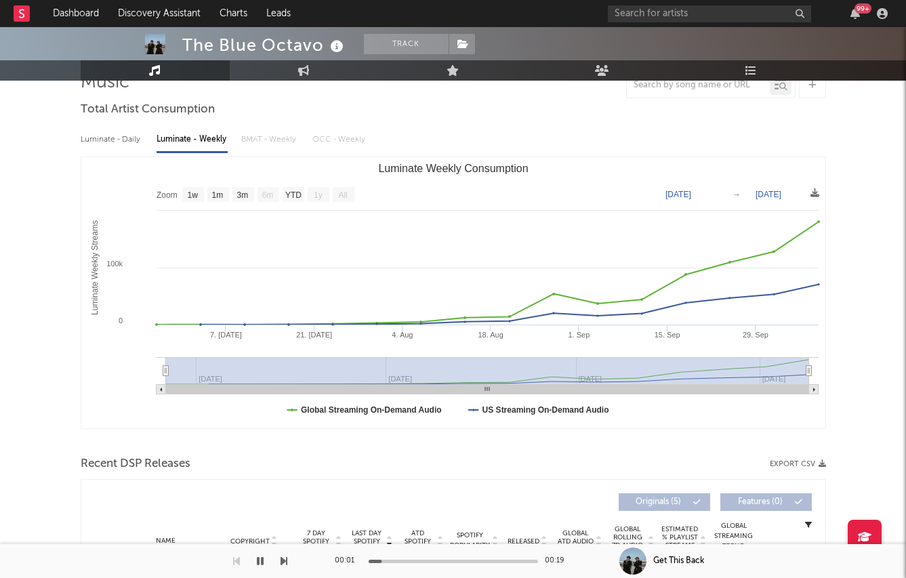
scroll to position [0, 0]
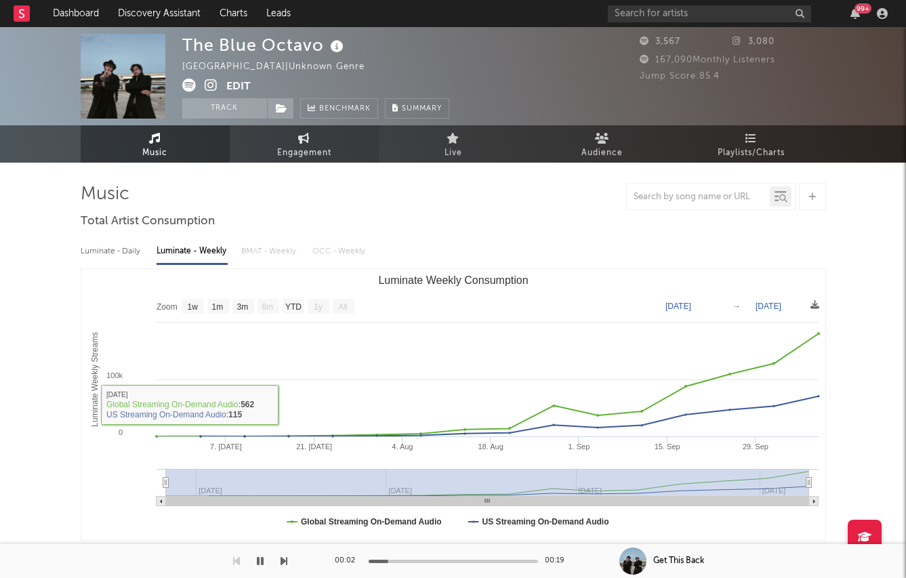
click at [284, 138] on link "Engagement" at bounding box center [304, 143] width 149 height 37
select select "1w"
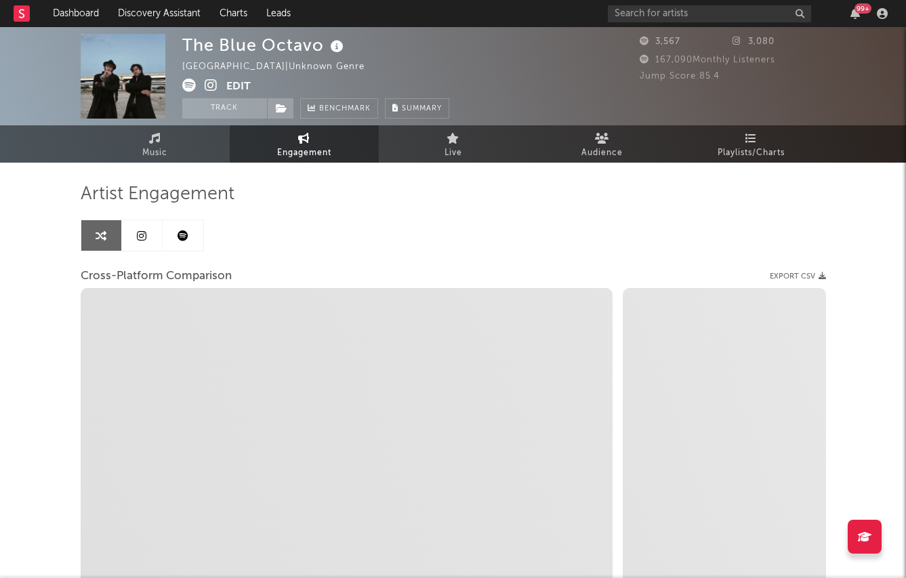
click at [212, 90] on icon at bounding box center [211, 86] width 13 height 14
select select "1m"
